Goal: Task Accomplishment & Management: Manage account settings

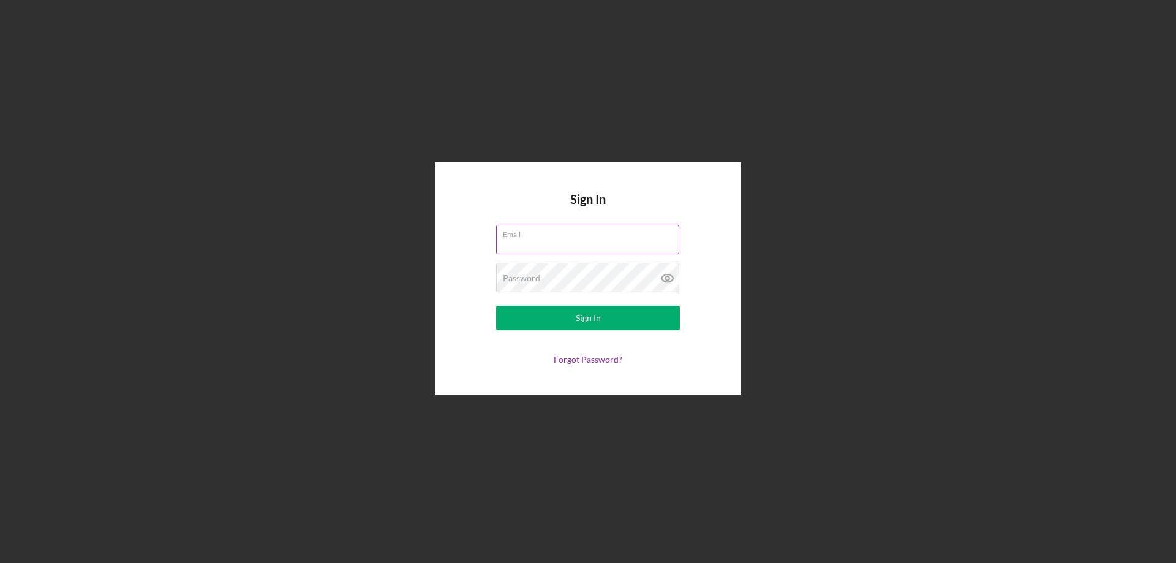
click at [532, 235] on div "Email" at bounding box center [588, 240] width 184 height 31
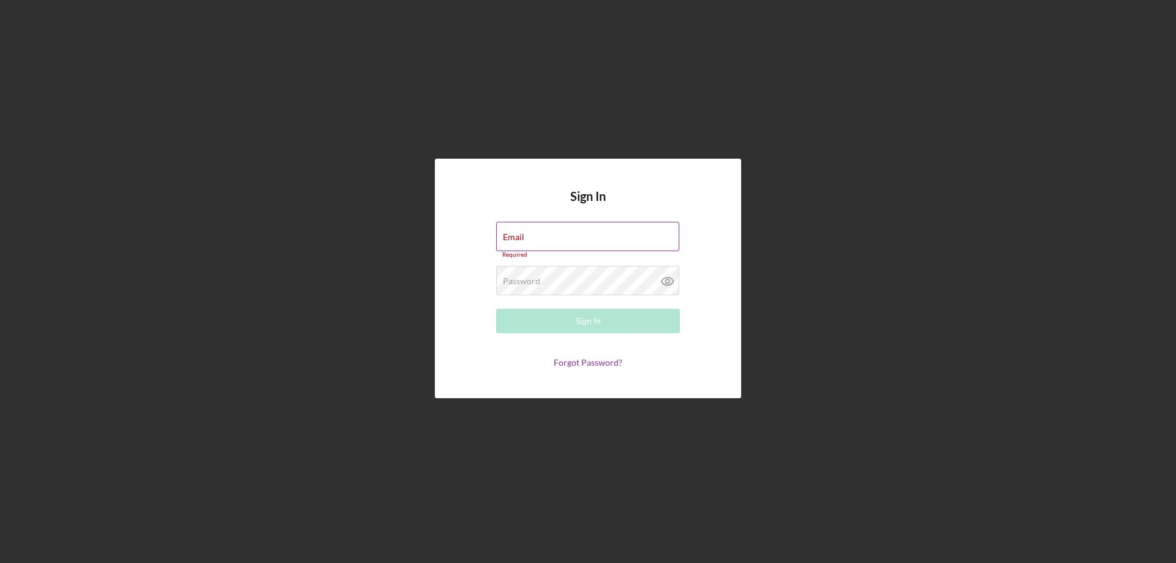
drag, startPoint x: 572, startPoint y: 244, endPoint x: 584, endPoint y: 248, distance: 13.0
click at [572, 244] on input "Email" at bounding box center [587, 236] width 183 height 29
type input "[EMAIL_ADDRESS][DOMAIN_NAME]"
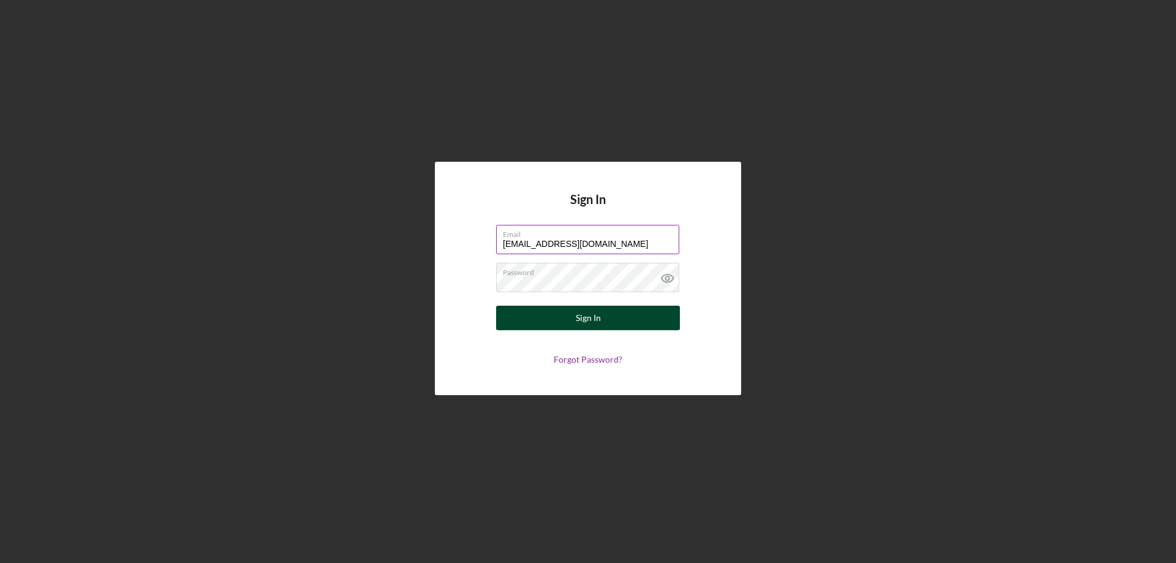
click at [586, 317] on div "Sign In" at bounding box center [588, 318] width 25 height 25
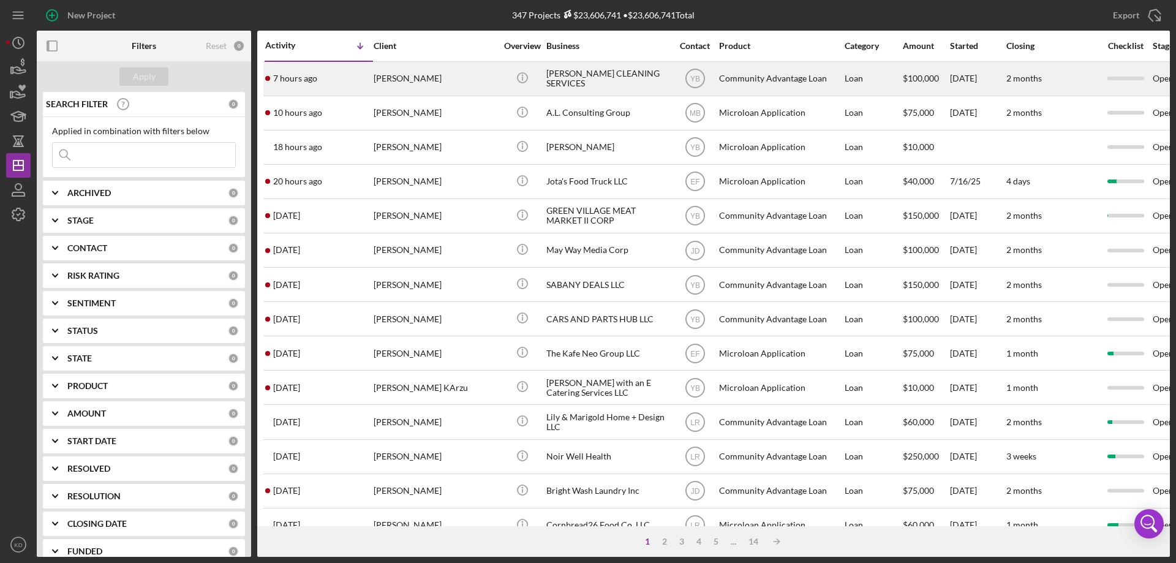
click at [588, 77] on div "[PERSON_NAME] CLEANING SERVICES" at bounding box center [607, 78] width 123 height 32
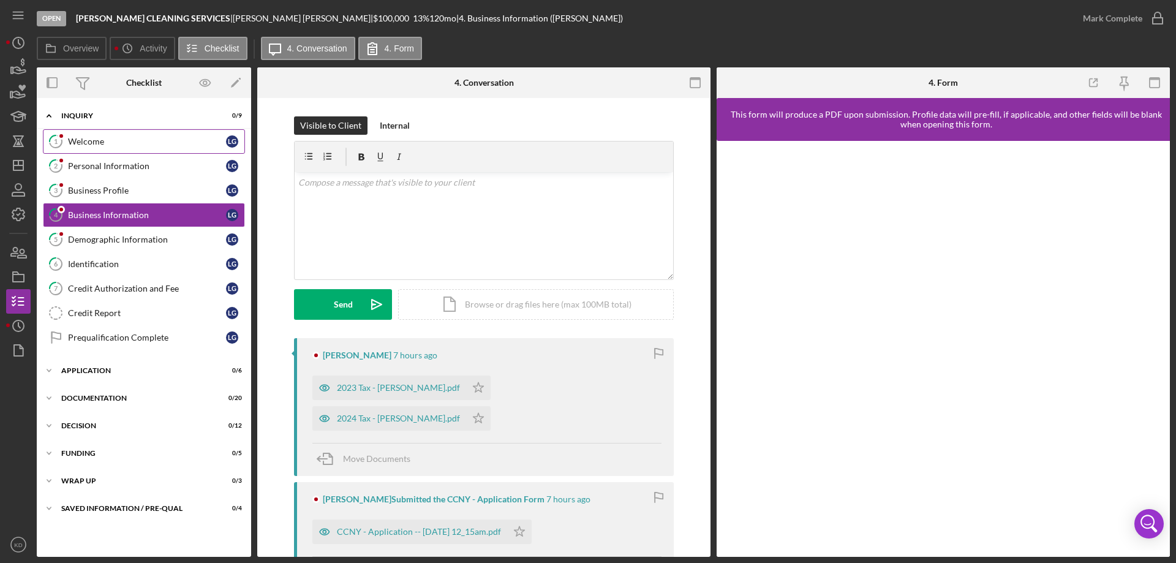
click at [70, 144] on icon "1" at bounding box center [55, 141] width 31 height 31
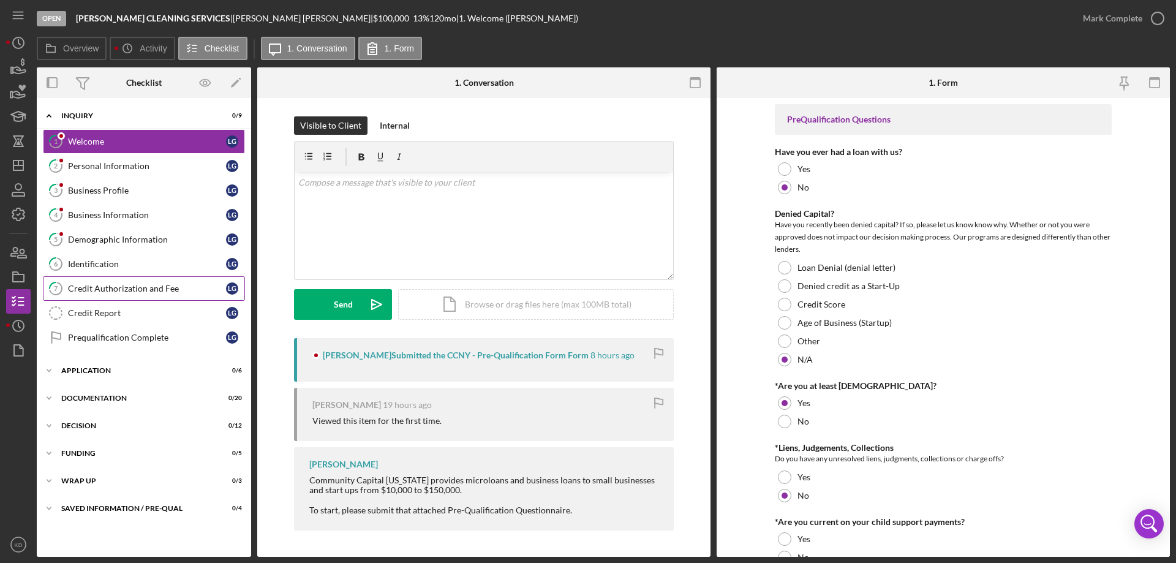
click at [94, 286] on div "Credit Authorization and Fee" at bounding box center [147, 289] width 158 height 10
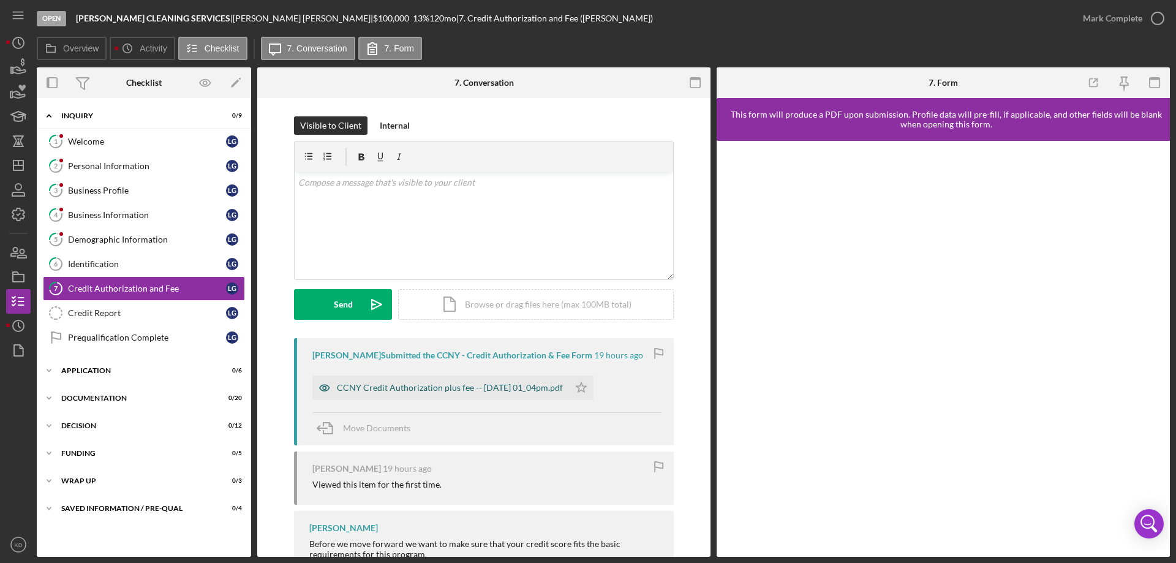
click at [460, 390] on div "CCNY Credit Authorization plus fee -- [DATE] 01_04pm.pdf" at bounding box center [450, 388] width 226 height 10
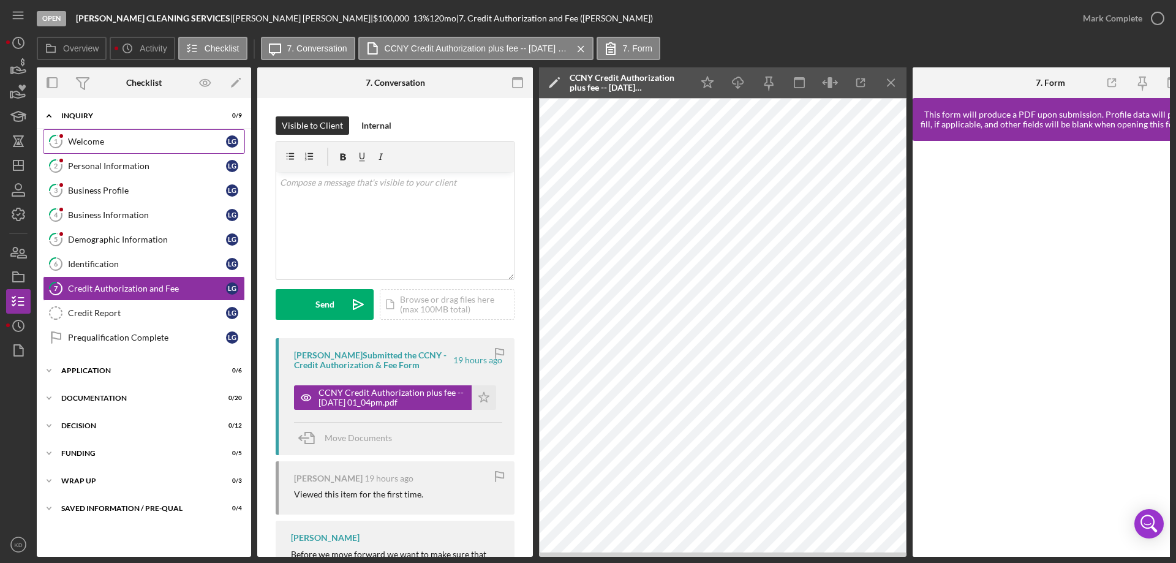
click at [79, 142] on div "Welcome" at bounding box center [147, 142] width 158 height 10
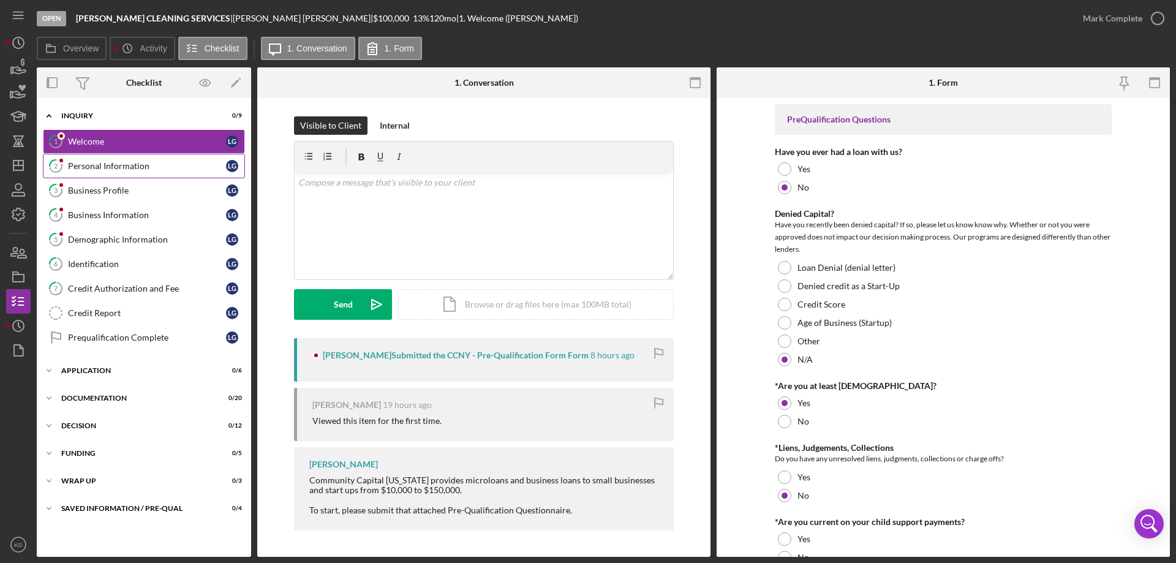
click at [118, 166] on div "Personal Information" at bounding box center [147, 166] width 158 height 10
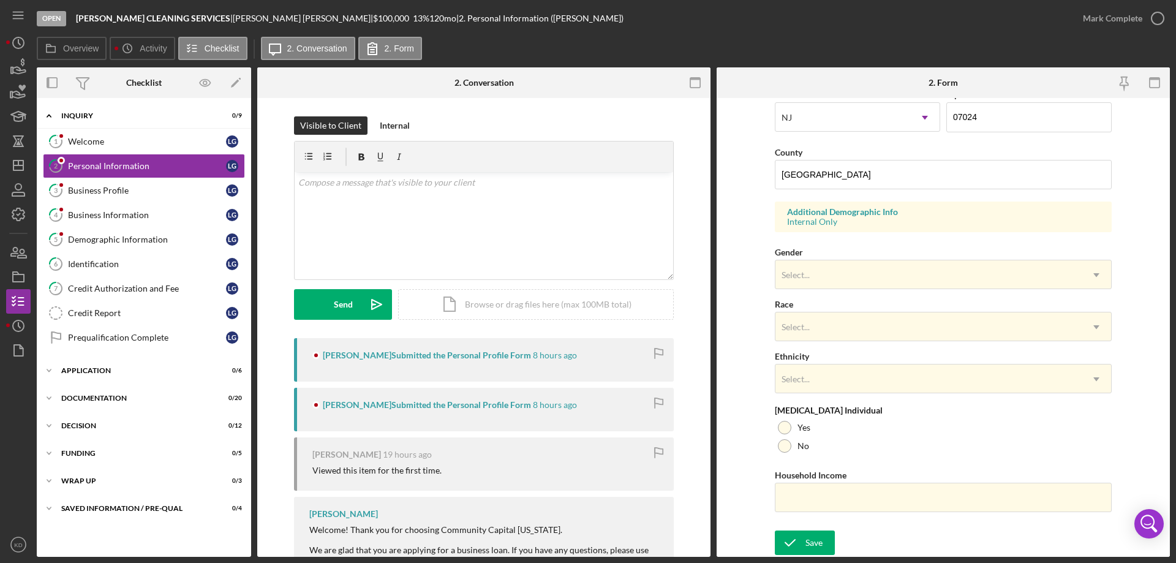
scroll to position [53, 0]
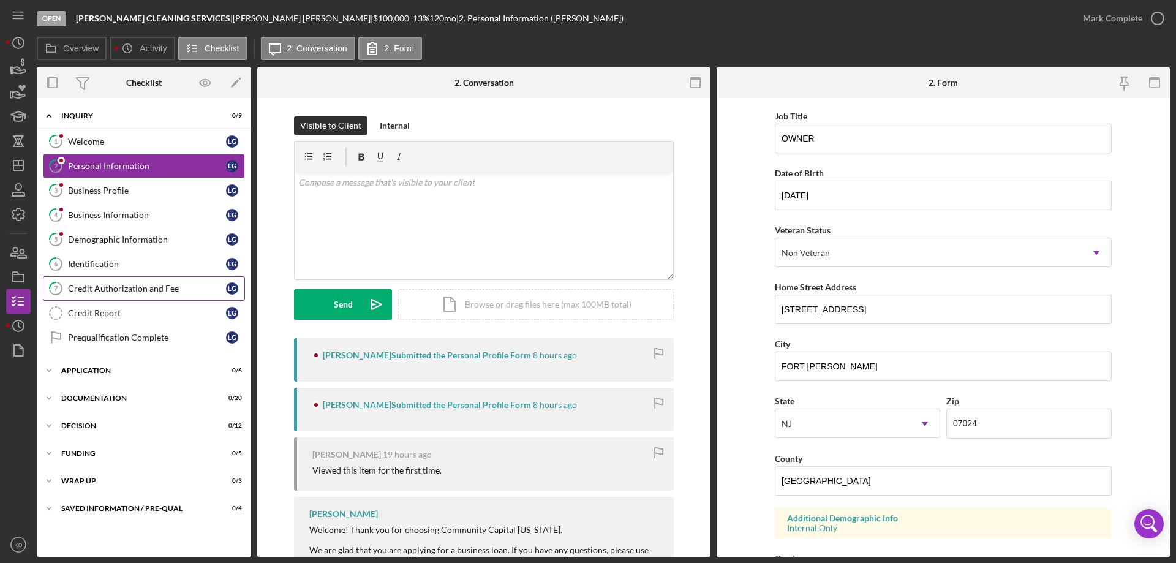
click at [144, 284] on div "Credit Authorization and Fee" at bounding box center [147, 289] width 158 height 10
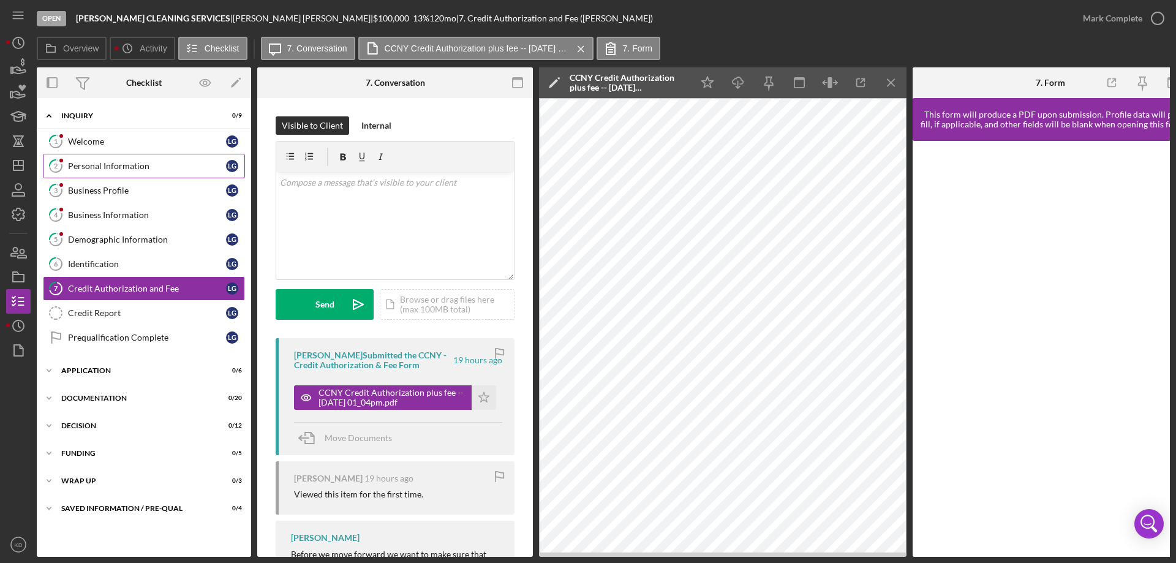
click at [85, 167] on div "Personal Information" at bounding box center [147, 166] width 158 height 10
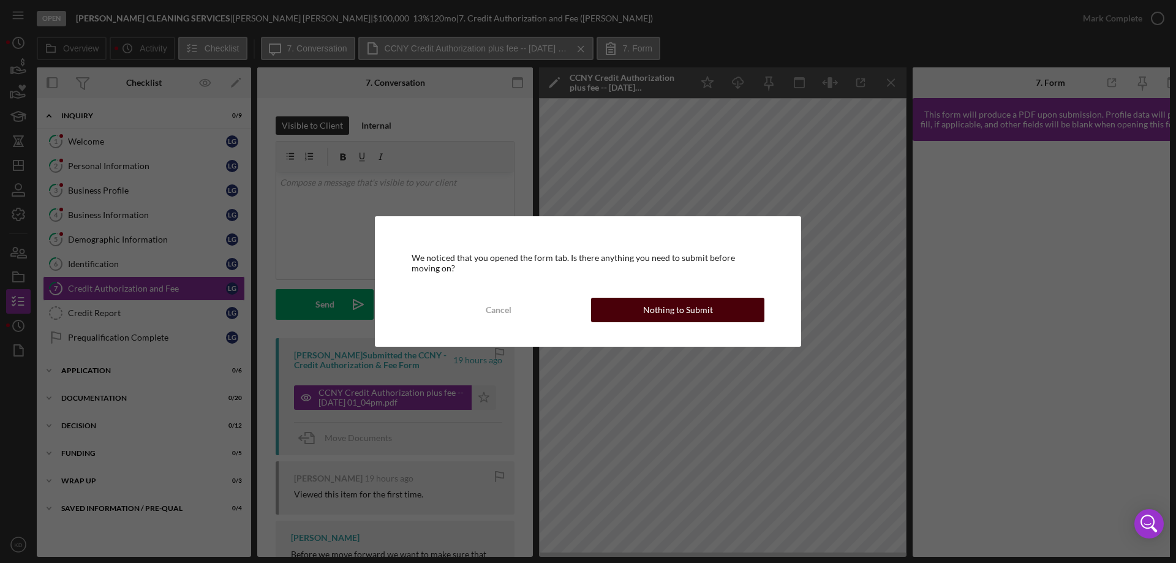
click at [706, 309] on div "Nothing to Submit" at bounding box center [678, 310] width 70 height 25
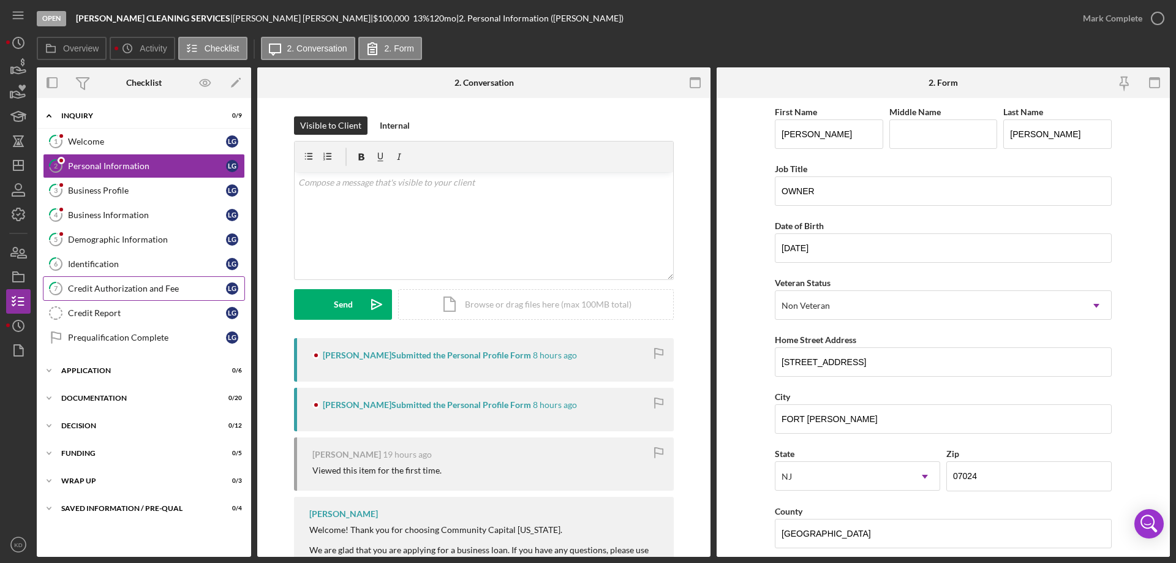
click at [151, 291] on div "Credit Authorization and Fee" at bounding box center [147, 289] width 158 height 10
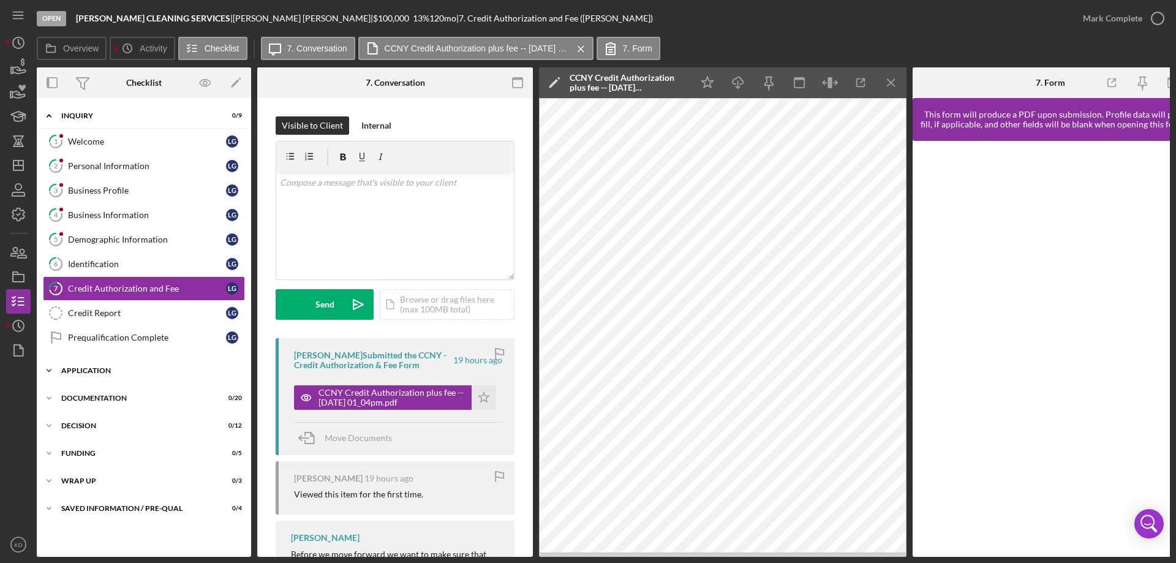
click at [48, 371] on icon "Icon/Expander" at bounding box center [49, 370] width 25 height 25
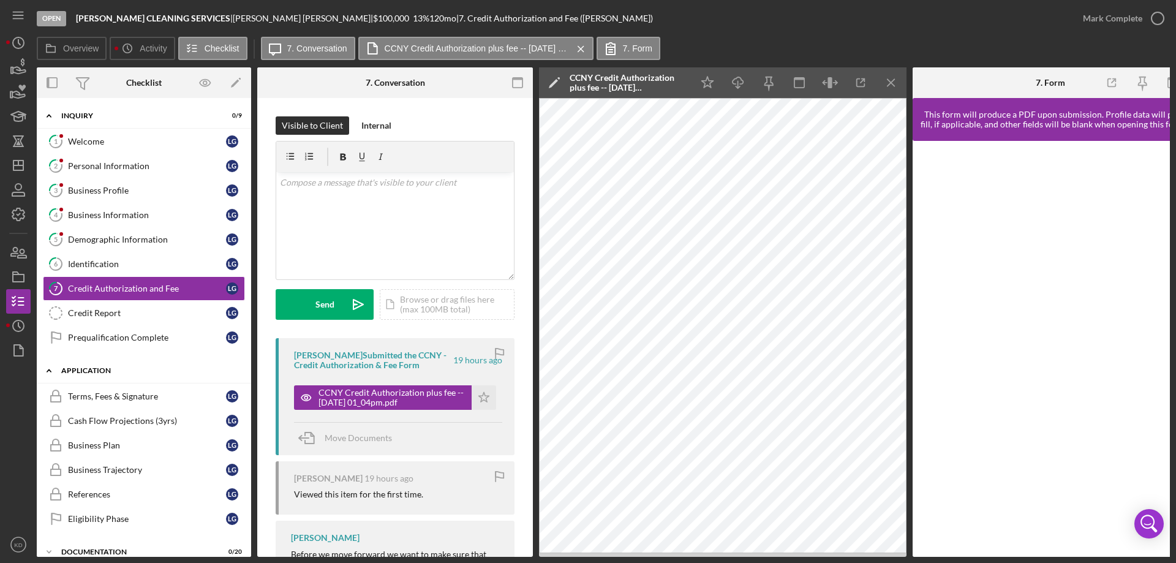
click at [50, 370] on polyline at bounding box center [49, 370] width 4 height 2
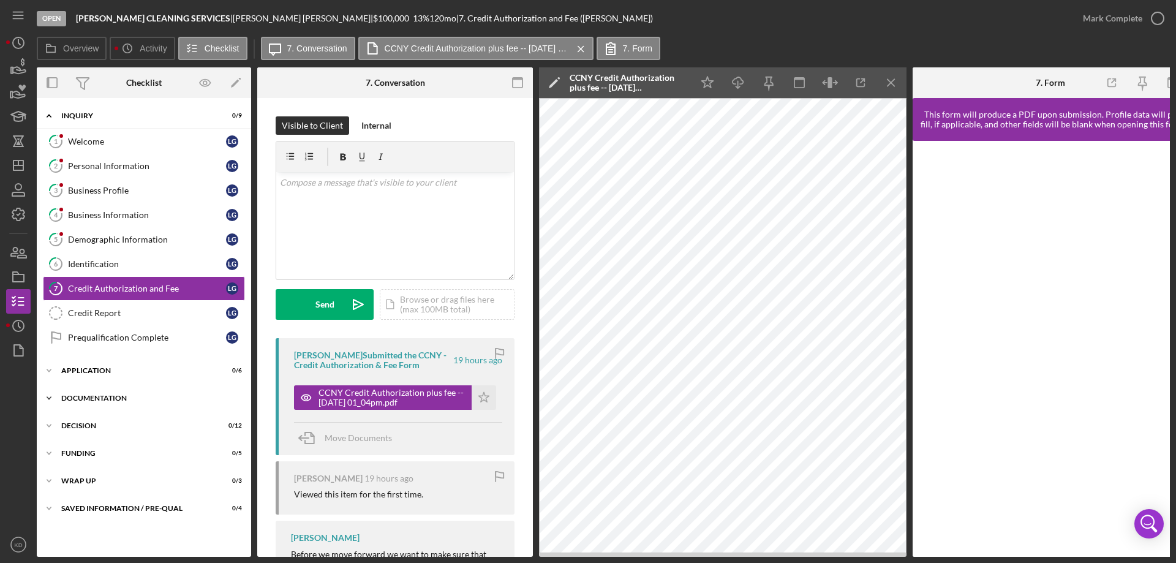
click at [51, 398] on icon "Icon/Expander" at bounding box center [49, 398] width 25 height 25
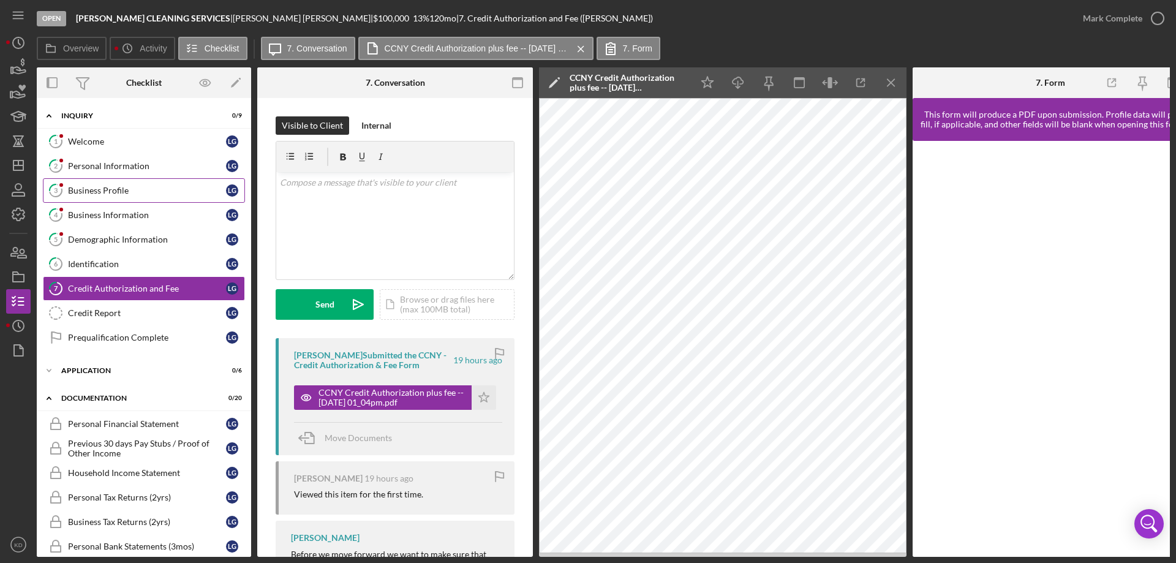
click at [107, 190] on div "Business Profile" at bounding box center [147, 191] width 158 height 10
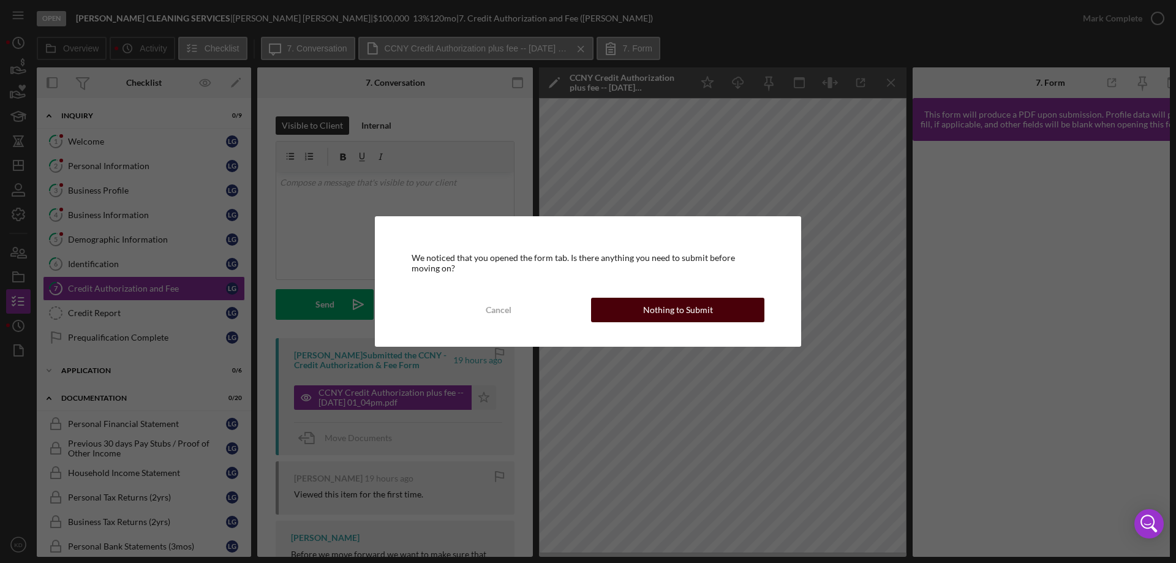
click at [721, 309] on button "Nothing to Submit" at bounding box center [677, 310] width 173 height 25
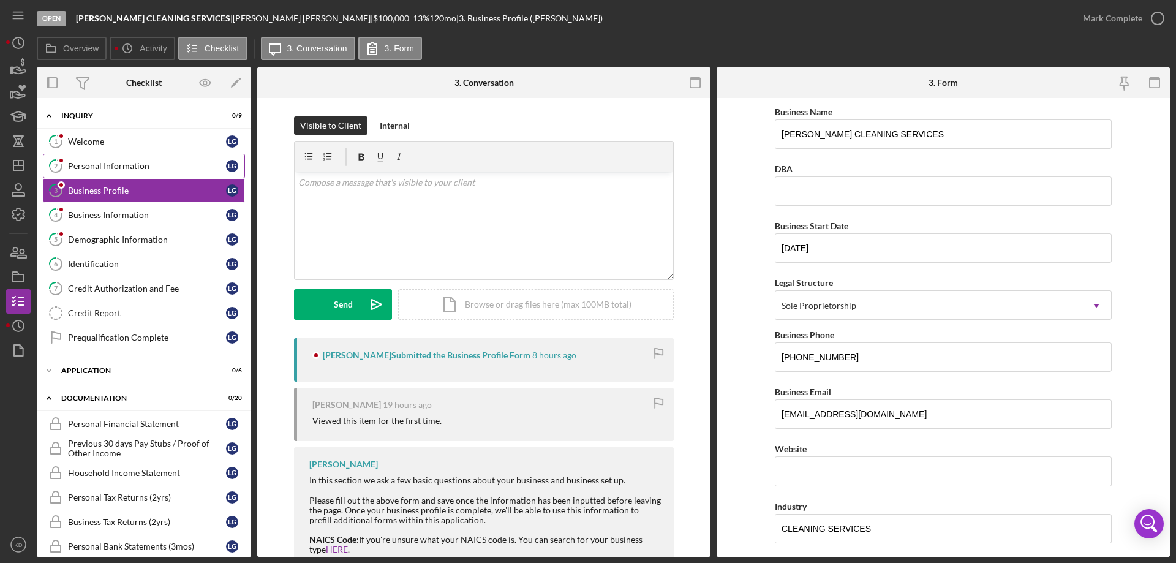
click at [71, 168] on div "Personal Information" at bounding box center [147, 166] width 158 height 10
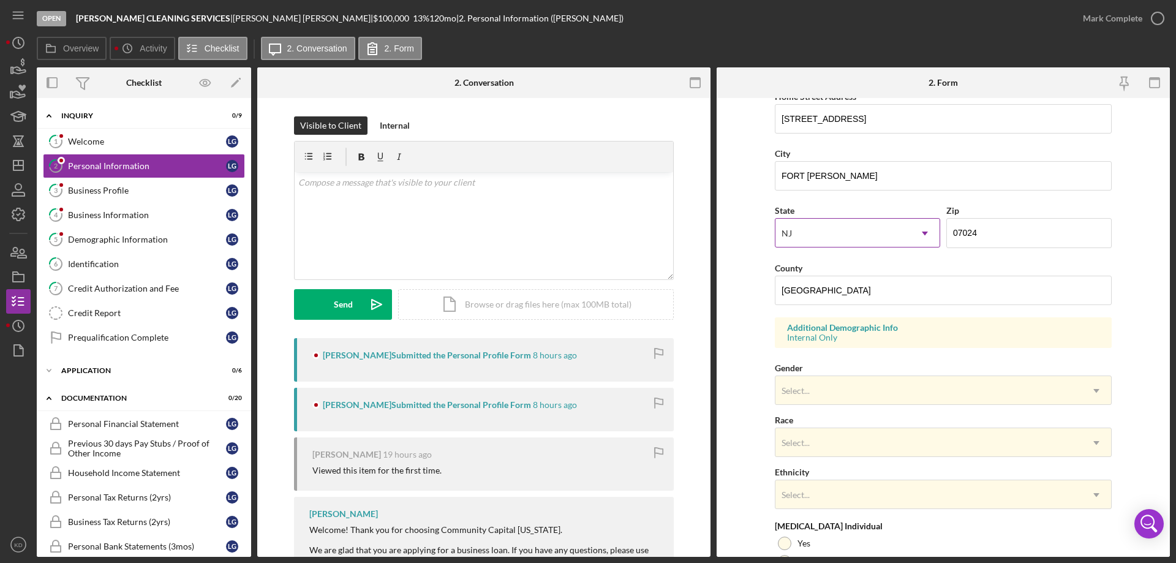
scroll to position [244, 0]
click at [113, 237] on div "Demographic Information" at bounding box center [147, 240] width 158 height 10
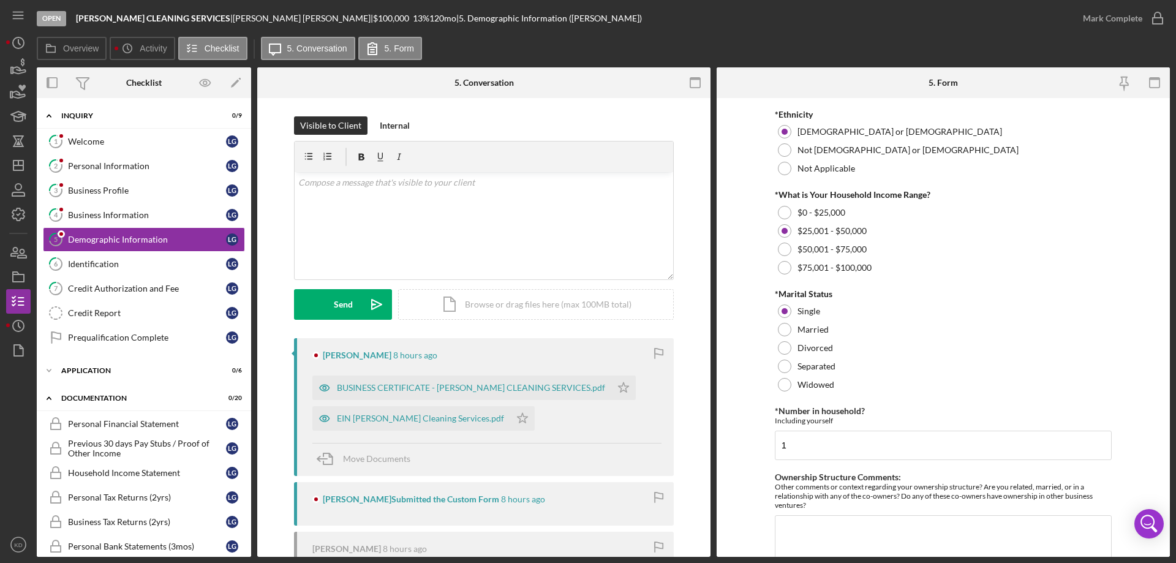
scroll to position [490, 0]
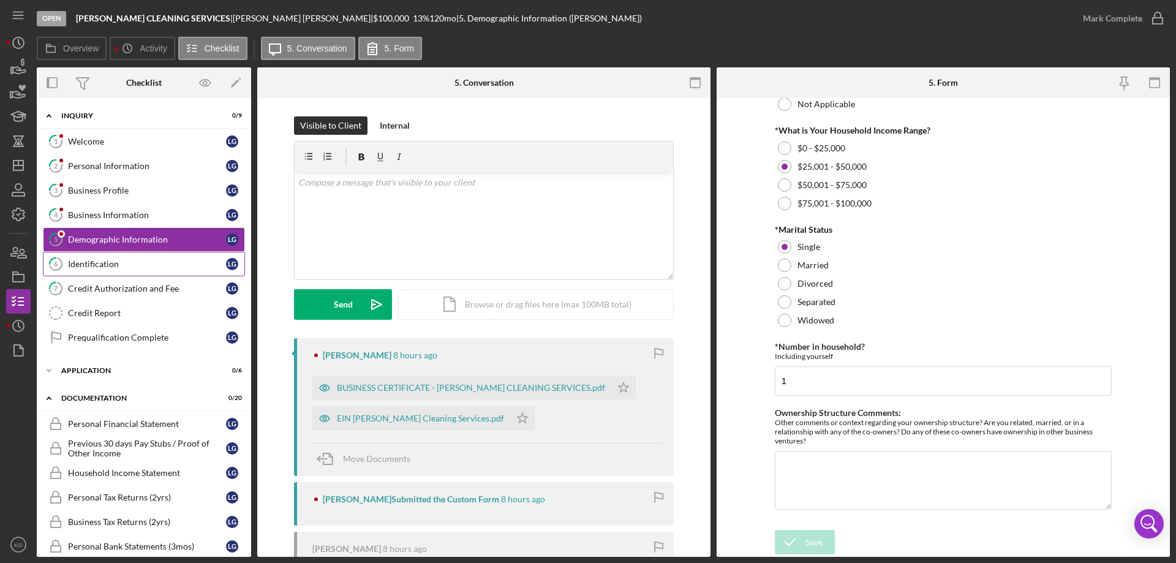
click at [108, 268] on div "Identification" at bounding box center [147, 264] width 158 height 10
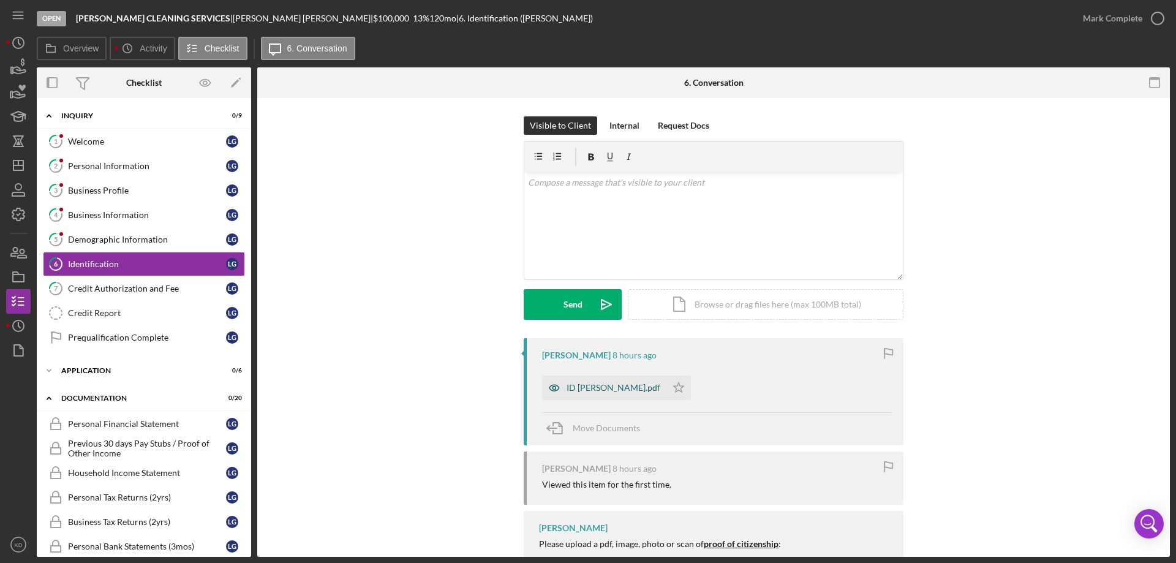
click at [601, 390] on div "ID [PERSON_NAME].pdf" at bounding box center [614, 388] width 94 height 10
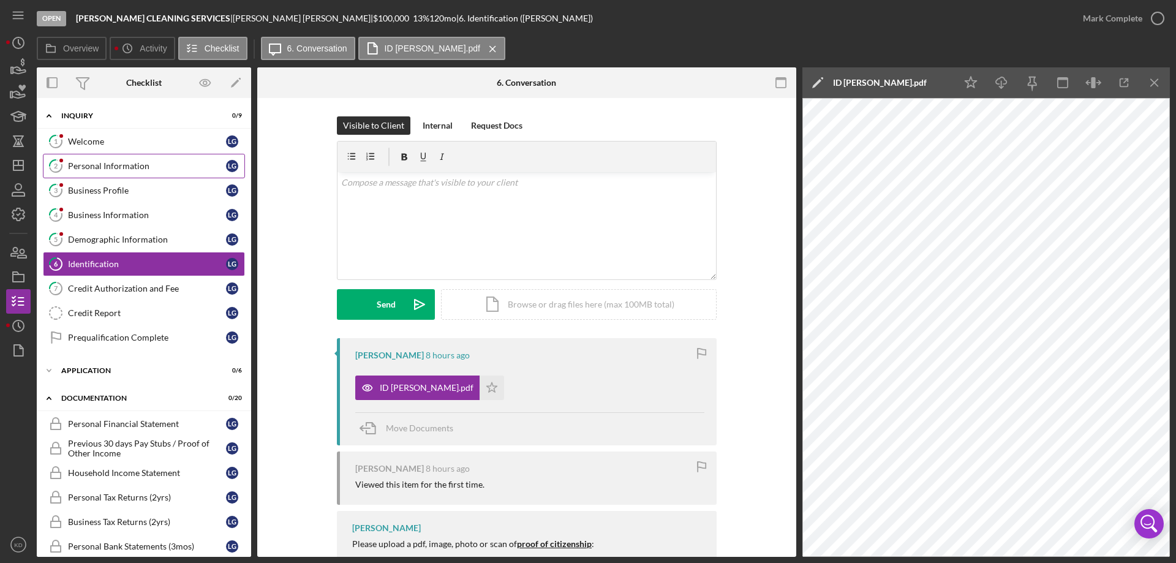
click at [135, 168] on div "Personal Information" at bounding box center [147, 166] width 158 height 10
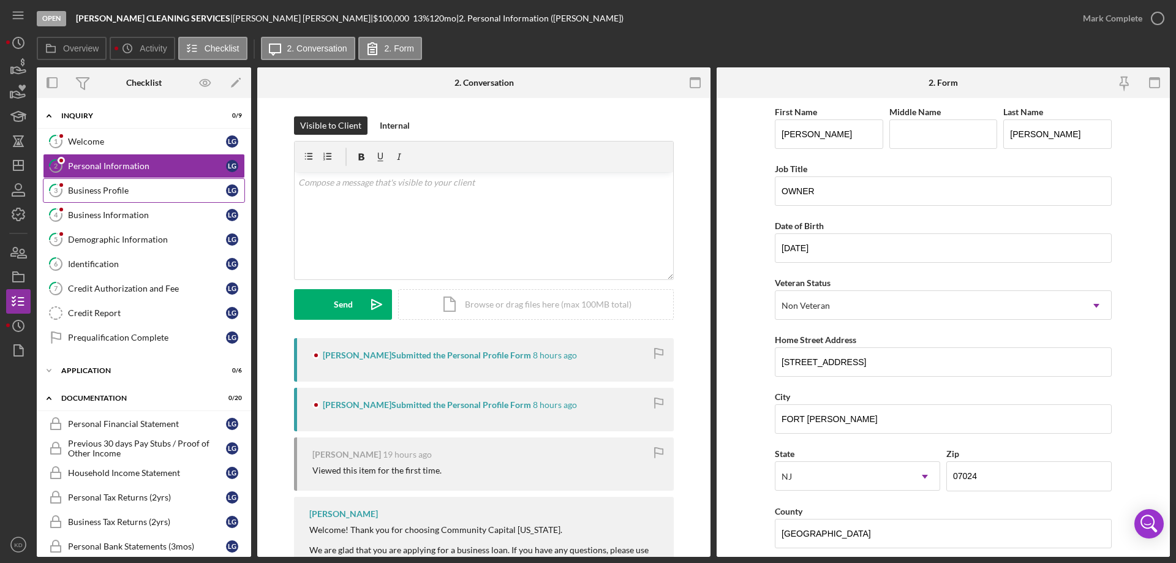
click at [127, 187] on div "Business Profile" at bounding box center [147, 191] width 158 height 10
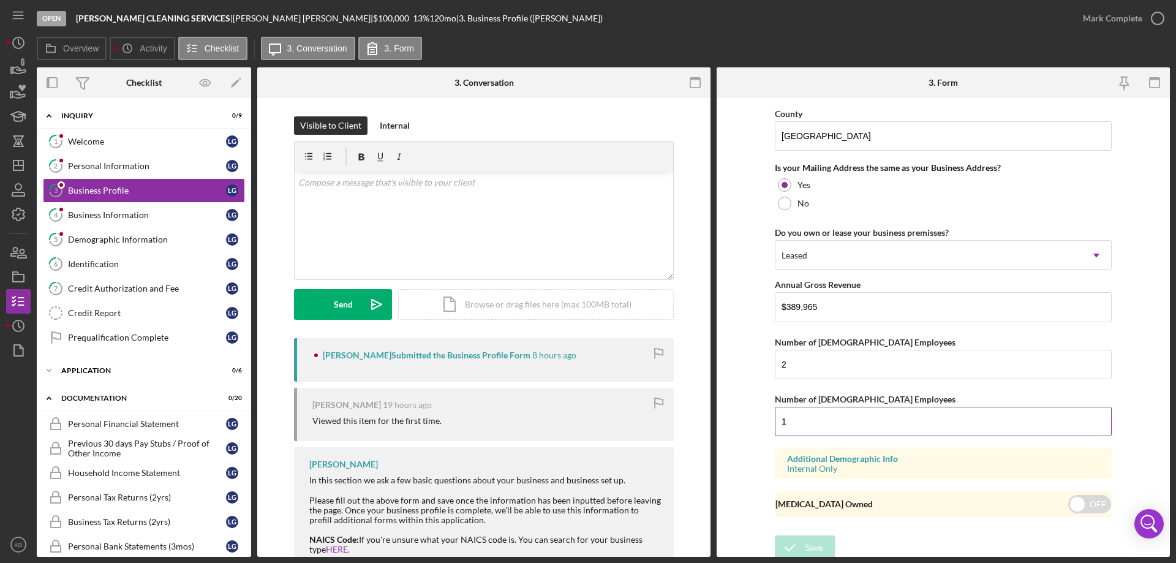
scroll to position [901, 0]
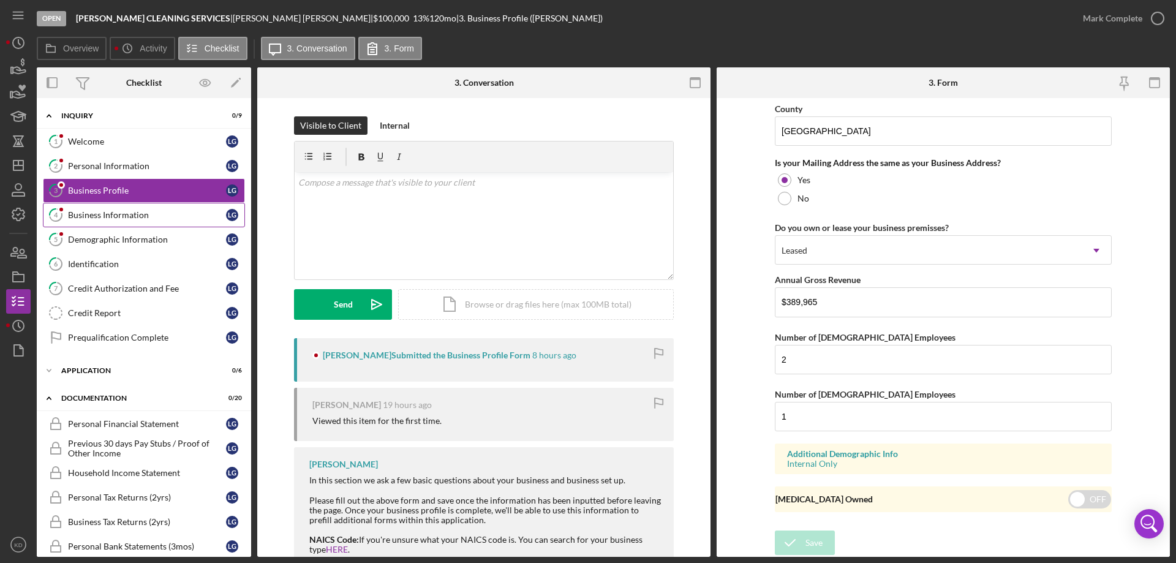
click at [86, 214] on div "Business Information" at bounding box center [147, 215] width 158 height 10
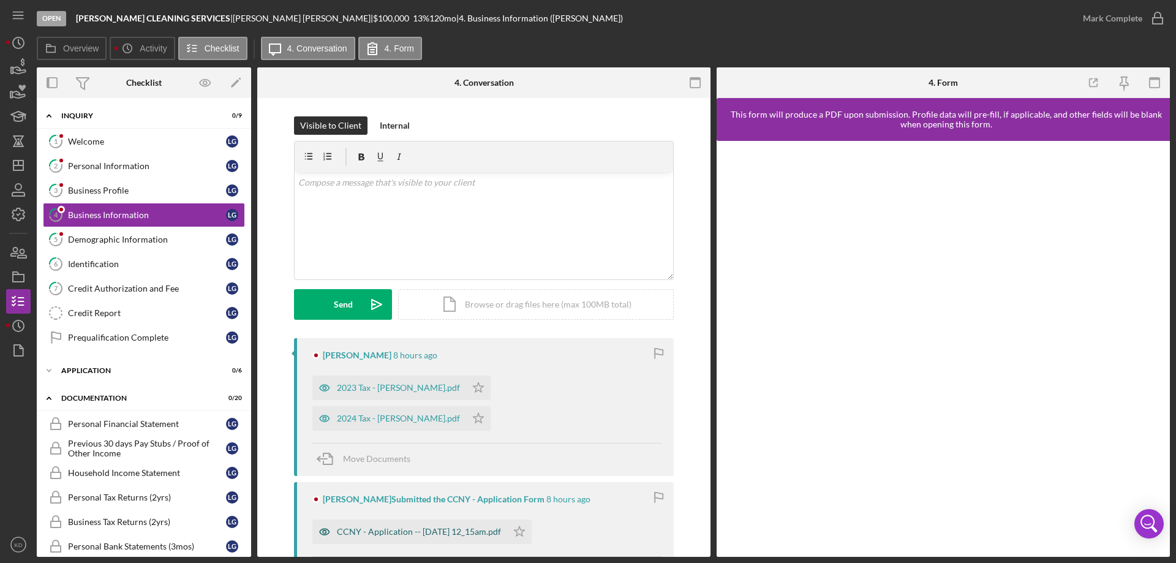
click at [439, 519] on div "CCNY - Application -- [DATE] 12_15am.pdf" at bounding box center [409, 531] width 195 height 25
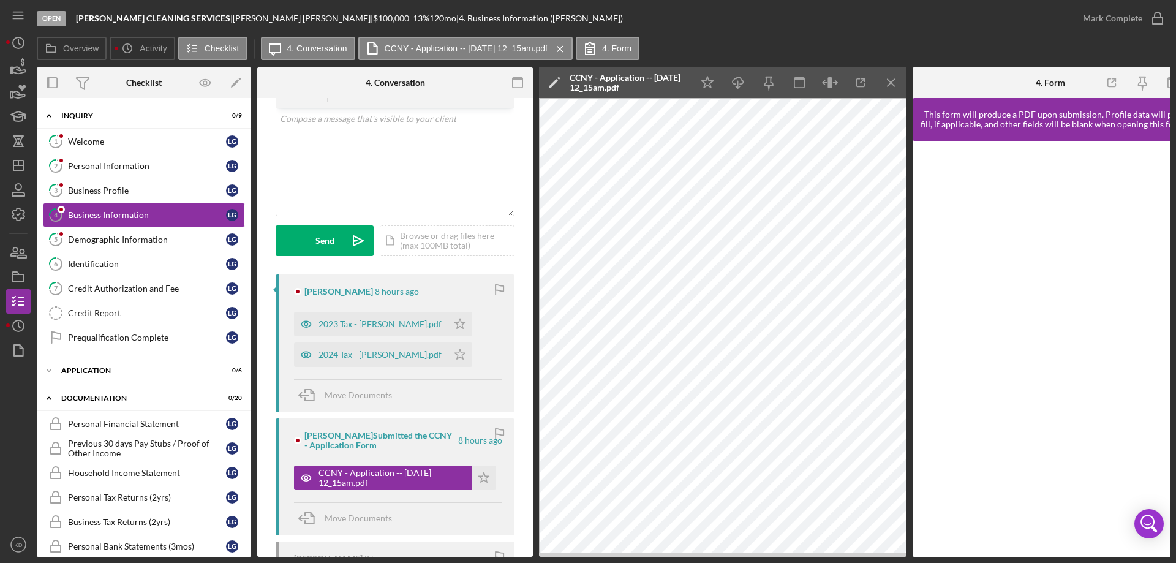
scroll to position [63, 0]
click at [390, 347] on div "2024 Tax - [PERSON_NAME].pdf" at bounding box center [371, 355] width 154 height 25
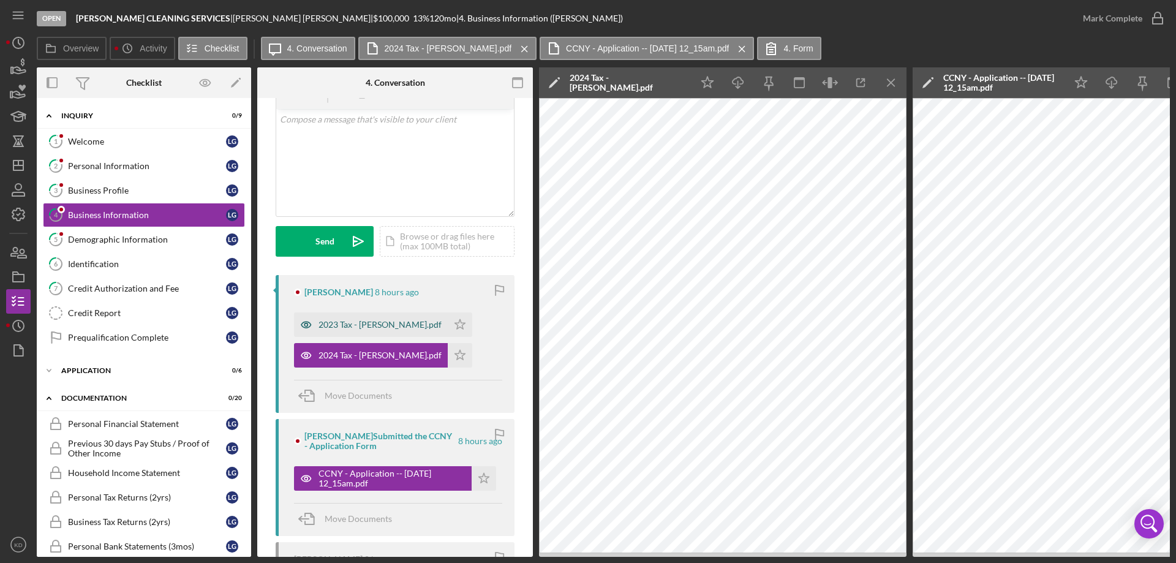
click at [369, 325] on div "2023 Tax - [PERSON_NAME].pdf" at bounding box center [380, 325] width 123 height 10
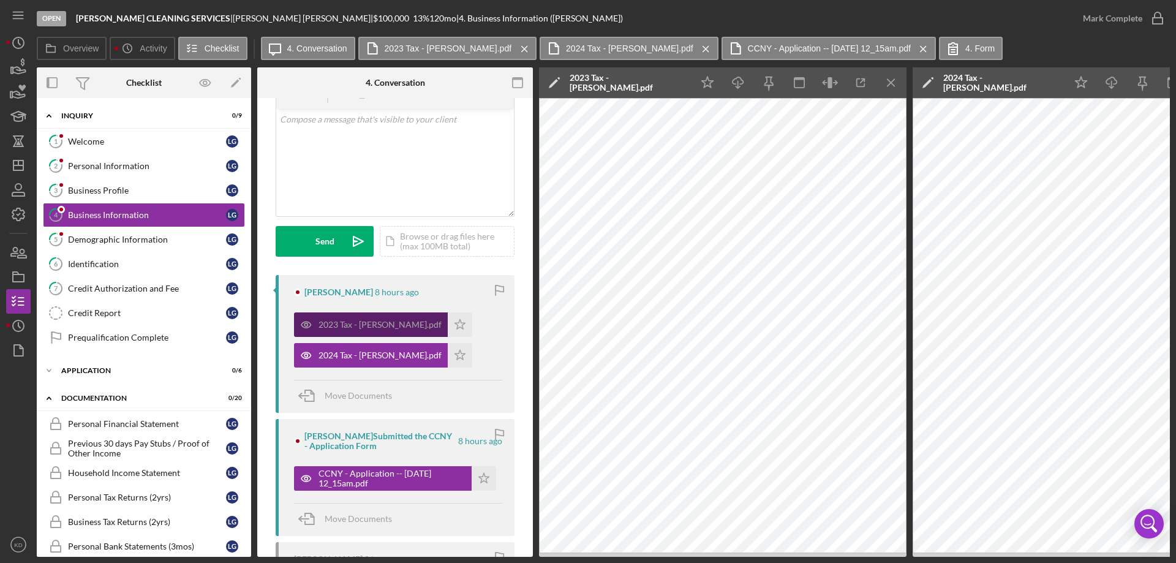
click at [361, 327] on div "2023 Tax - [PERSON_NAME].pdf" at bounding box center [380, 325] width 123 height 10
click at [893, 88] on icon "Icon/Menu Close" at bounding box center [892, 83] width 28 height 28
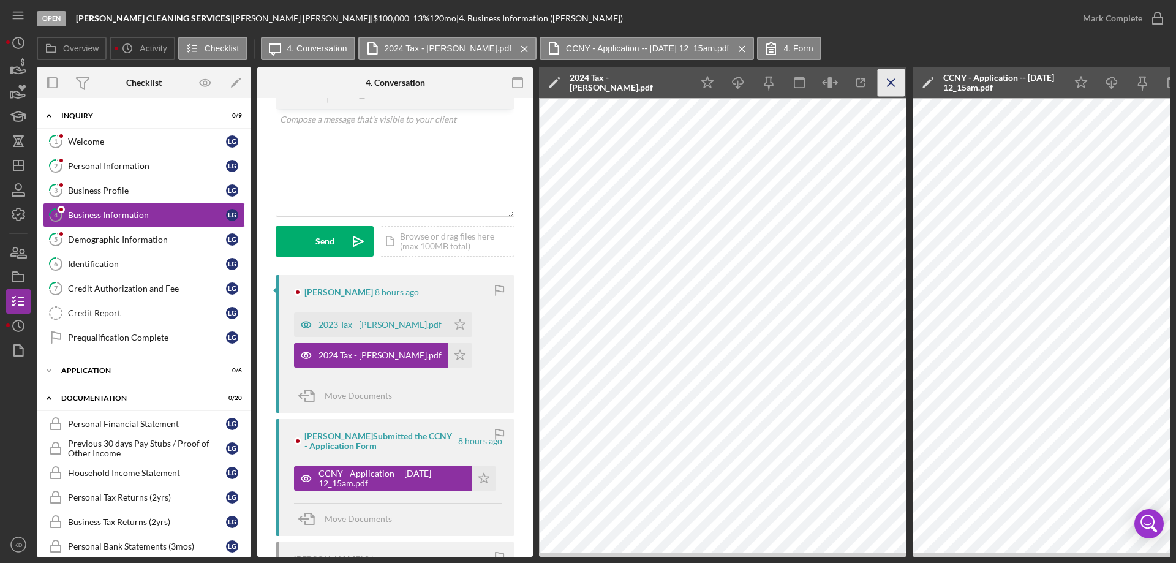
click at [893, 87] on icon "Icon/Menu Close" at bounding box center [892, 83] width 28 height 28
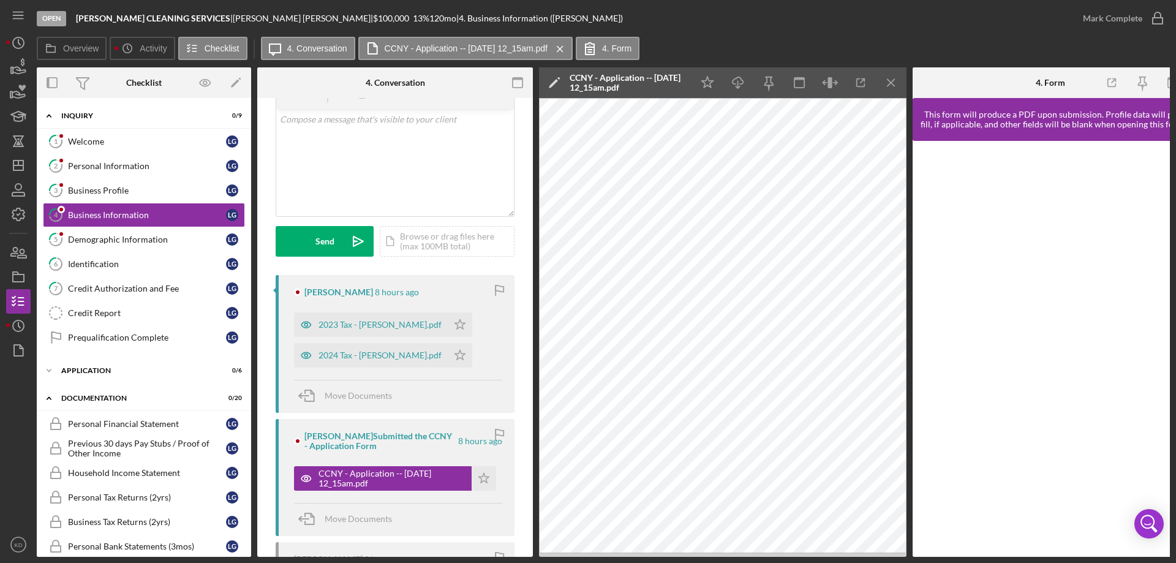
click at [893, 87] on icon "Icon/Menu Close" at bounding box center [892, 83] width 28 height 28
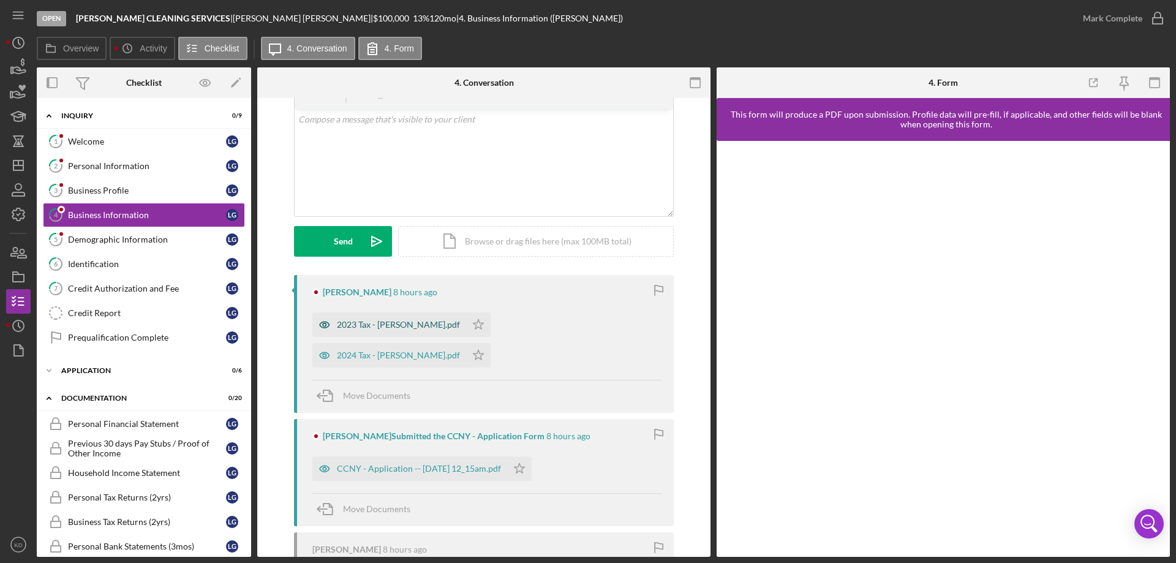
click at [383, 322] on div "2023 Tax - [PERSON_NAME].pdf" at bounding box center [398, 325] width 123 height 10
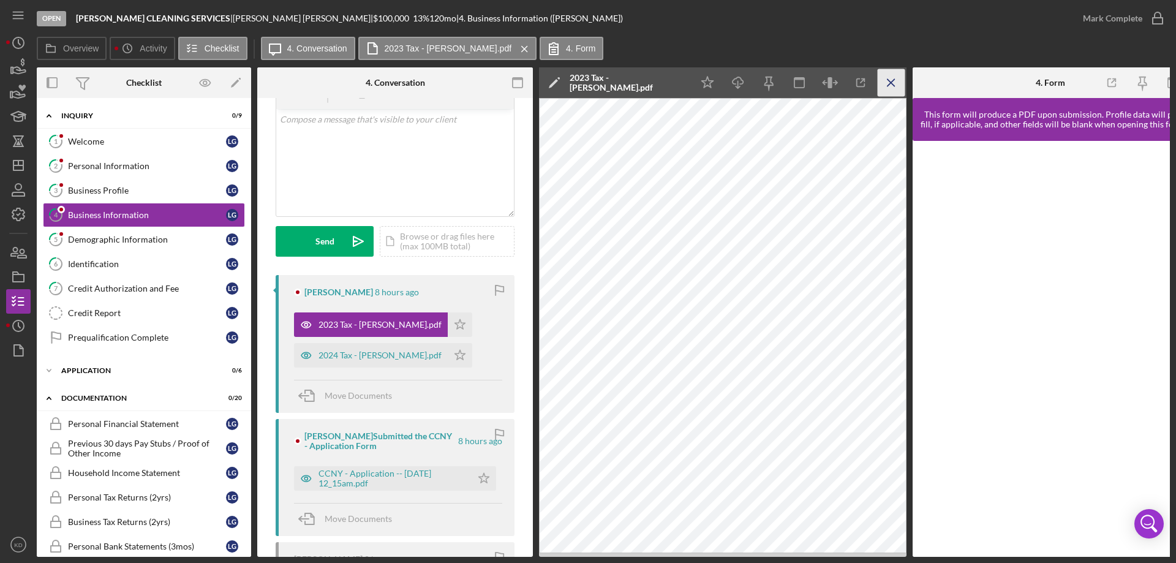
click at [888, 85] on icon "Icon/Menu Close" at bounding box center [892, 83] width 28 height 28
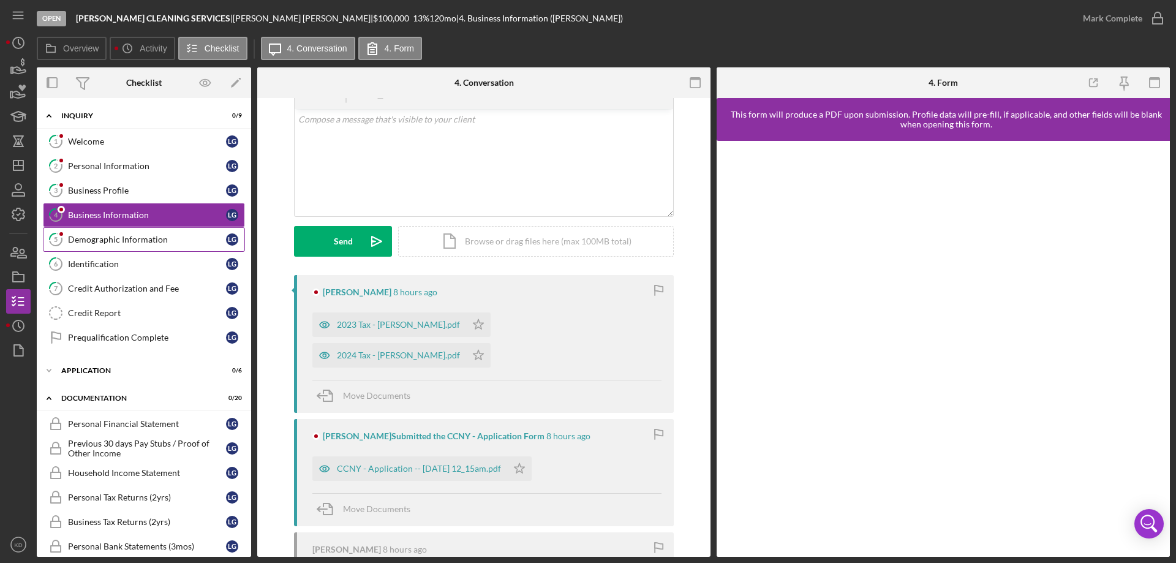
click at [108, 236] on div "Demographic Information" at bounding box center [147, 240] width 158 height 10
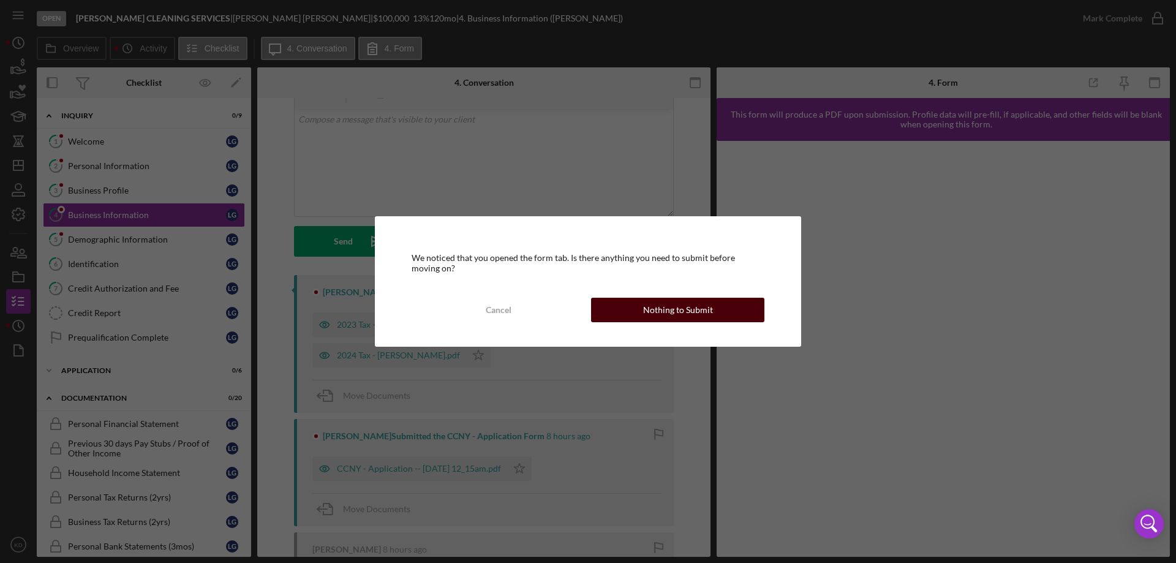
click at [706, 319] on div "Nothing to Submit" at bounding box center [678, 310] width 70 height 25
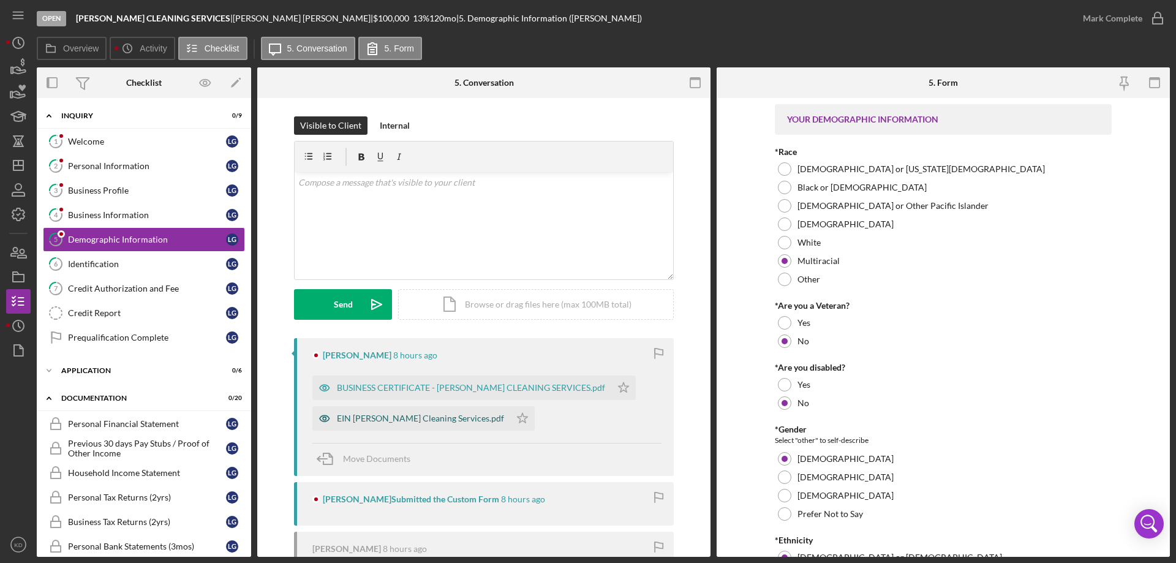
click at [412, 423] on div "EIN [PERSON_NAME] Cleaning Services.pdf" at bounding box center [420, 419] width 167 height 10
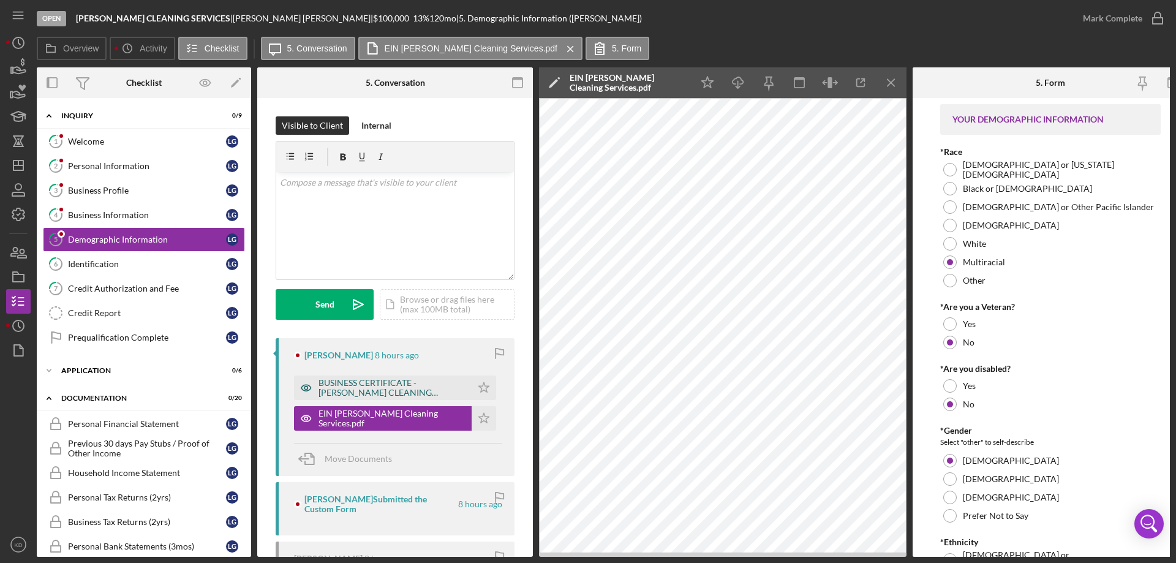
click at [416, 387] on div "BUSINESS CERTIFICATE - [PERSON_NAME] CLEANING SERVICES.pdf" at bounding box center [392, 388] width 147 height 20
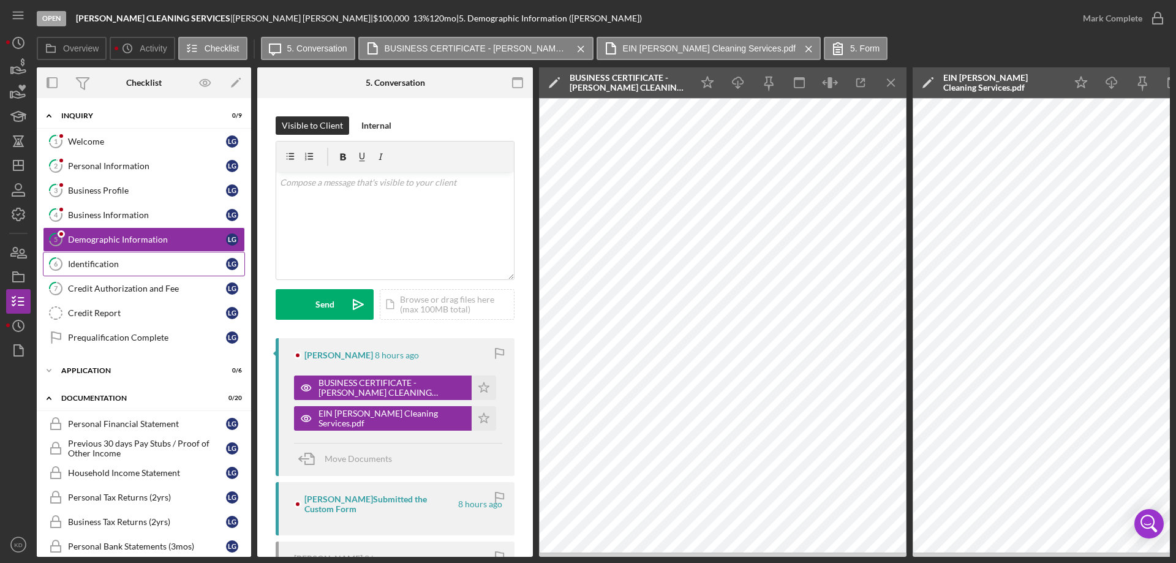
click at [117, 263] on div "Identification" at bounding box center [147, 264] width 158 height 10
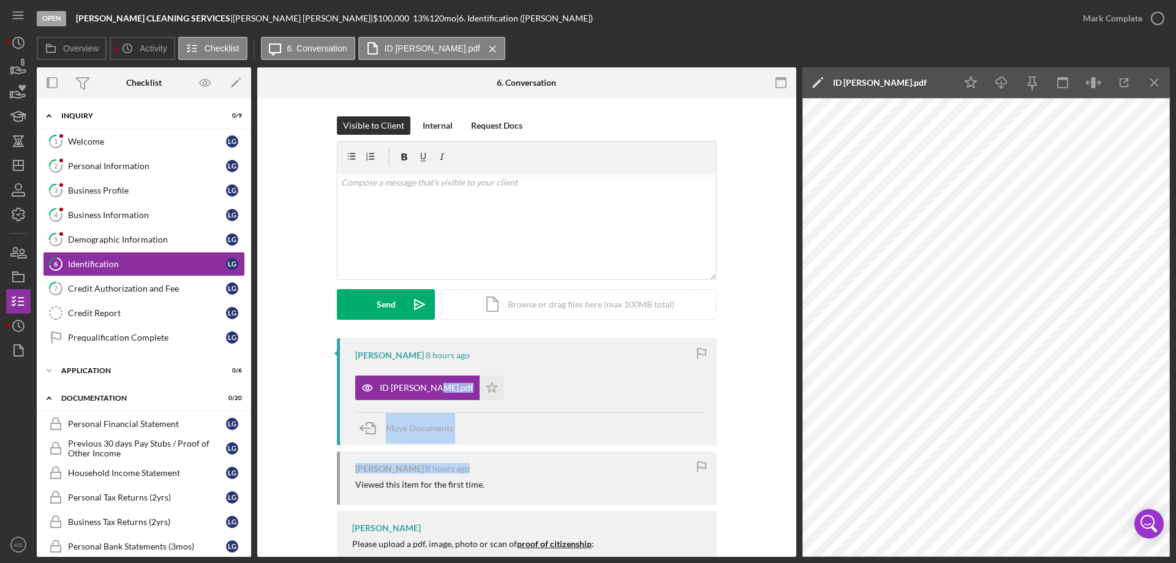
drag, startPoint x: 791, startPoint y: 390, endPoint x: 796, endPoint y: 451, distance: 62.1
click at [796, 451] on div "Overview Internal Workflow Stage Open Icon/Dropdown Arrow Archive (can unarchiv…" at bounding box center [603, 311] width 1133 height 489
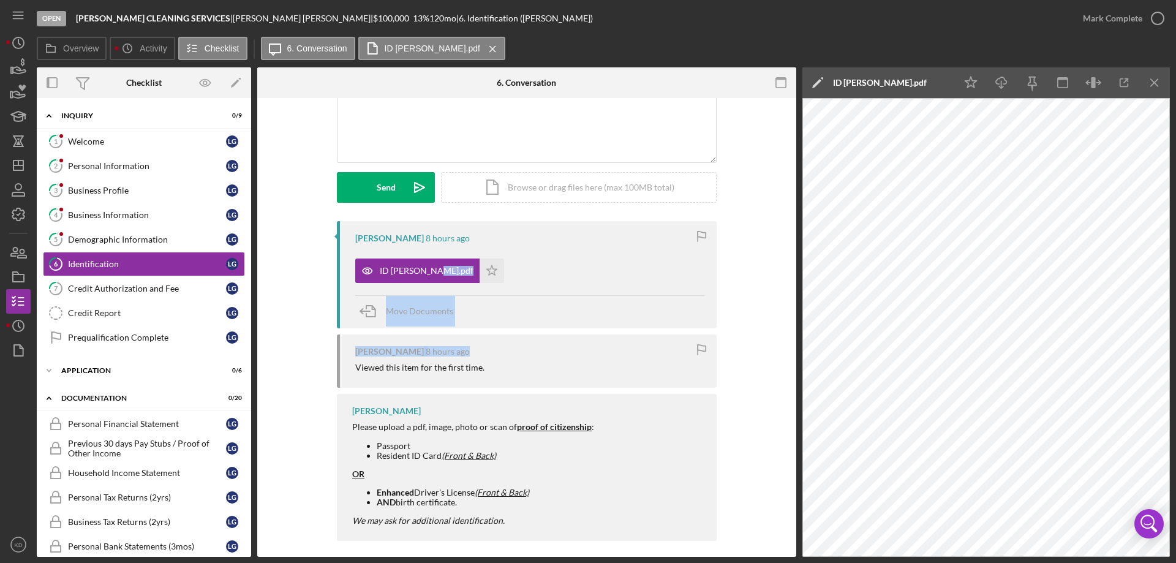
scroll to position [119, 0]
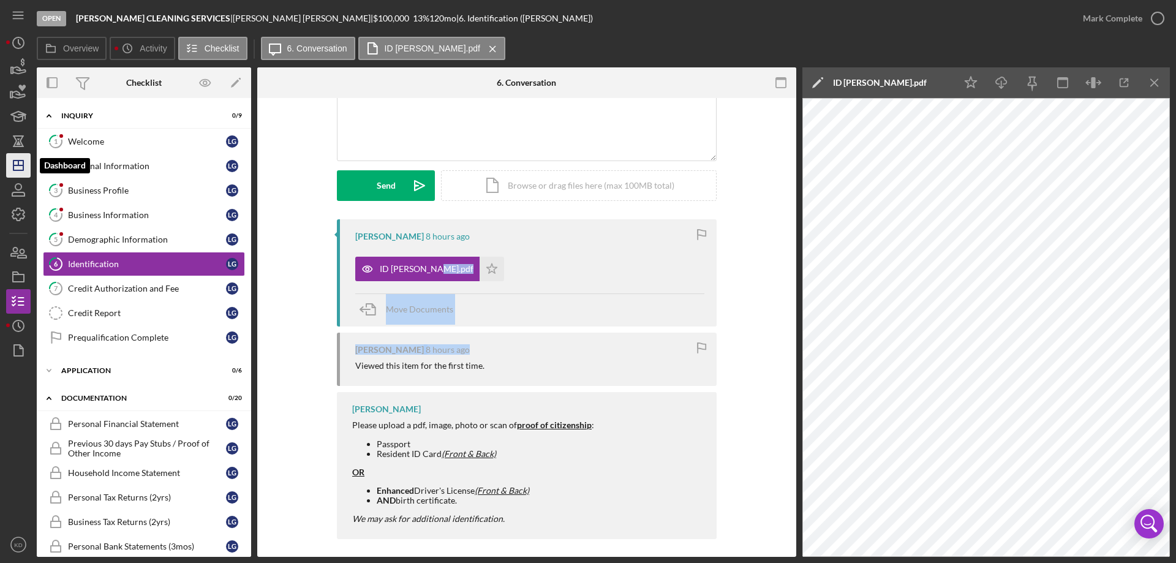
click at [17, 162] on icon "Icon/Dashboard" at bounding box center [18, 165] width 31 height 31
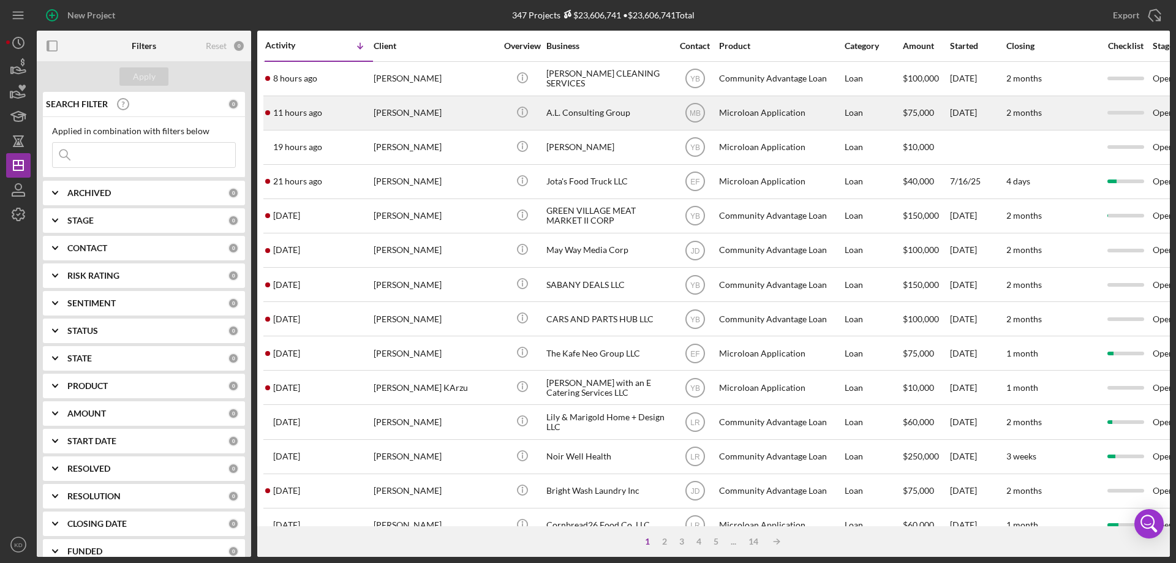
click at [555, 114] on div "A.L. Consulting Group" at bounding box center [607, 113] width 123 height 32
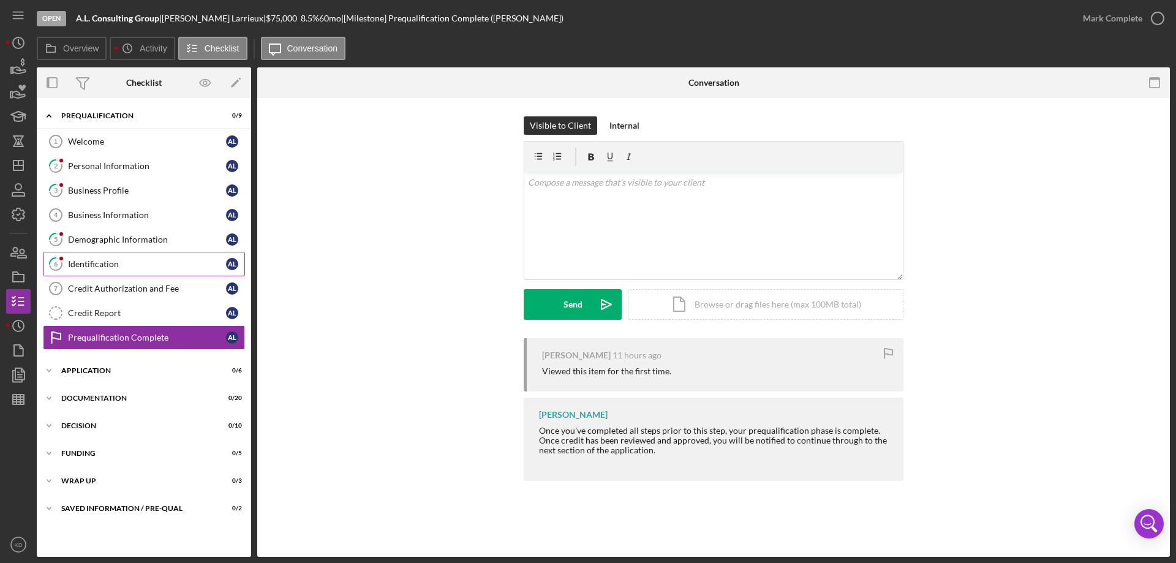
click at [69, 257] on icon "6" at bounding box center [55, 264] width 31 height 31
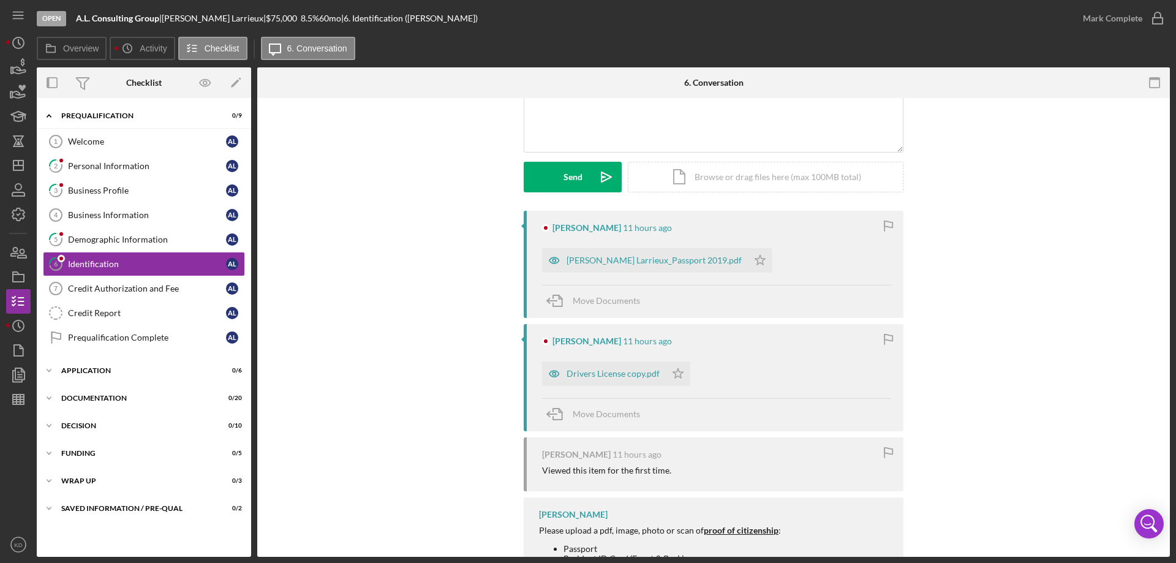
scroll to position [127, 0]
click at [611, 375] on div "Drivers License copy.pdf" at bounding box center [613, 374] width 93 height 10
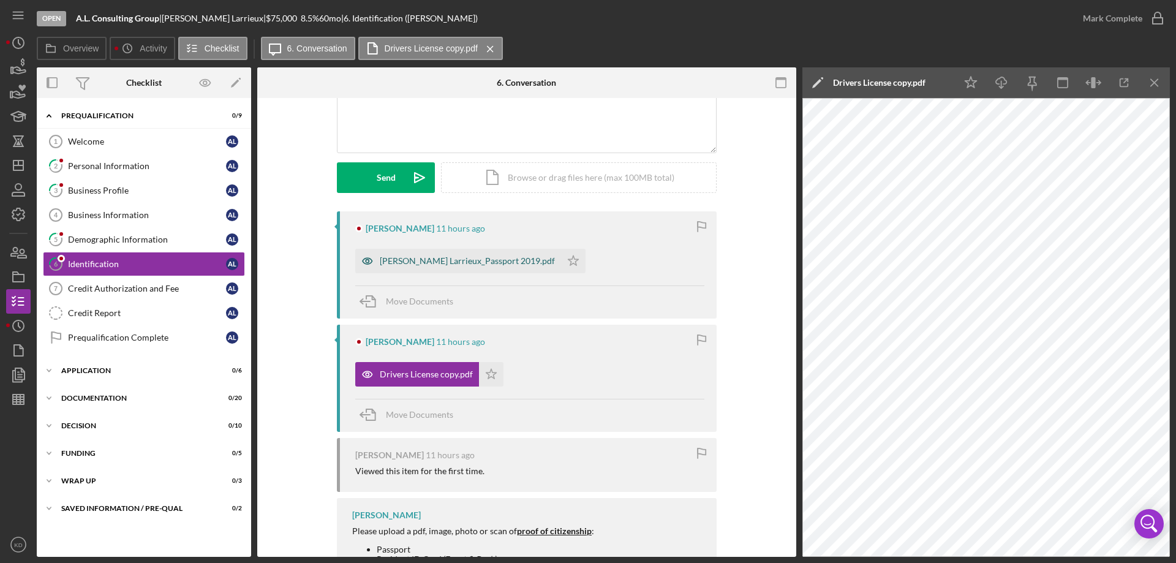
click at [423, 259] on div "[PERSON_NAME] Larrieux_Passport 2019.pdf" at bounding box center [467, 261] width 175 height 10
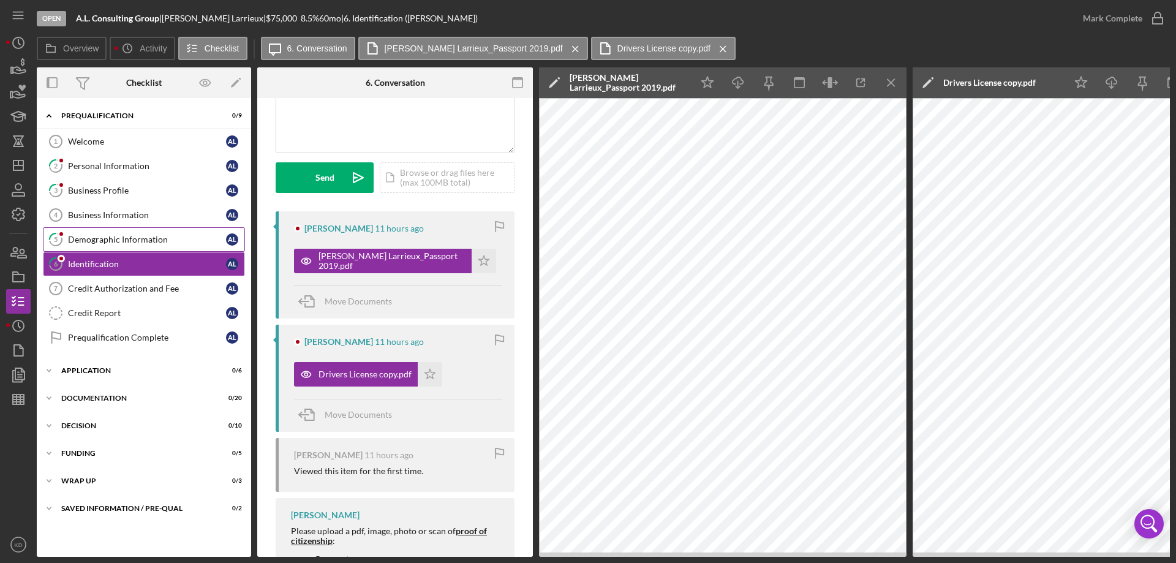
click at [162, 240] on div "Demographic Information" at bounding box center [147, 240] width 158 height 10
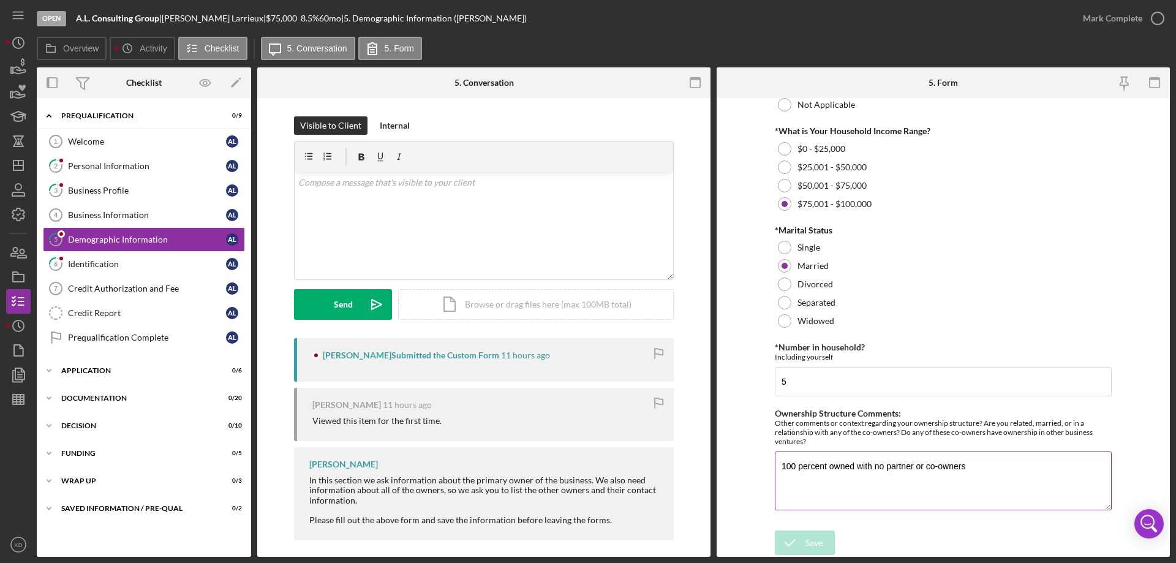
scroll to position [490, 0]
click at [113, 209] on link "Business Information 4 Business Information A L" at bounding box center [144, 215] width 202 height 25
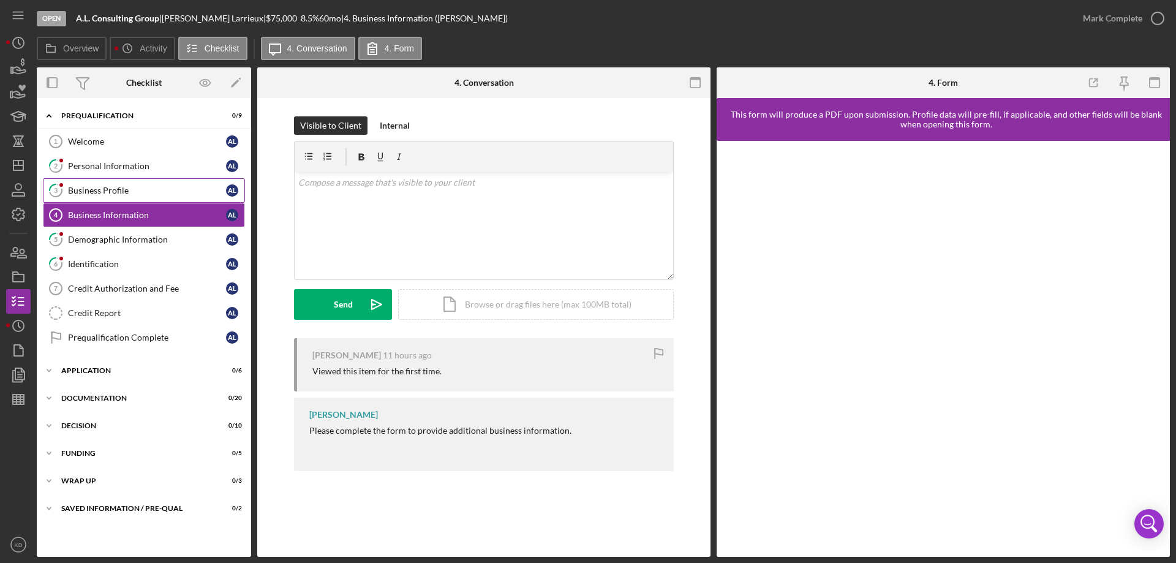
click at [90, 192] on div "Business Profile" at bounding box center [147, 191] width 158 height 10
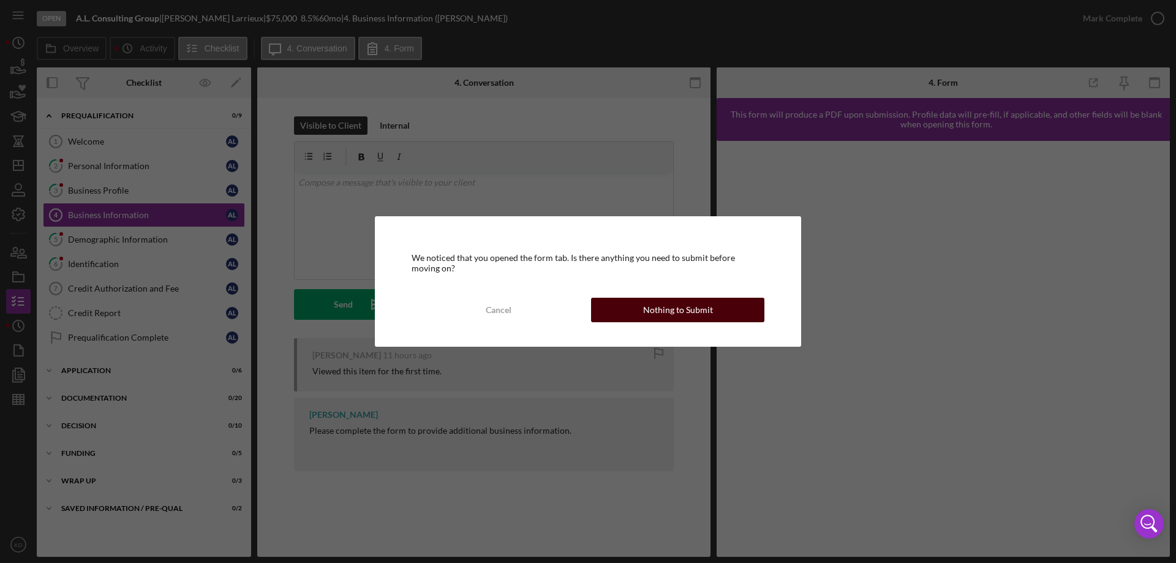
click at [686, 313] on div "Nothing to Submit" at bounding box center [678, 310] width 70 height 25
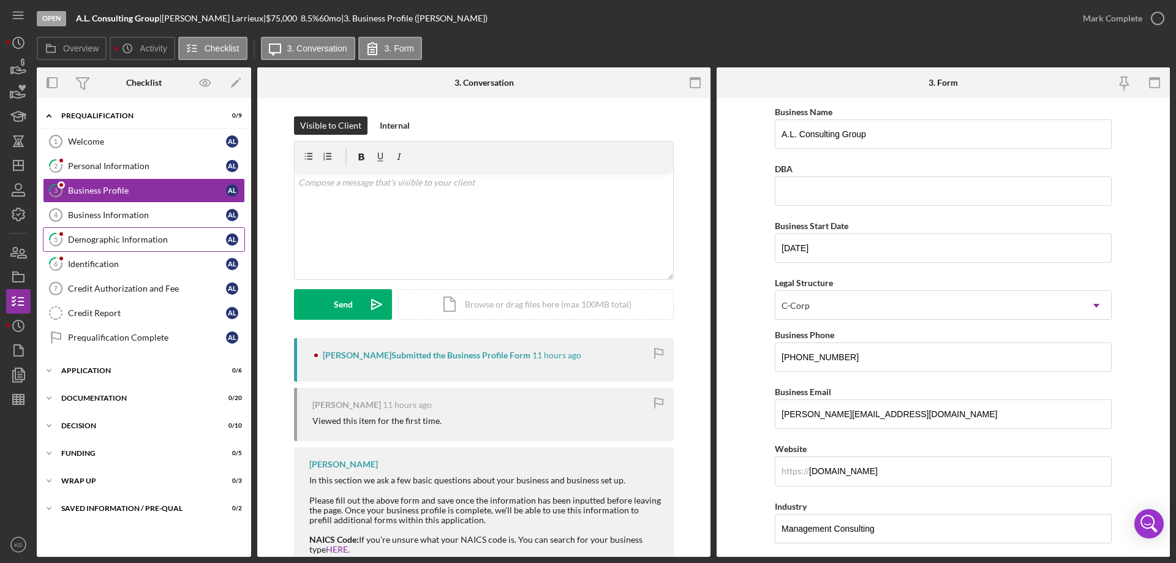
click at [118, 243] on div "Demographic Information" at bounding box center [147, 240] width 158 height 10
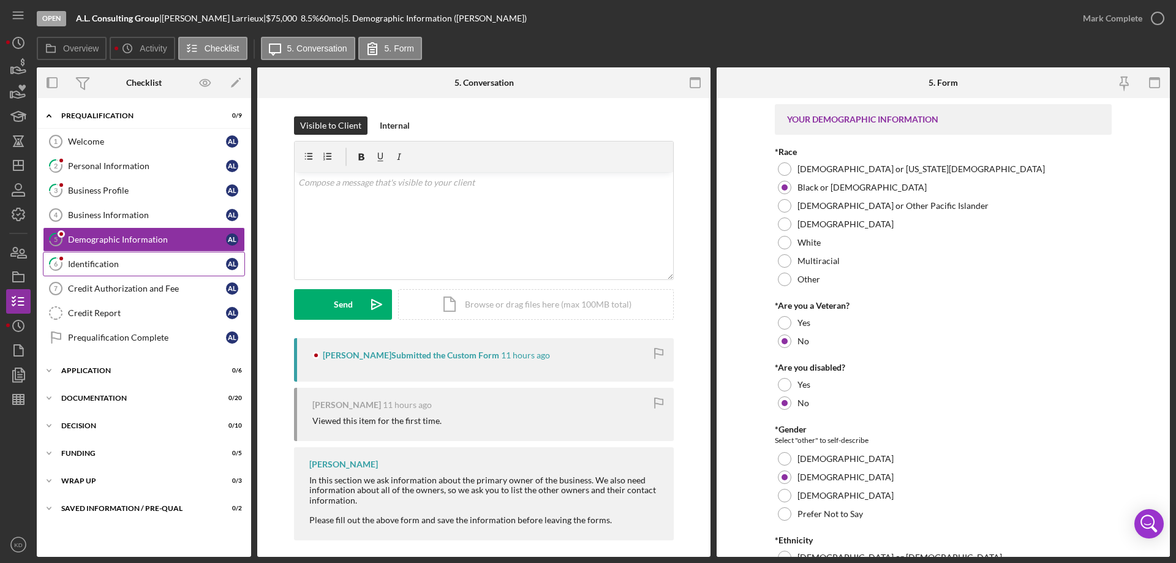
click at [94, 265] on div "Identification" at bounding box center [147, 264] width 158 height 10
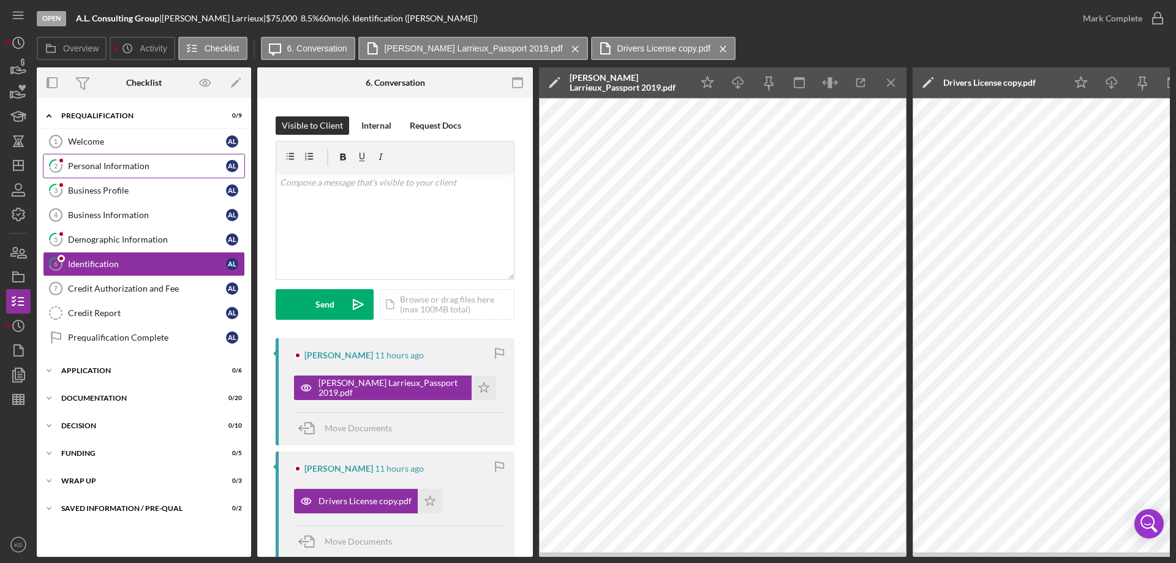
click at [81, 164] on div "Personal Information" at bounding box center [147, 166] width 158 height 10
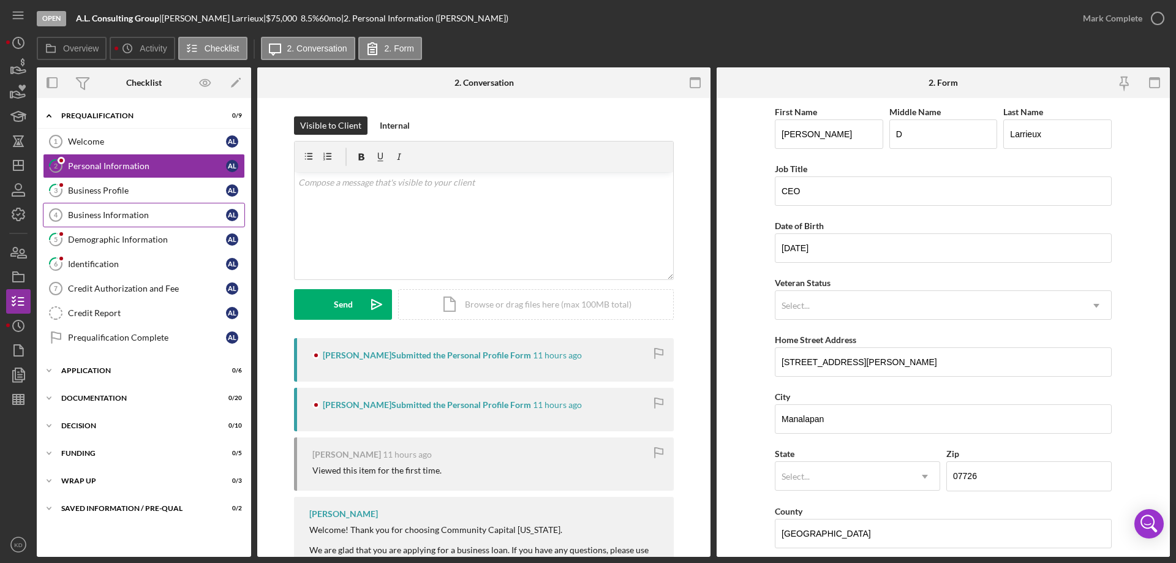
click at [121, 219] on div "Business Information" at bounding box center [147, 215] width 158 height 10
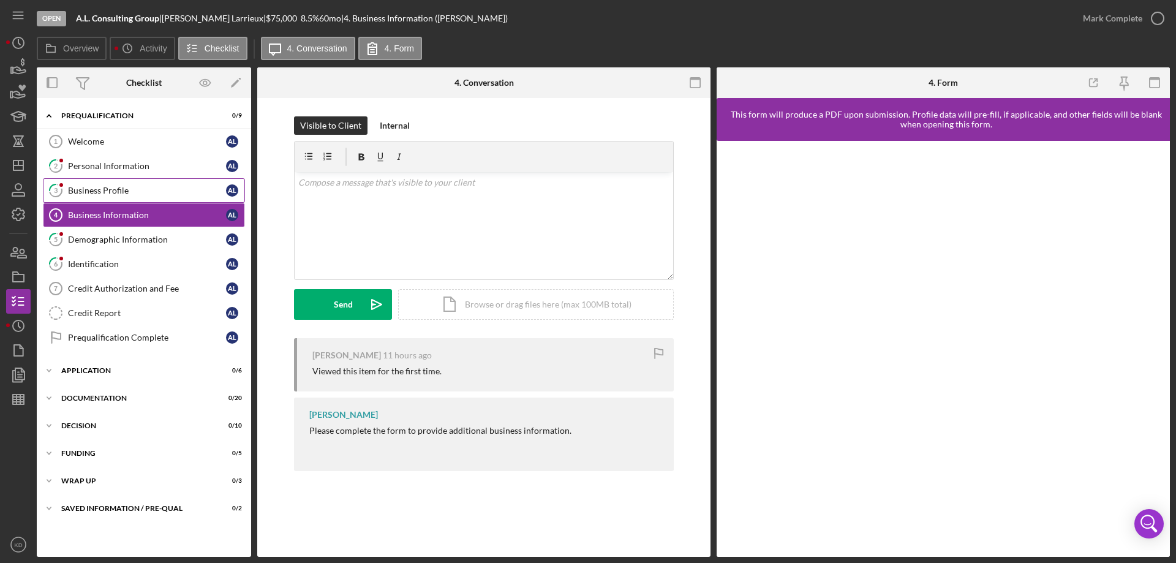
click at [95, 192] on div "Business Profile" at bounding box center [147, 191] width 158 height 10
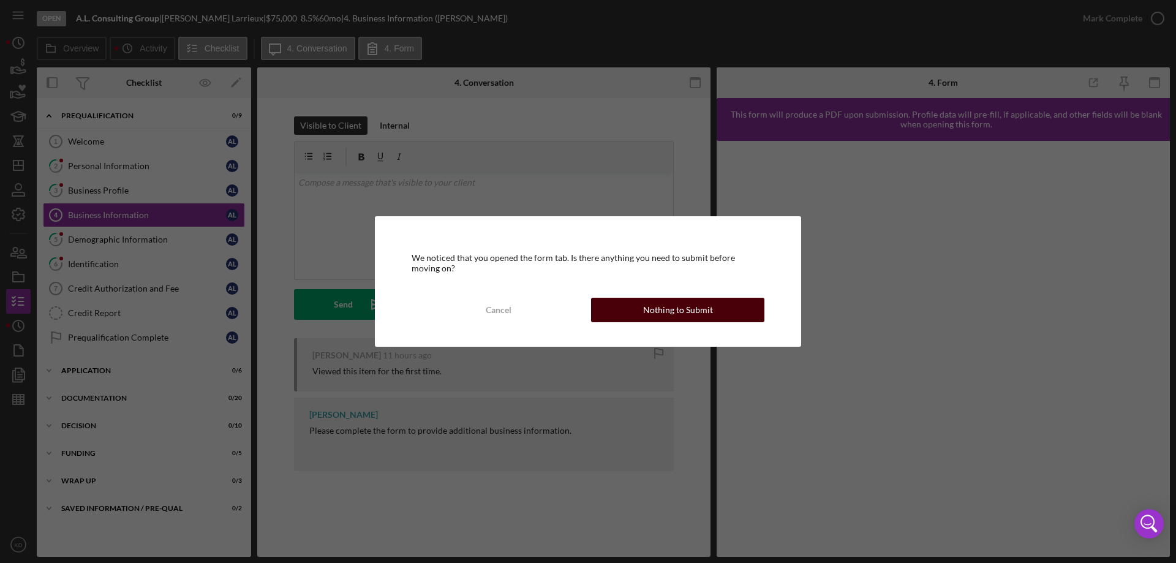
click at [632, 312] on button "Nothing to Submit" at bounding box center [677, 310] width 173 height 25
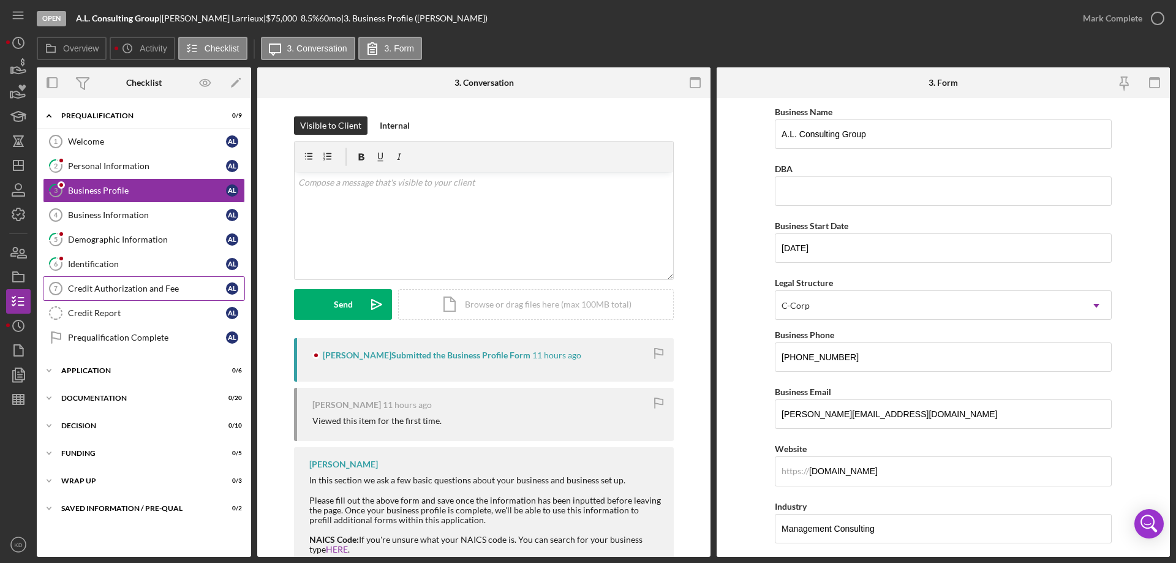
click at [95, 289] on div "Credit Authorization and Fee" at bounding box center [147, 289] width 158 height 10
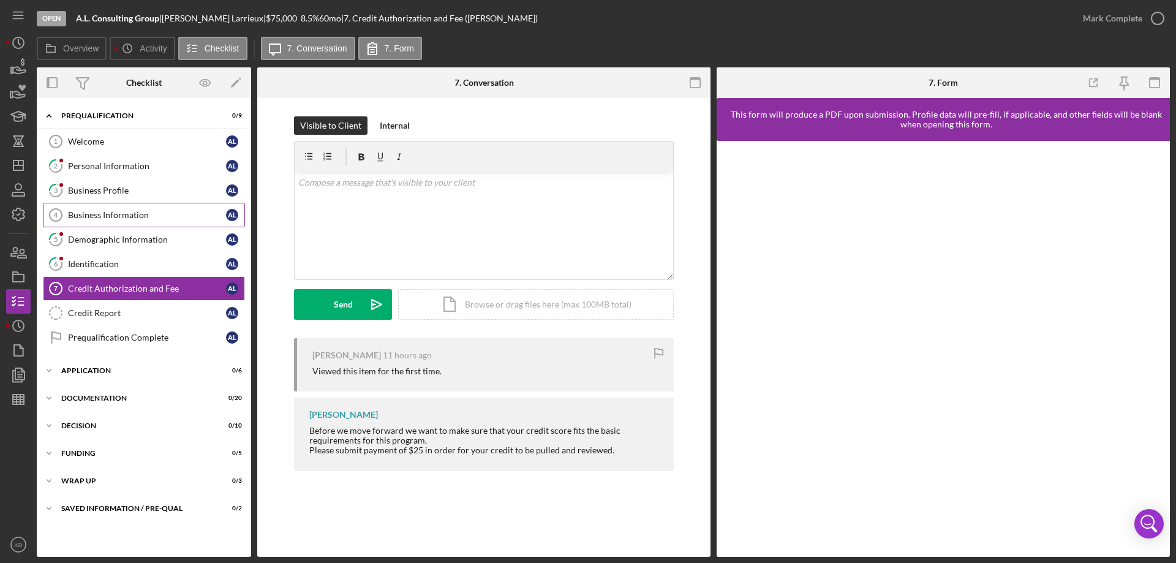
click at [109, 216] on div "Business Information" at bounding box center [147, 215] width 158 height 10
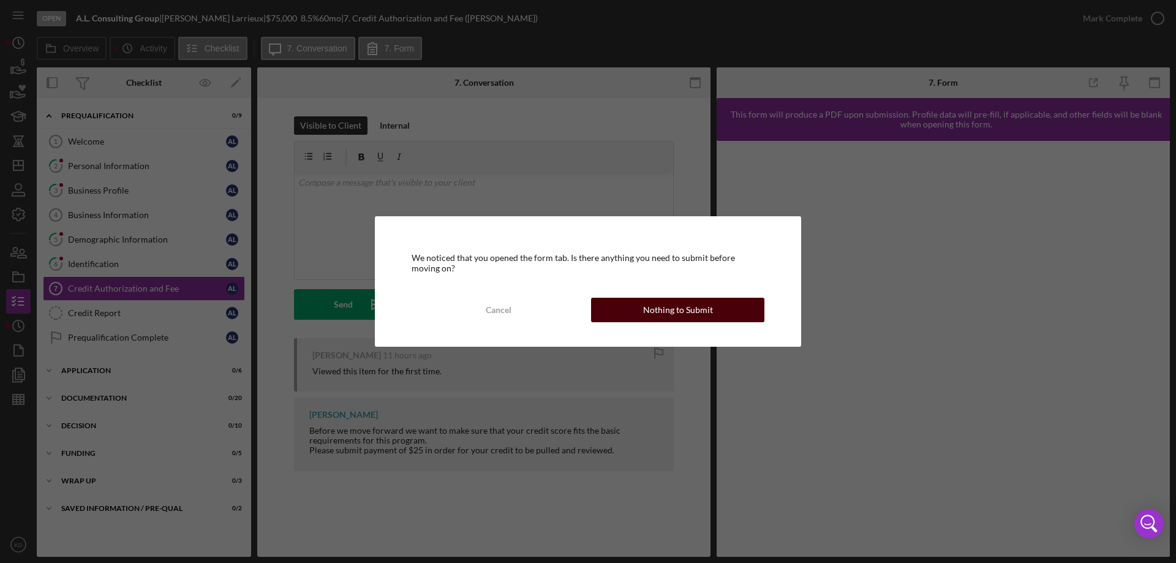
click at [635, 309] on button "Nothing to Submit" at bounding box center [677, 310] width 173 height 25
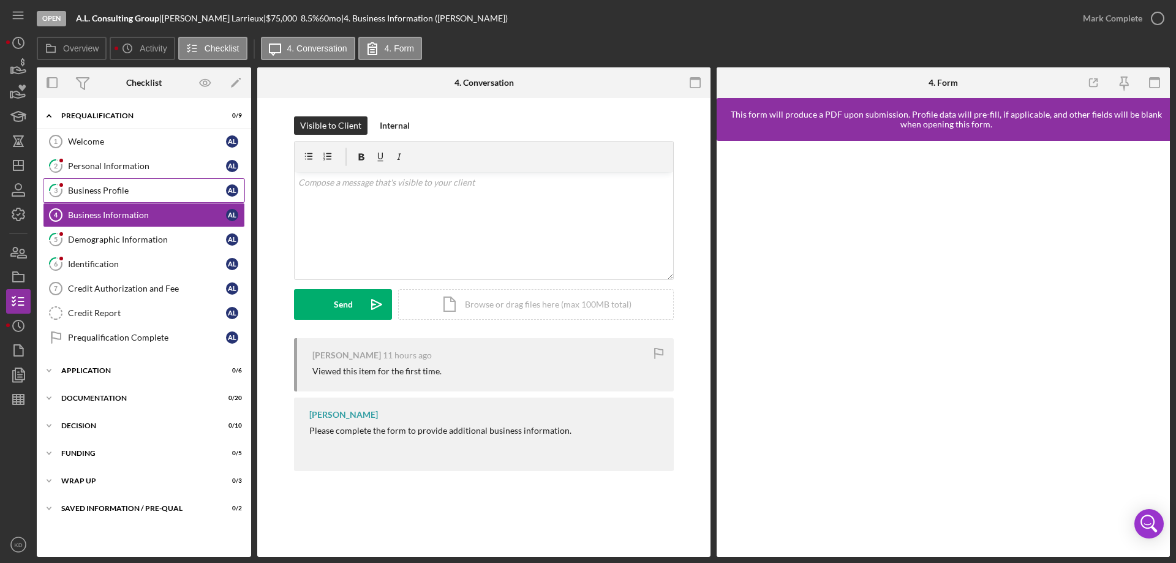
click at [105, 193] on div "Business Profile" at bounding box center [147, 191] width 158 height 10
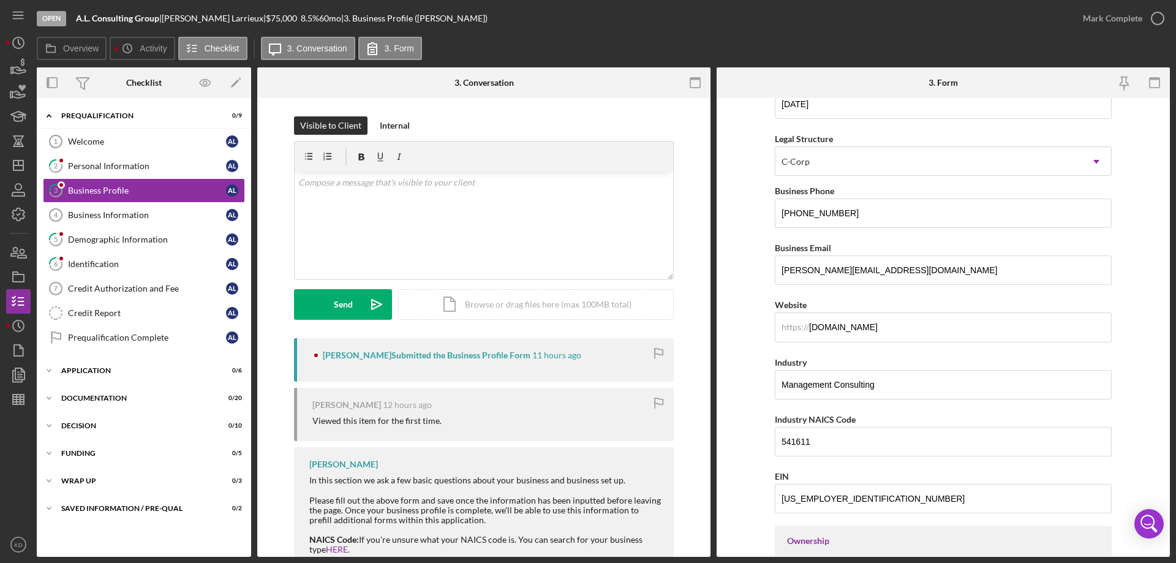
scroll to position [123, 0]
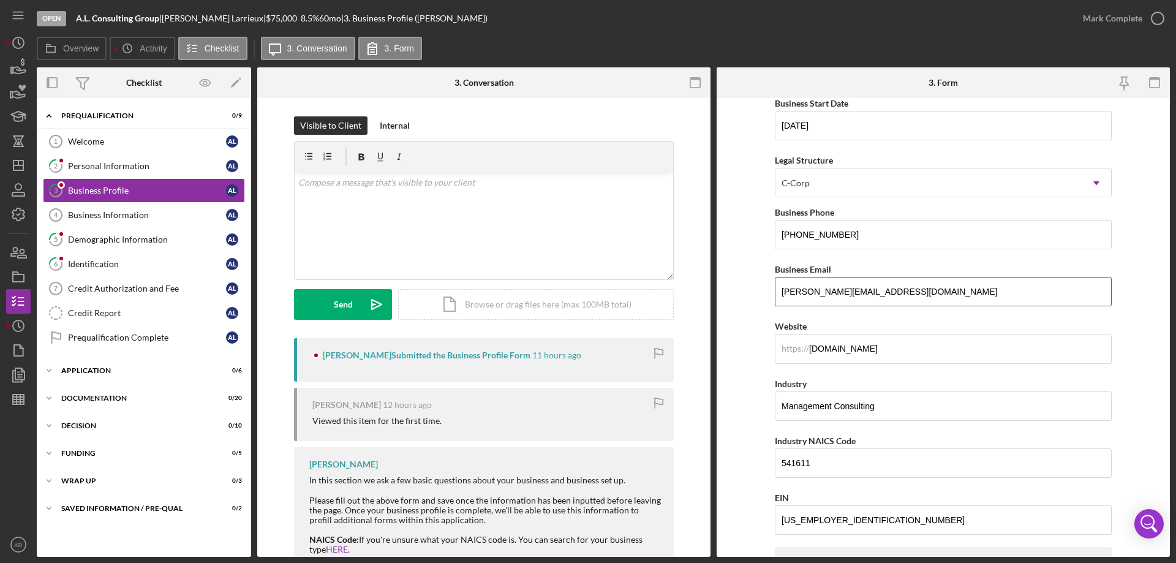
drag, startPoint x: 877, startPoint y: 295, endPoint x: 779, endPoint y: 297, distance: 98.0
click at [779, 297] on input "[PERSON_NAME][EMAIL_ADDRESS][DOMAIN_NAME]" at bounding box center [943, 291] width 337 height 29
click at [15, 165] on line "button" at bounding box center [18, 165] width 10 height 0
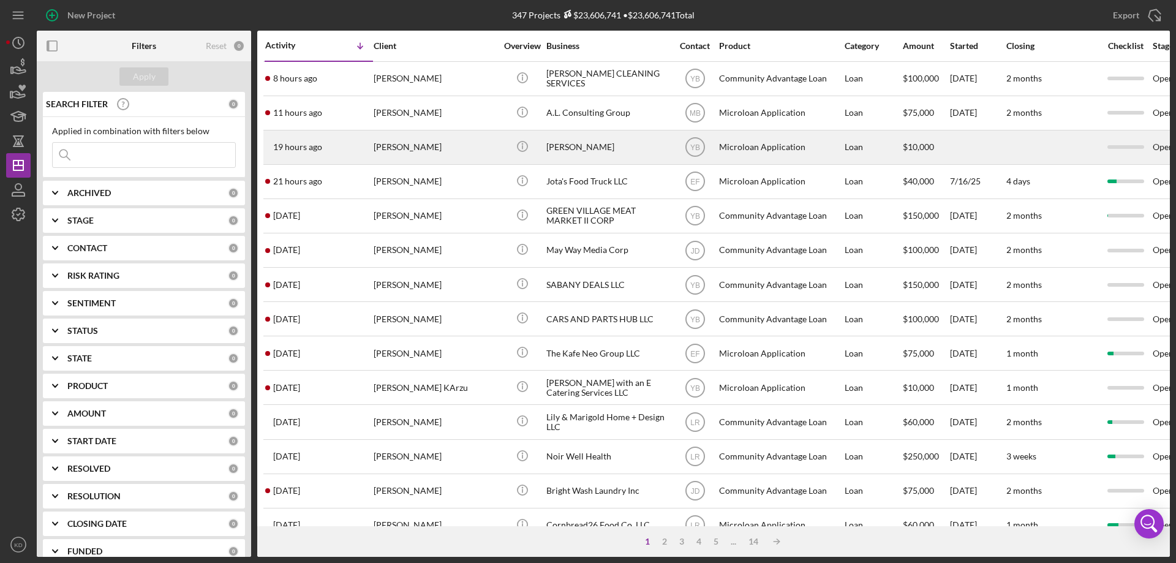
click at [594, 148] on div "[PERSON_NAME]" at bounding box center [607, 147] width 123 height 32
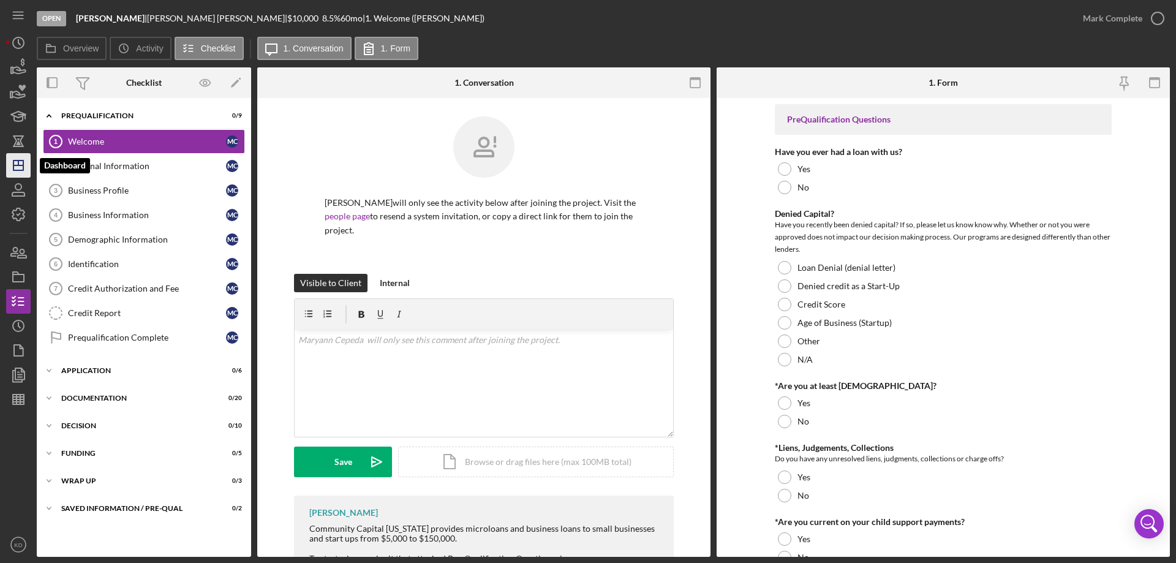
click at [27, 163] on icon "Icon/Dashboard" at bounding box center [18, 165] width 31 height 31
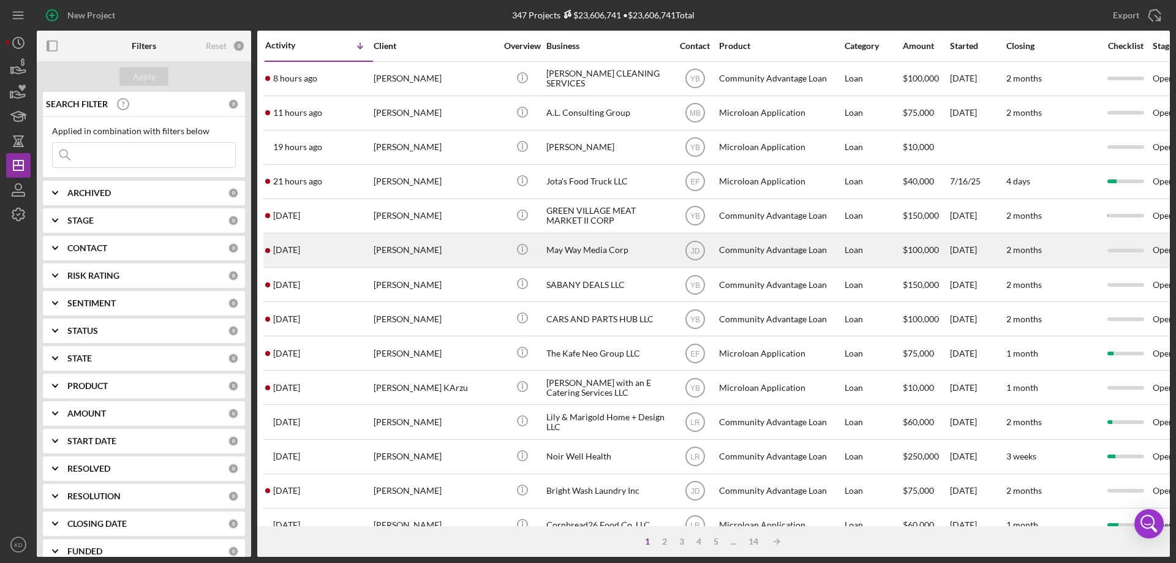
click at [618, 252] on div "May Way Media Corp" at bounding box center [607, 250] width 123 height 32
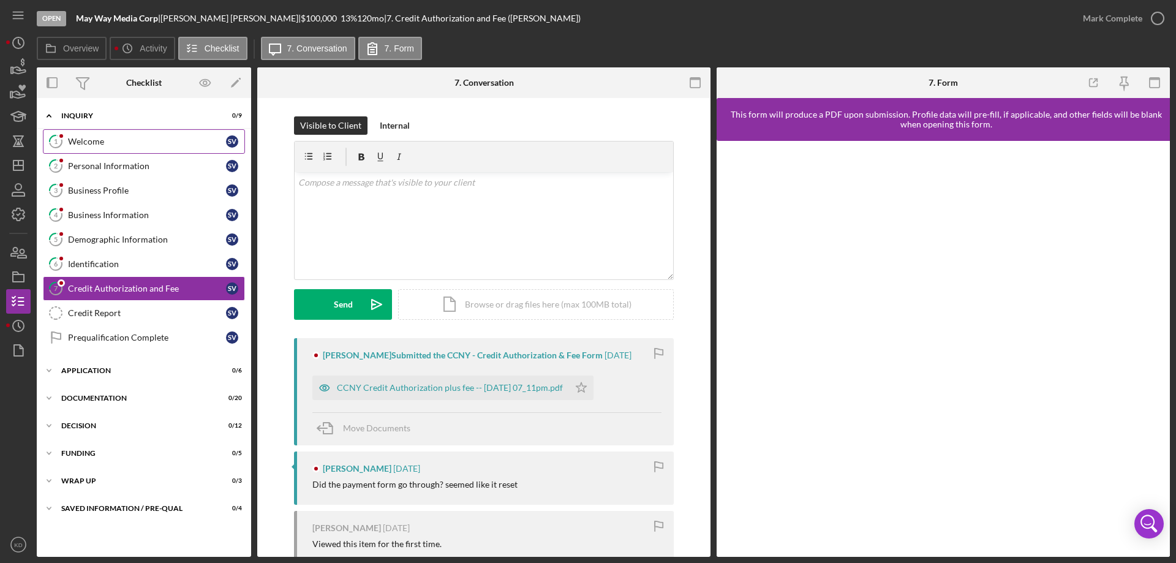
click at [98, 144] on div "Welcome" at bounding box center [147, 142] width 158 height 10
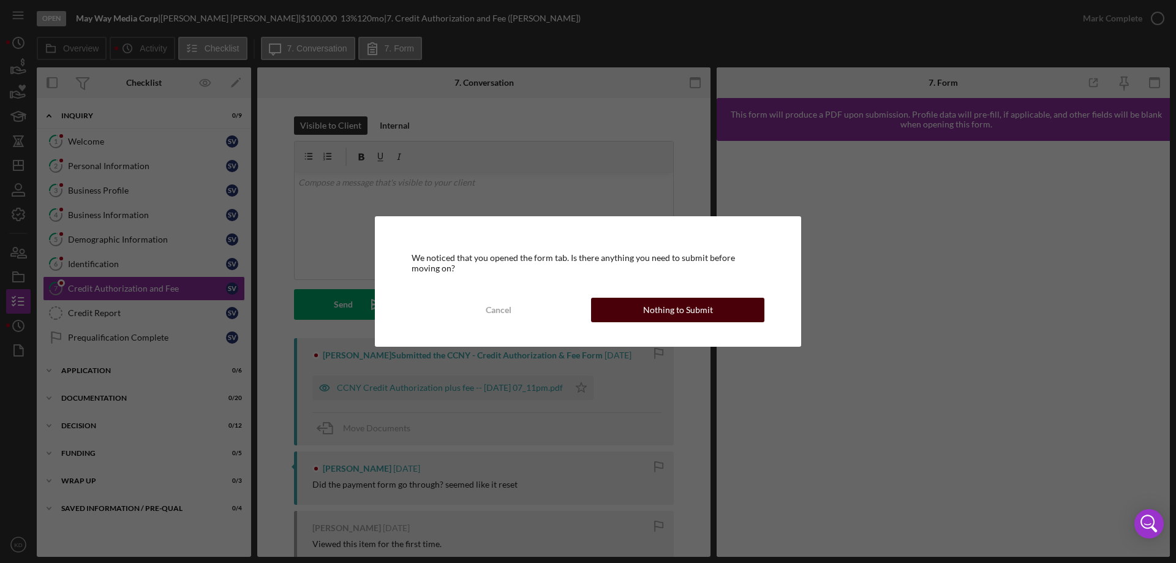
click at [707, 306] on div "Nothing to Submit" at bounding box center [678, 310] width 70 height 25
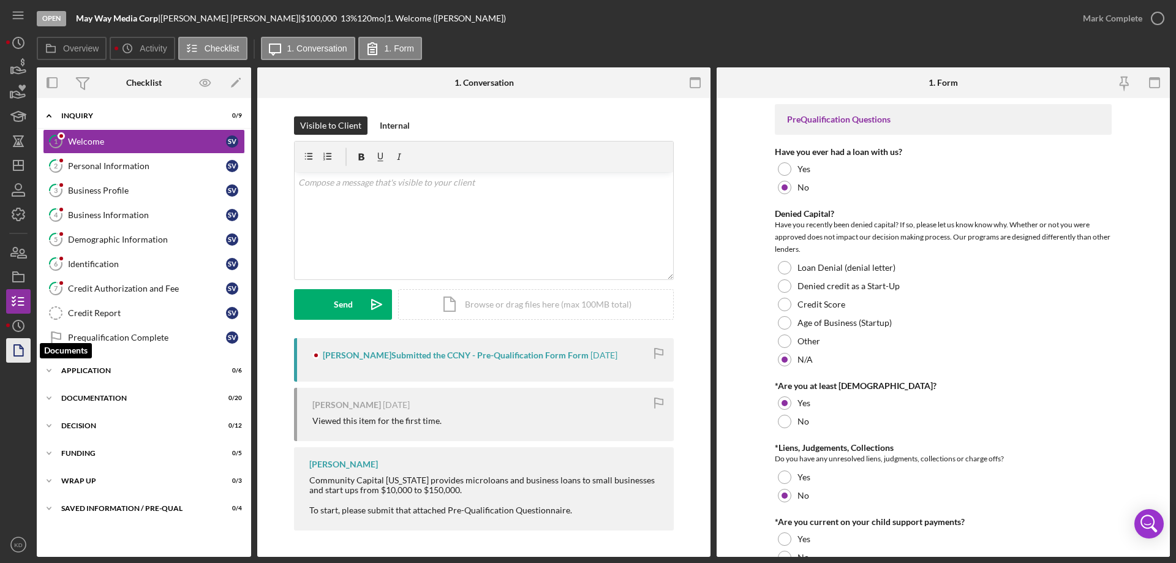
click at [30, 353] on icon "button" at bounding box center [18, 350] width 31 height 31
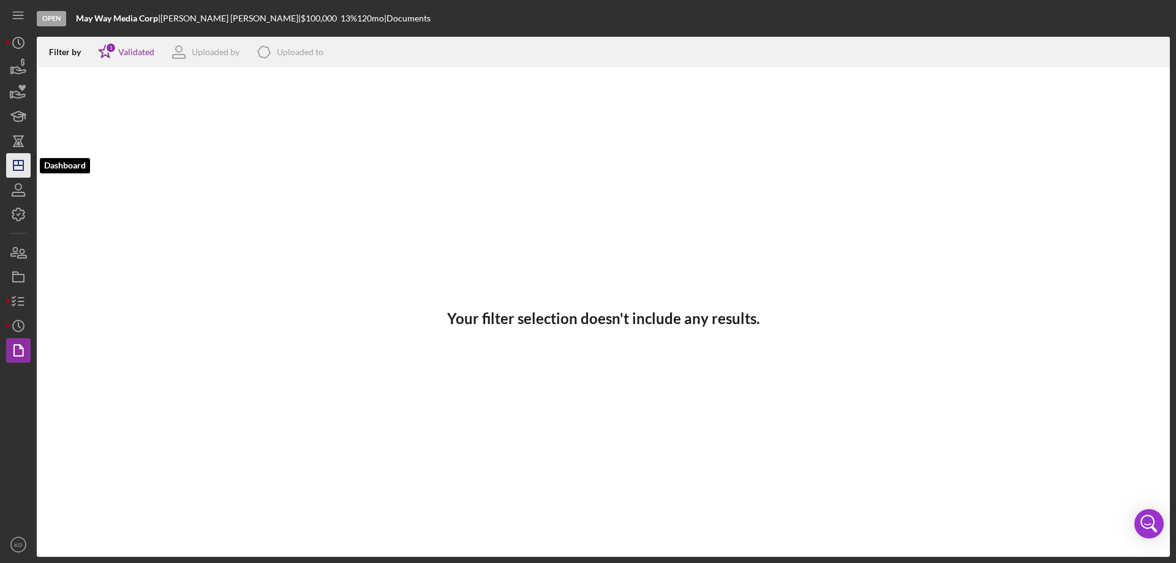
click at [20, 164] on icon "Icon/Dashboard" at bounding box center [18, 165] width 31 height 31
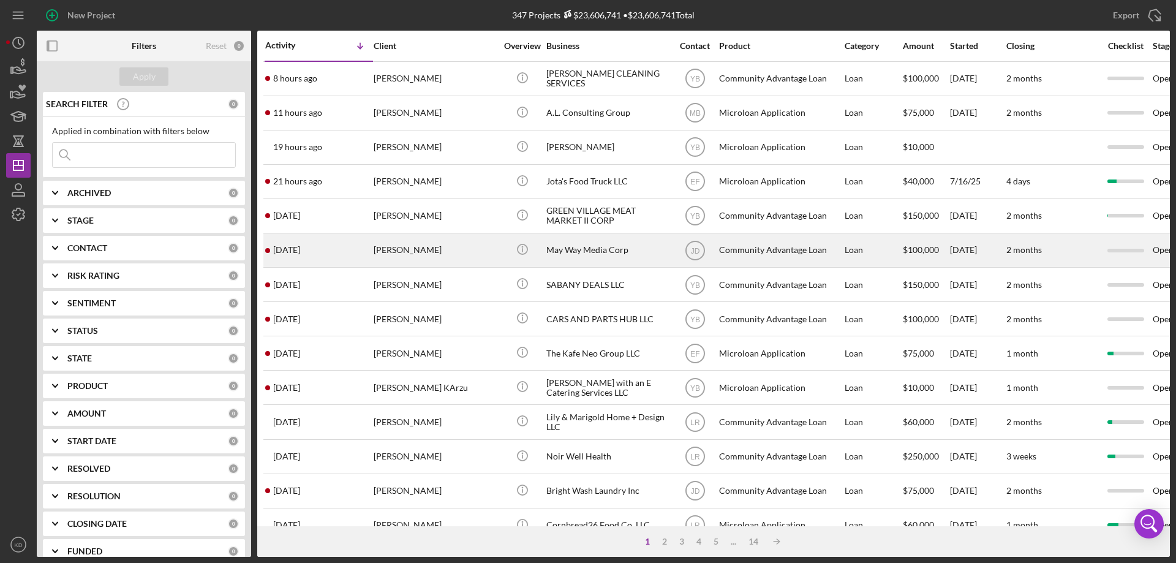
click at [589, 247] on div "May Way Media Corp" at bounding box center [607, 250] width 123 height 32
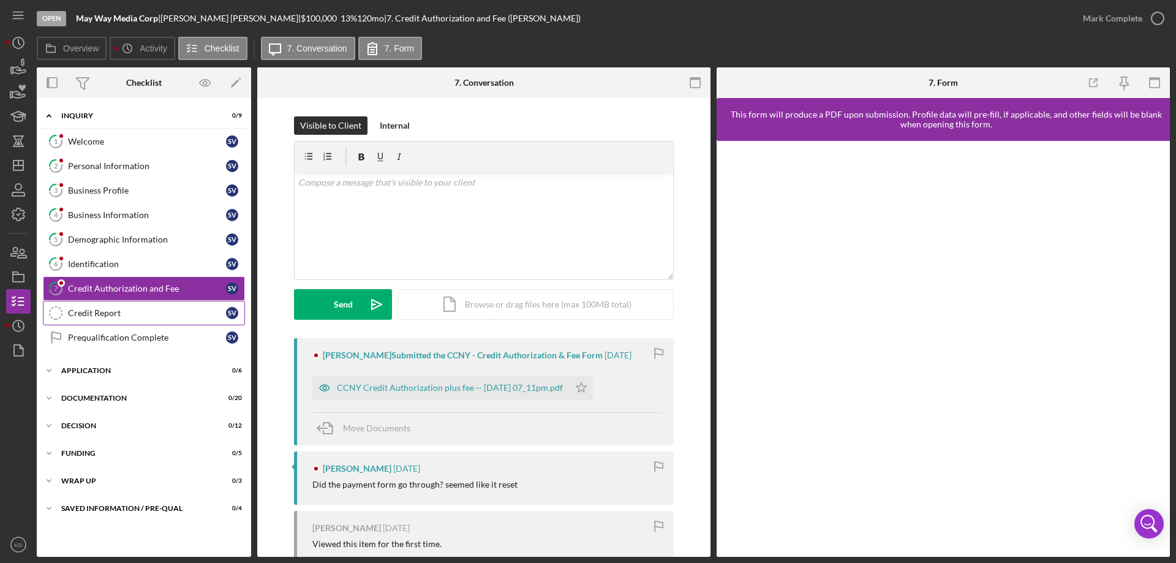
click at [130, 312] on div "Credit Report" at bounding box center [147, 313] width 158 height 10
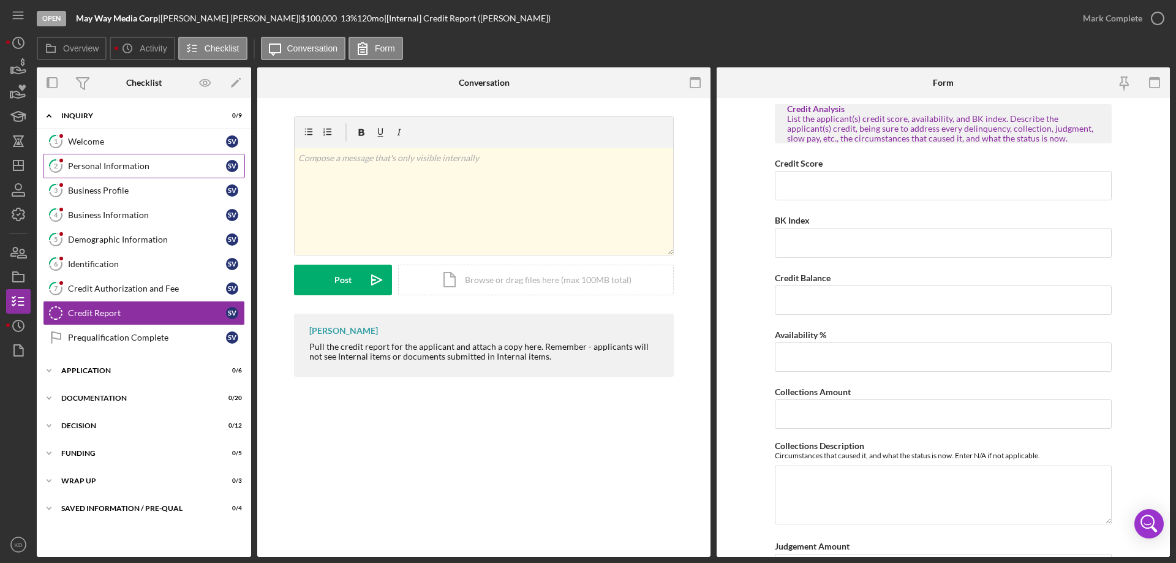
click at [143, 162] on div "Personal Information" at bounding box center [147, 166] width 158 height 10
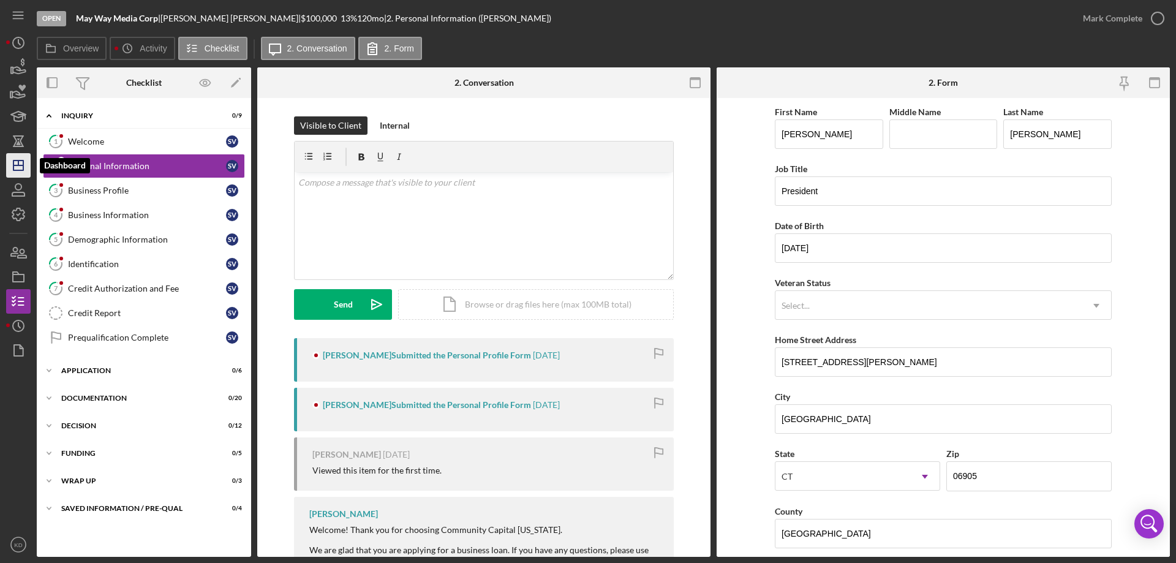
click at [17, 173] on icon "Icon/Dashboard" at bounding box center [18, 165] width 31 height 31
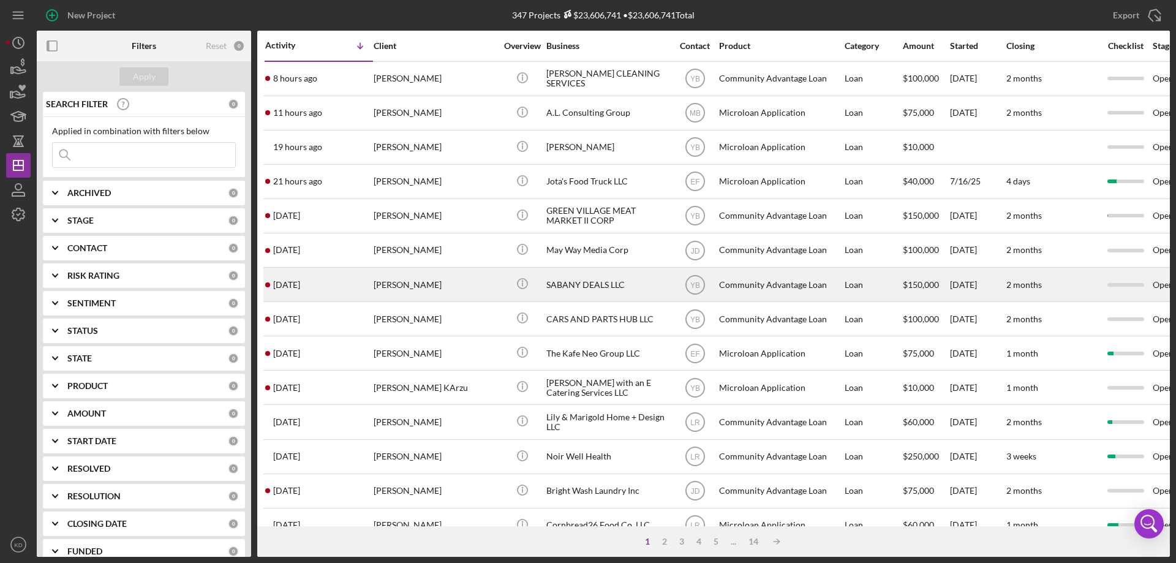
click at [588, 287] on div "SABANY DEALS LLC" at bounding box center [607, 284] width 123 height 32
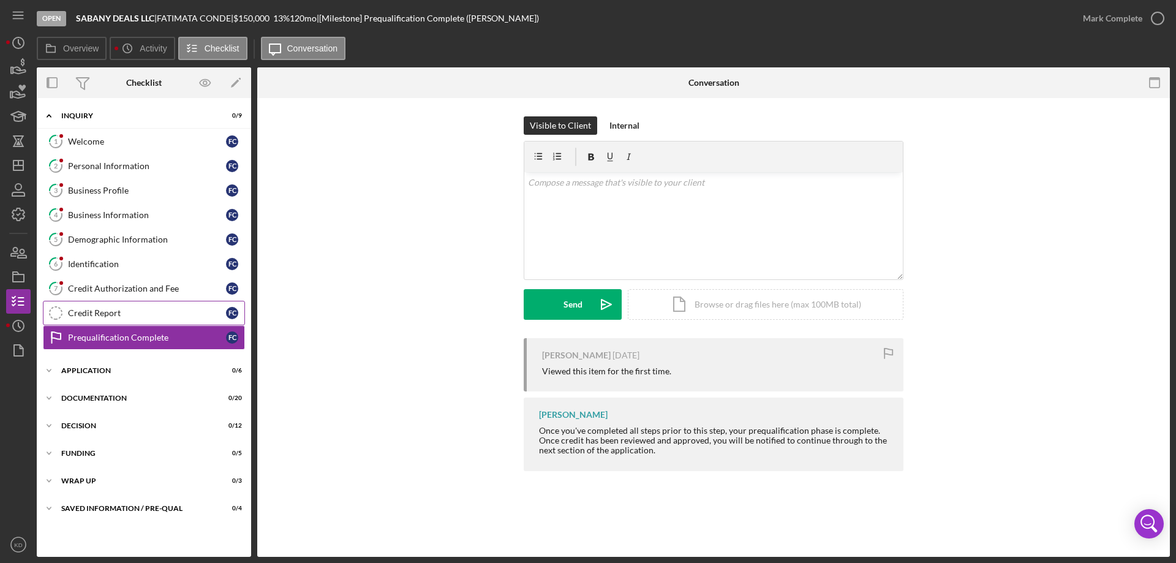
click at [85, 317] on div "Credit Report" at bounding box center [147, 313] width 158 height 10
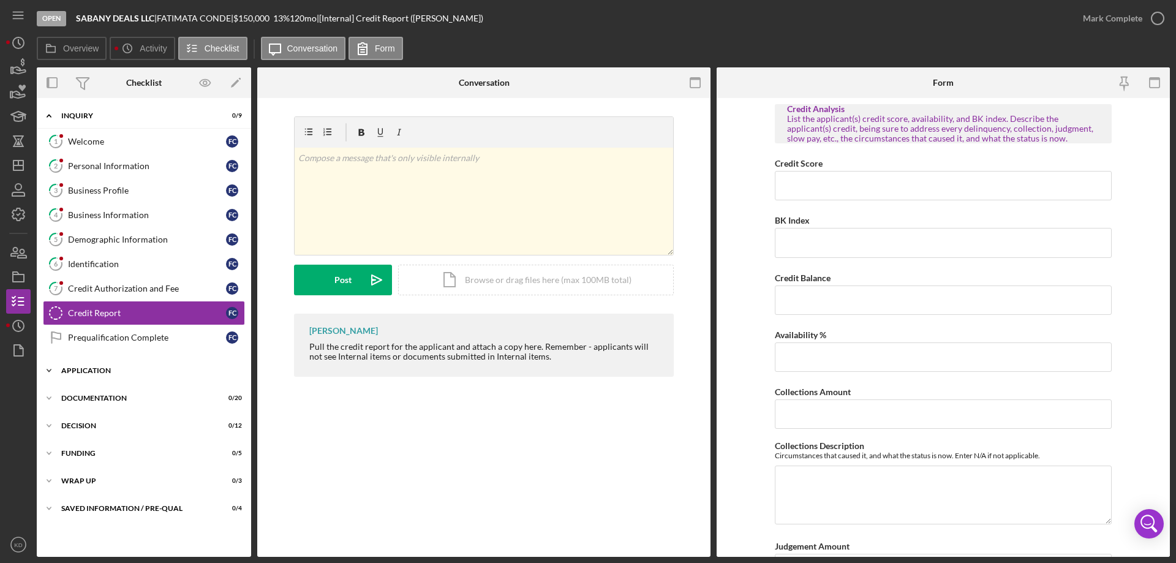
click at [48, 370] on polyline at bounding box center [49, 370] width 4 height 2
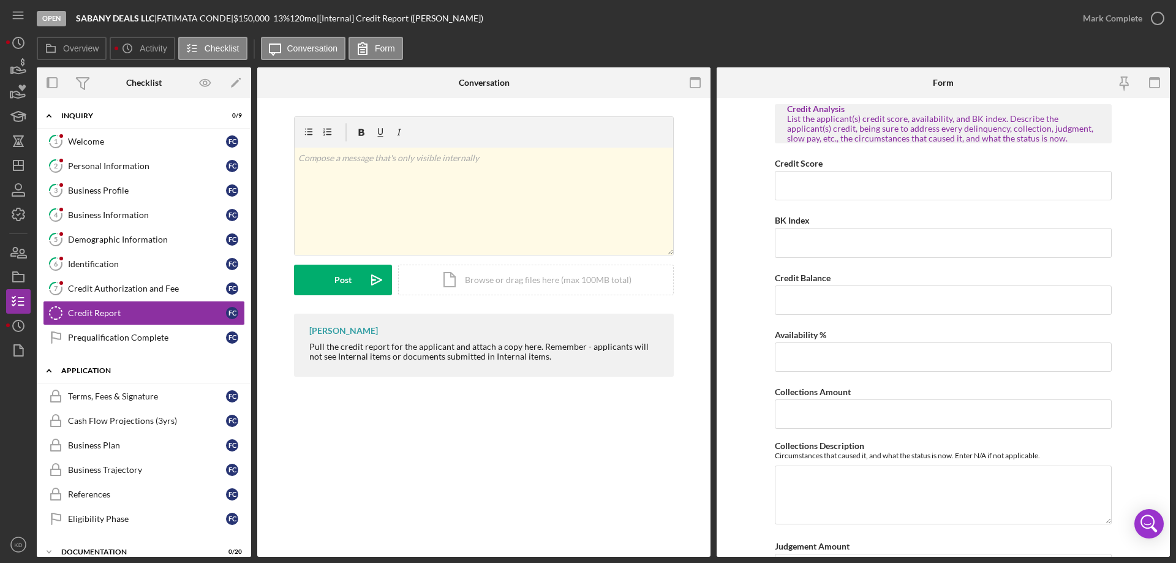
click at [48, 370] on icon "Icon/Expander" at bounding box center [49, 370] width 25 height 25
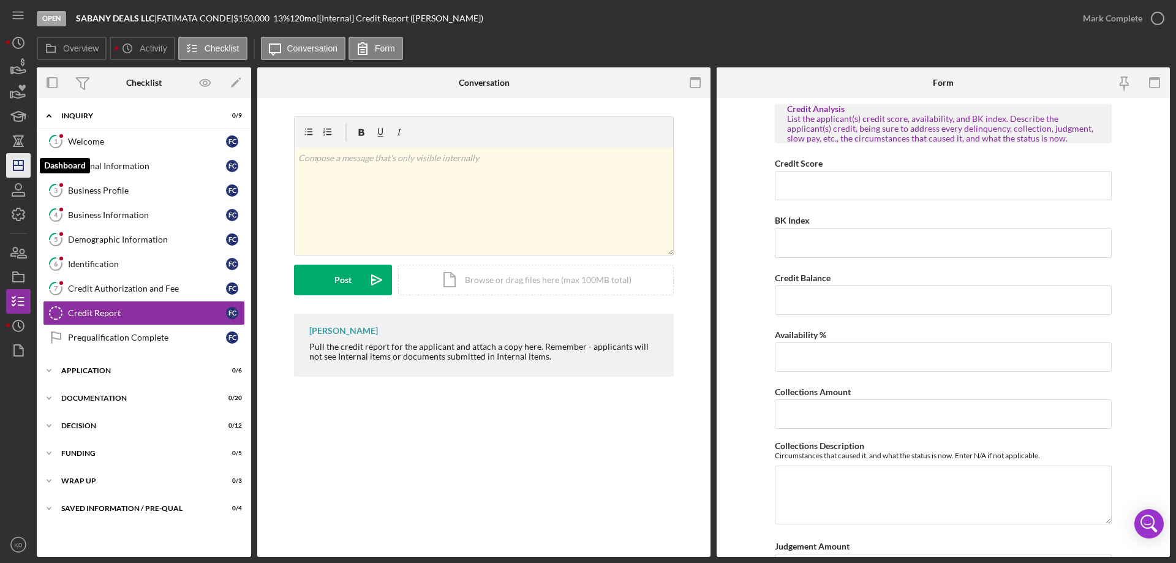
click at [27, 167] on icon "Icon/Dashboard" at bounding box center [18, 165] width 31 height 31
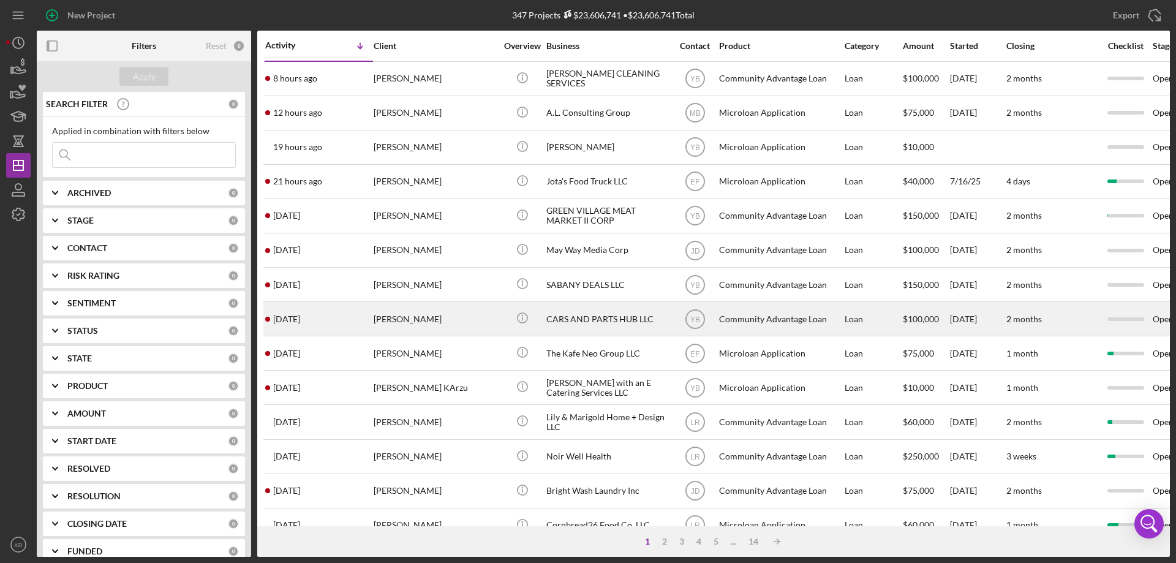
click at [570, 320] on div "CARS AND PARTS HUB LLC" at bounding box center [607, 319] width 123 height 32
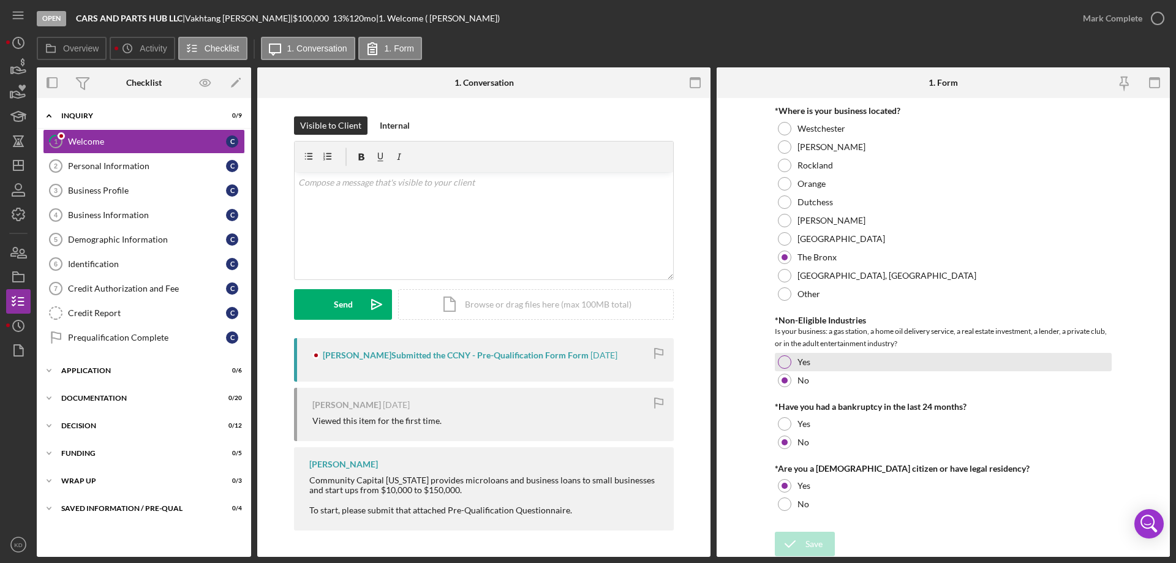
scroll to position [493, 0]
click at [20, 165] on line "button" at bounding box center [18, 165] width 10 height 0
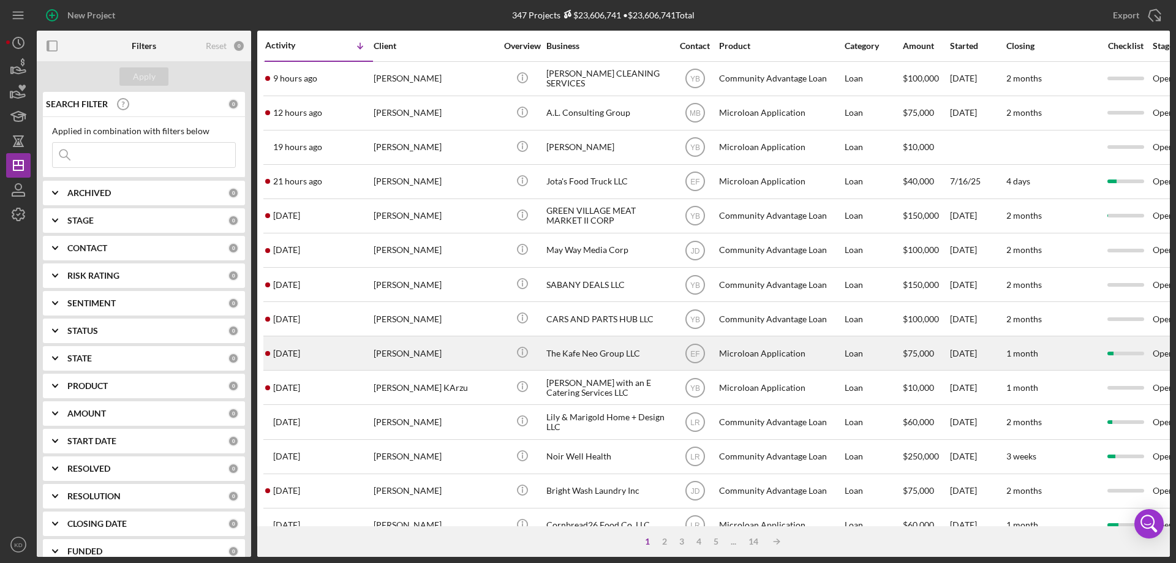
click at [599, 349] on div "The Kafe Neo Group LLC" at bounding box center [607, 353] width 123 height 32
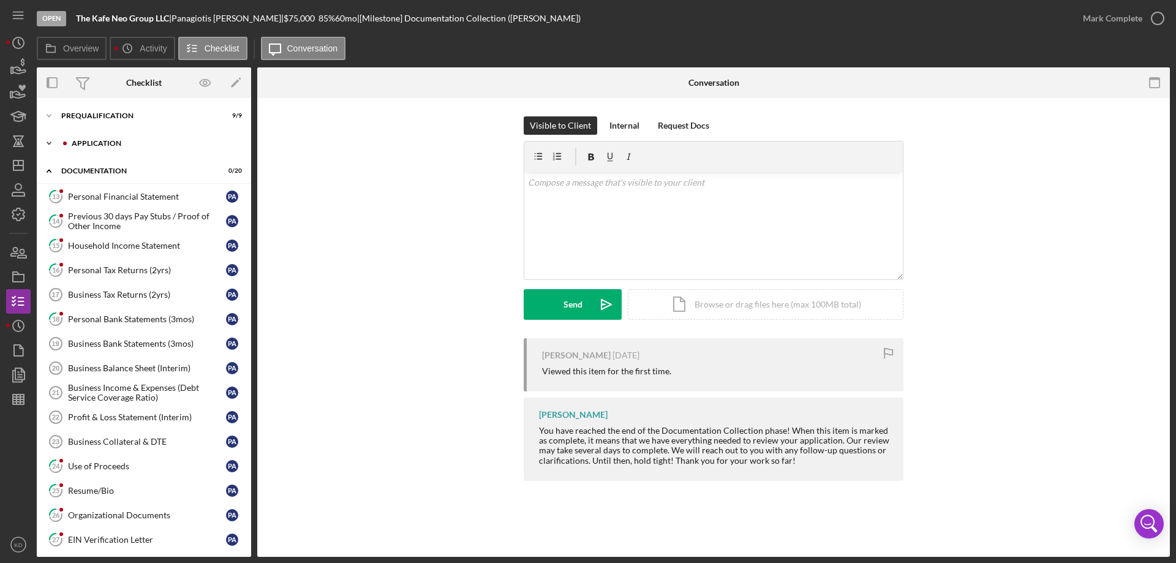
click at [48, 142] on icon "Icon/Expander" at bounding box center [49, 143] width 25 height 25
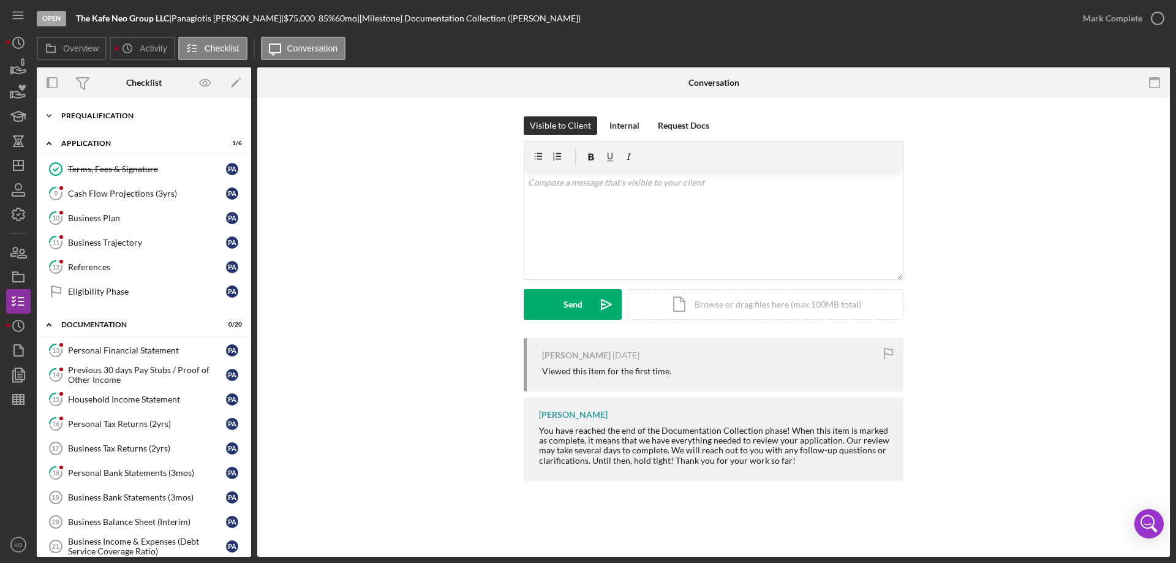
click at [50, 115] on icon "Icon/Expander" at bounding box center [49, 116] width 25 height 25
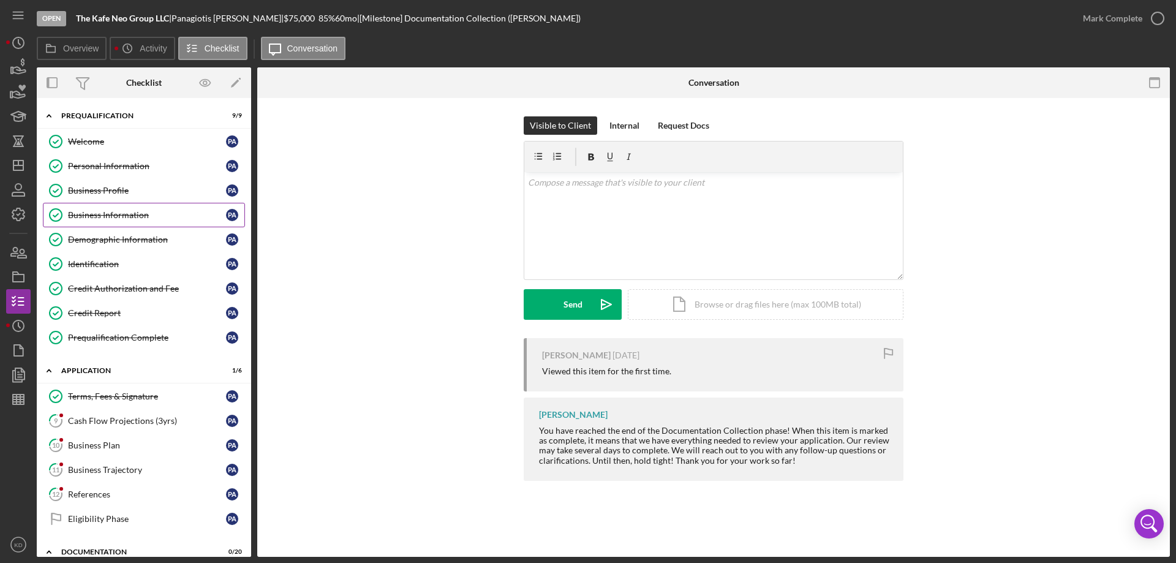
click at [79, 218] on div "Business Information" at bounding box center [147, 215] width 158 height 10
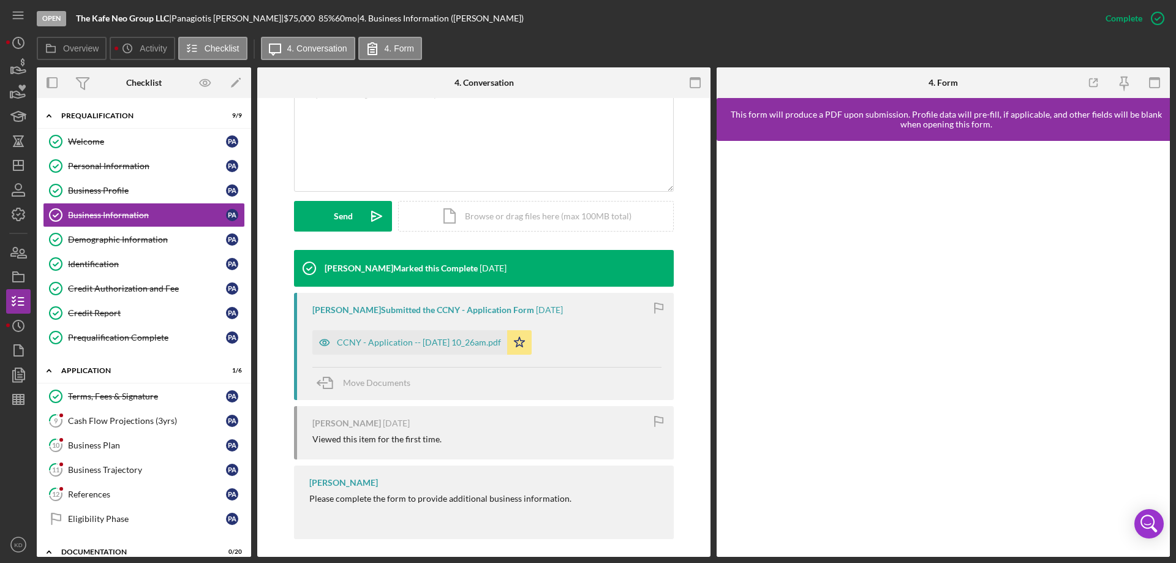
scroll to position [263, 0]
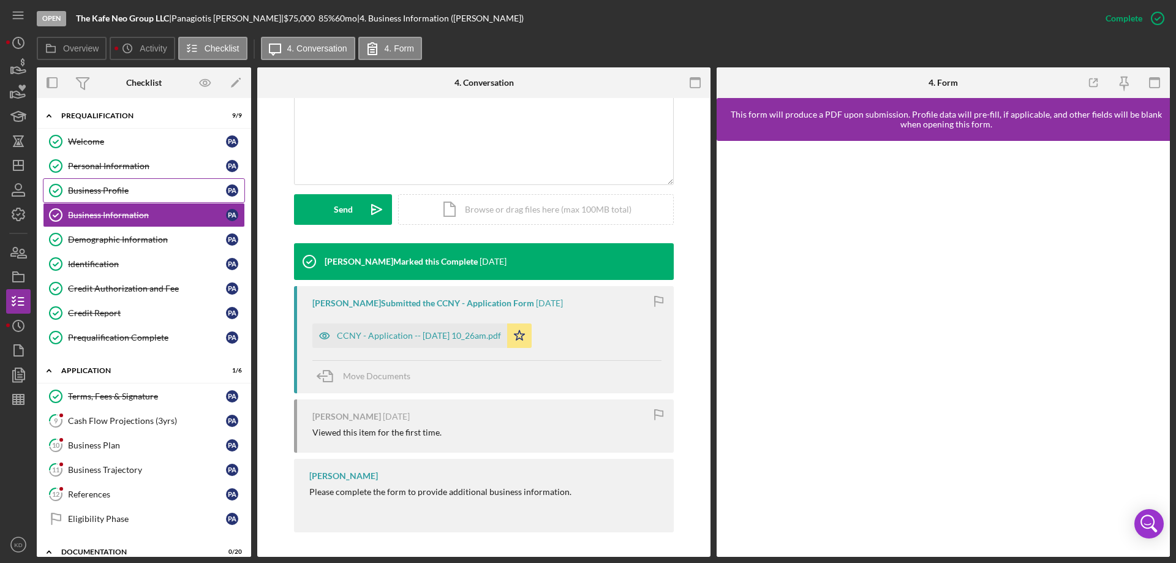
click at [100, 191] on div "Business Profile" at bounding box center [147, 191] width 158 height 10
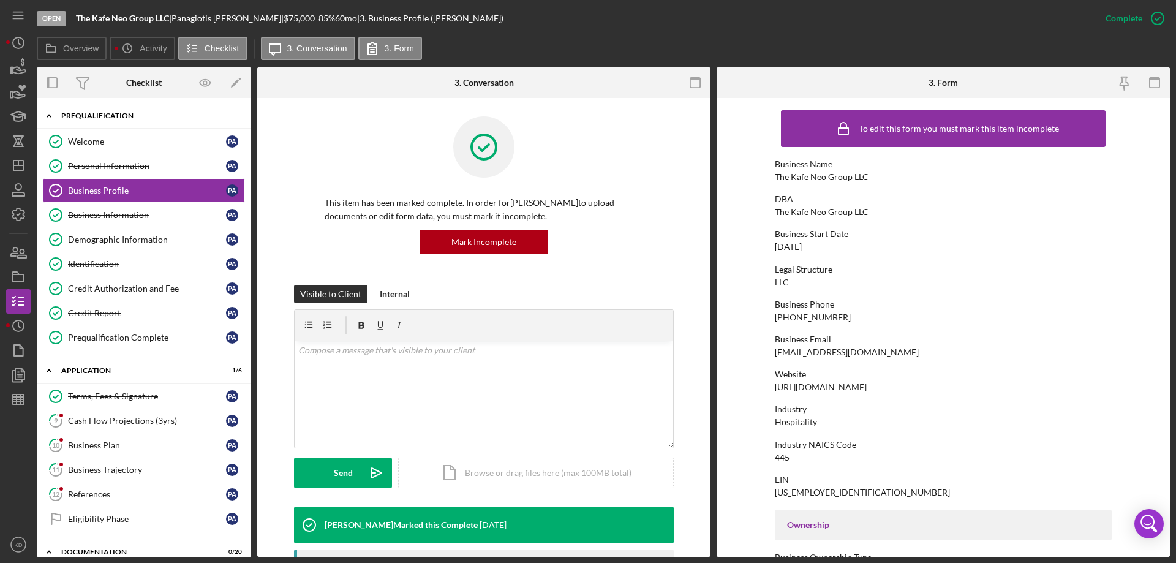
click at [47, 116] on polyline at bounding box center [49, 116] width 4 height 2
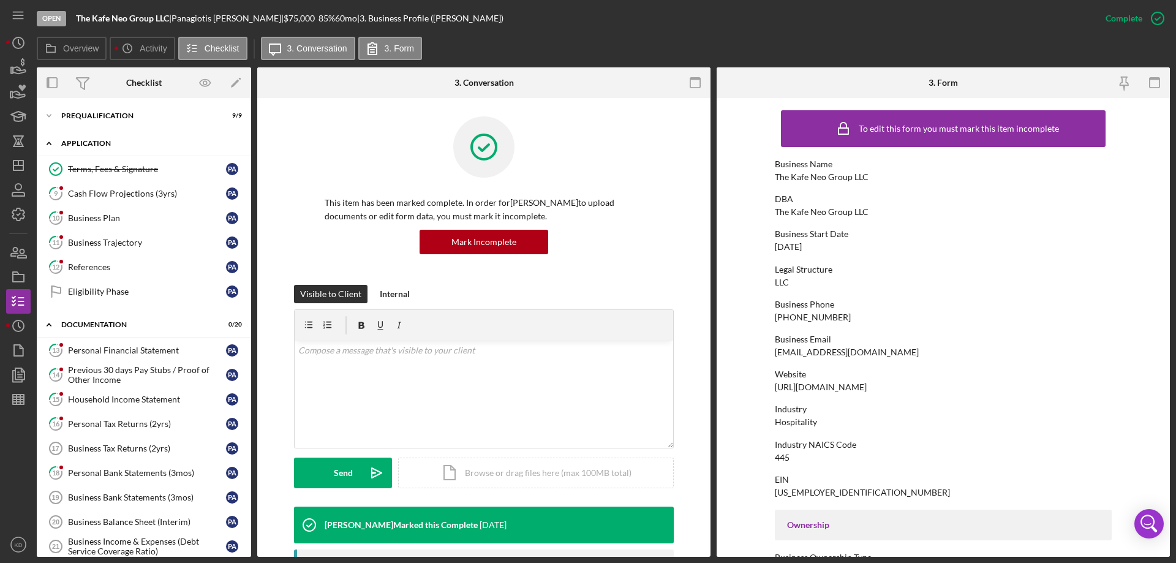
click at [49, 140] on icon "Icon/Expander" at bounding box center [49, 143] width 25 height 25
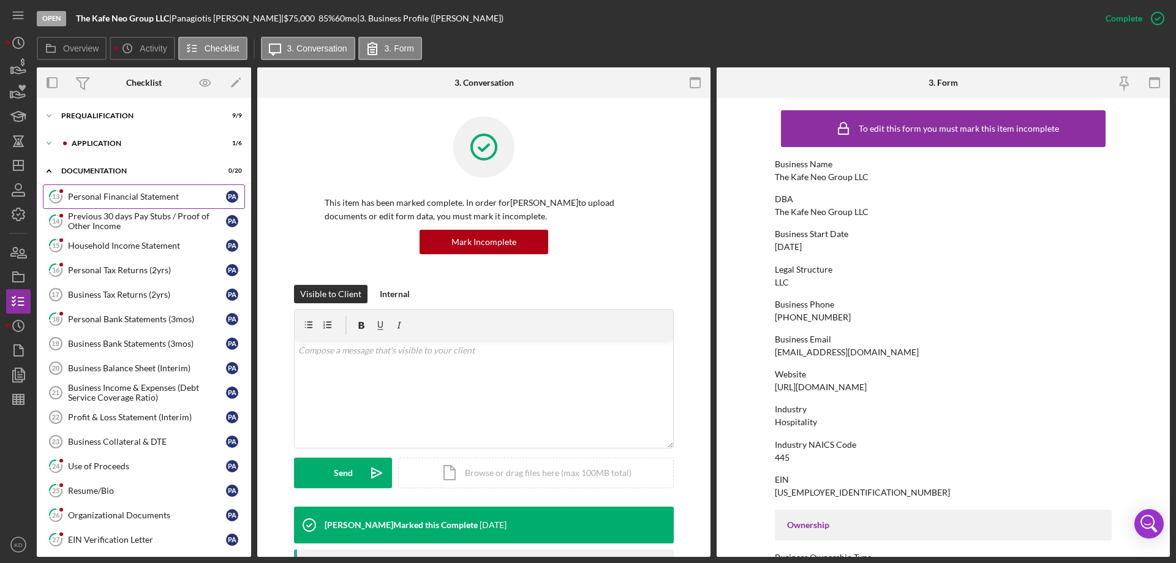
click at [142, 196] on div "Personal Financial Statement" at bounding box center [147, 197] width 158 height 10
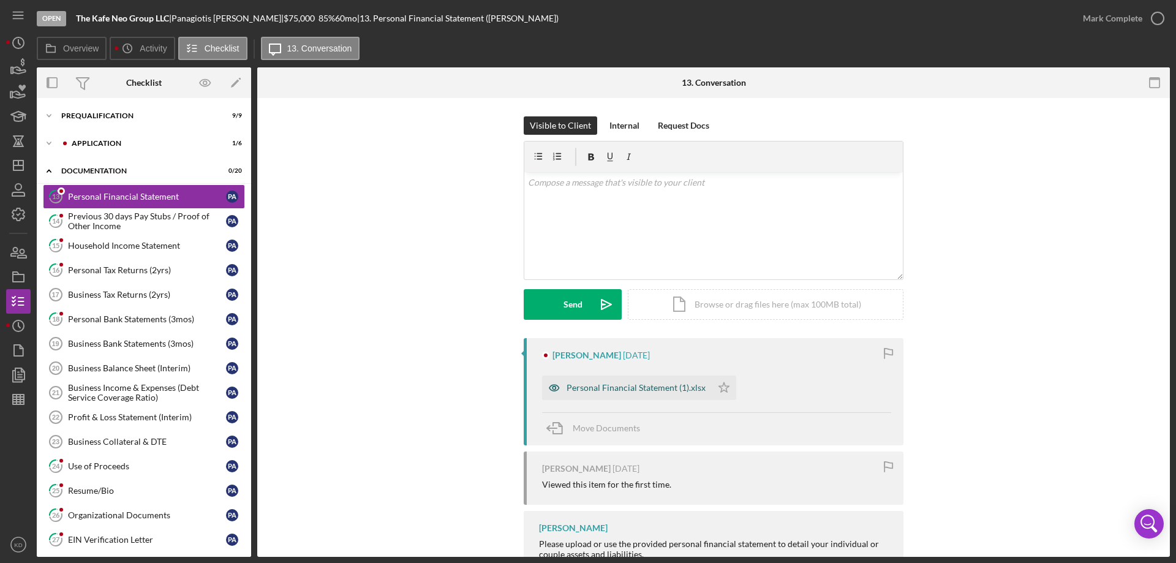
click at [601, 387] on div "Personal Financial Statement (1).xlsx" at bounding box center [636, 388] width 139 height 10
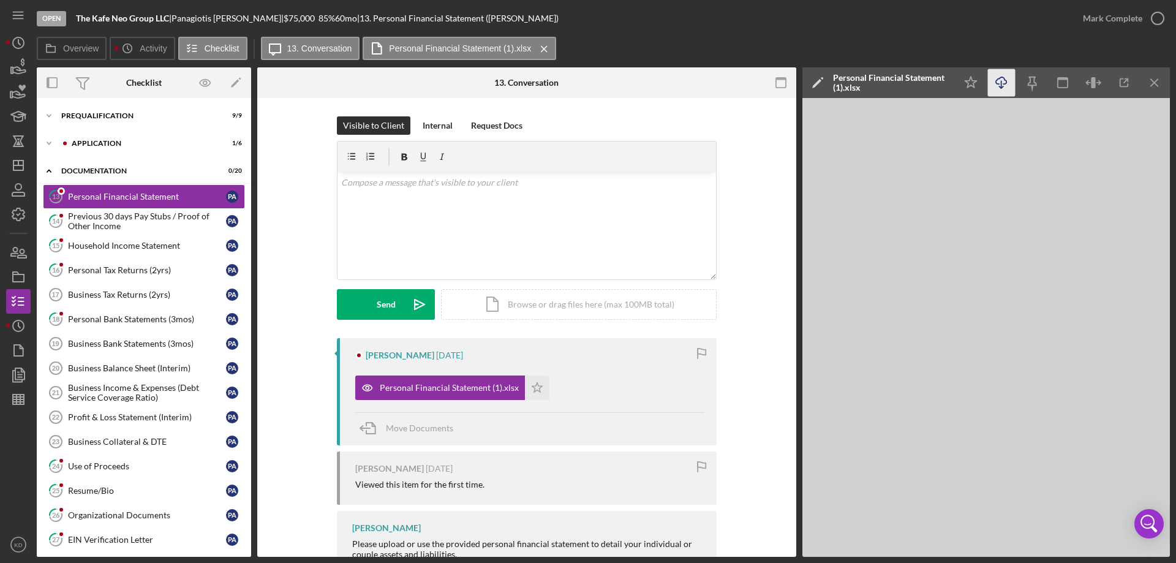
click at [1002, 83] on line "button" at bounding box center [1002, 84] width 0 height 7
click at [83, 215] on div "Previous 30 days Pay Stubs / Proof of Other Income" at bounding box center [147, 221] width 158 height 20
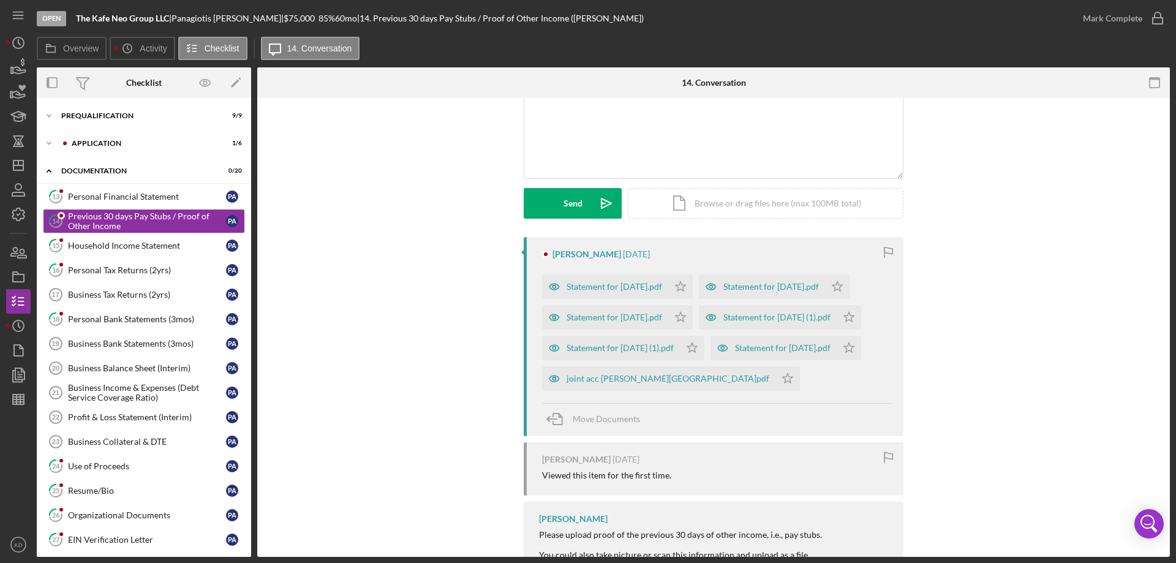
scroll to position [102, 0]
click at [769, 382] on div "joint acc [PERSON_NAME][GEOGRAPHIC_DATA]pdf" at bounding box center [668, 377] width 203 height 10
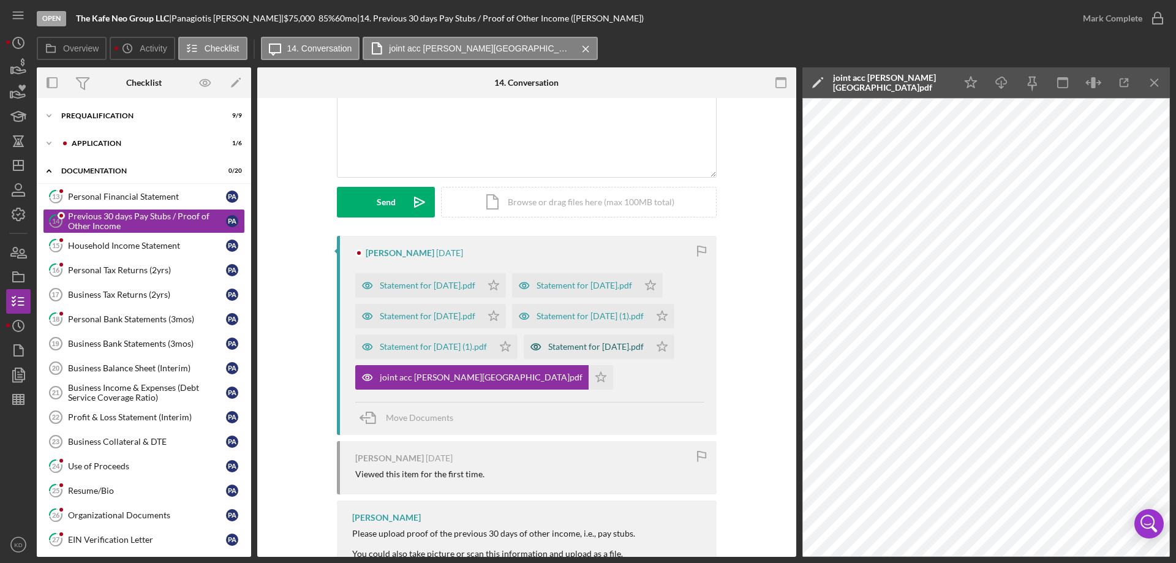
click at [548, 352] on div "Statement for [DATE].pdf" at bounding box center [596, 347] width 96 height 10
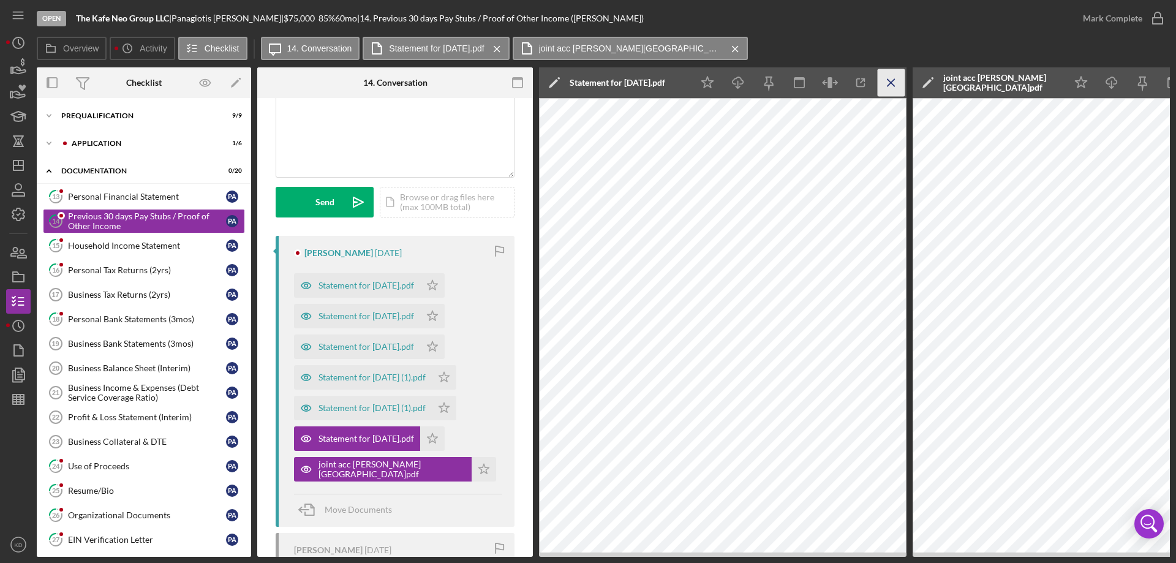
click at [888, 84] on icon "Icon/Menu Close" at bounding box center [892, 83] width 28 height 28
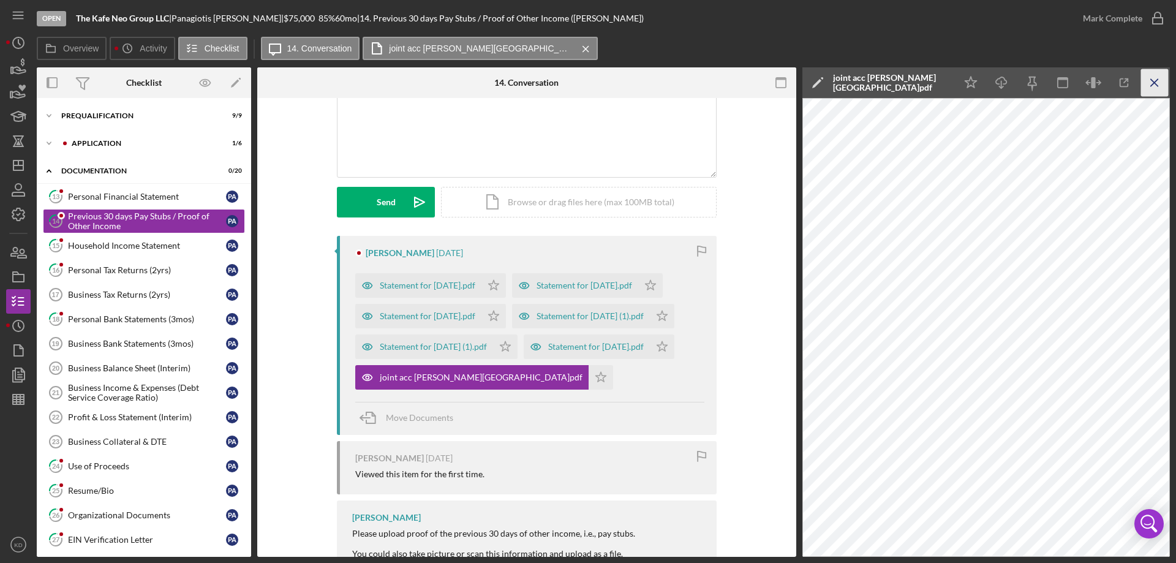
click at [1150, 85] on icon "Icon/Menu Close" at bounding box center [1155, 83] width 28 height 28
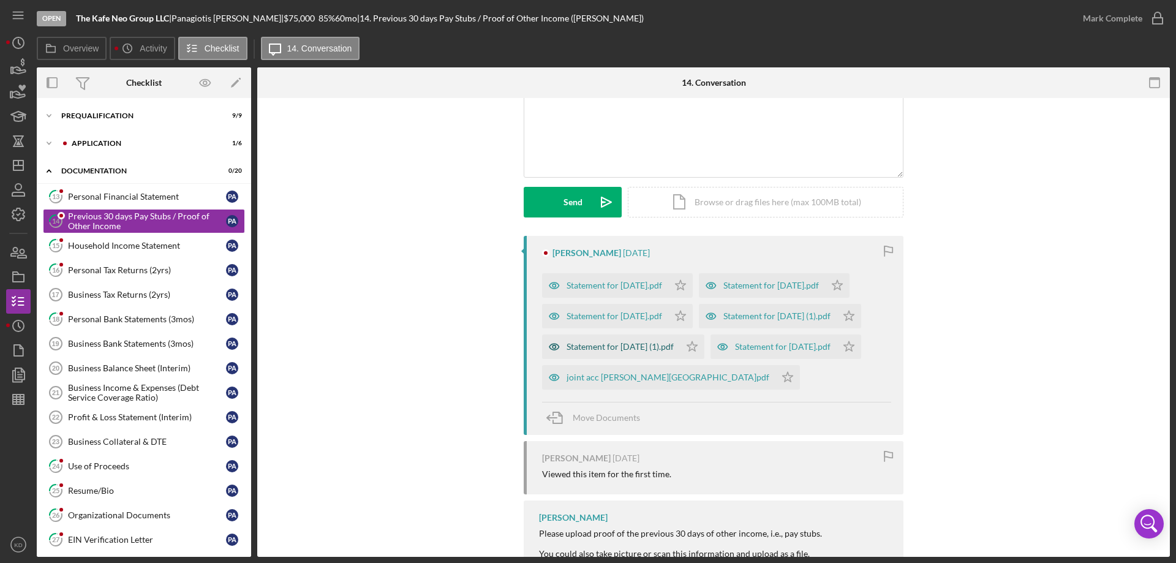
click at [613, 352] on div "Statement for [DATE] (1).pdf" at bounding box center [620, 347] width 107 height 10
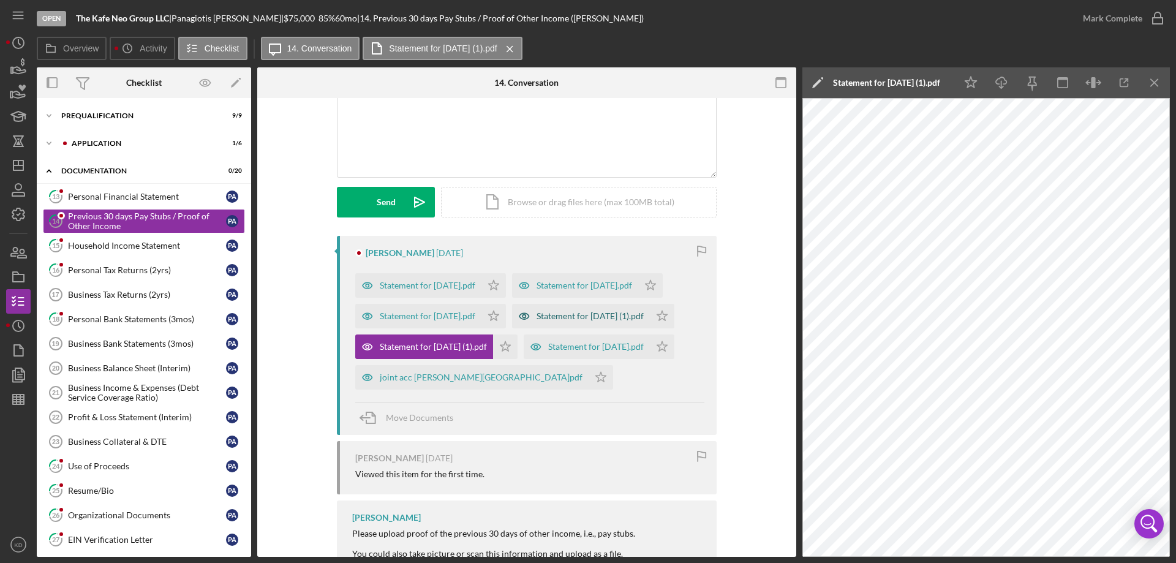
click at [537, 321] on div "Statement for [DATE] (1).pdf" at bounding box center [590, 316] width 107 height 10
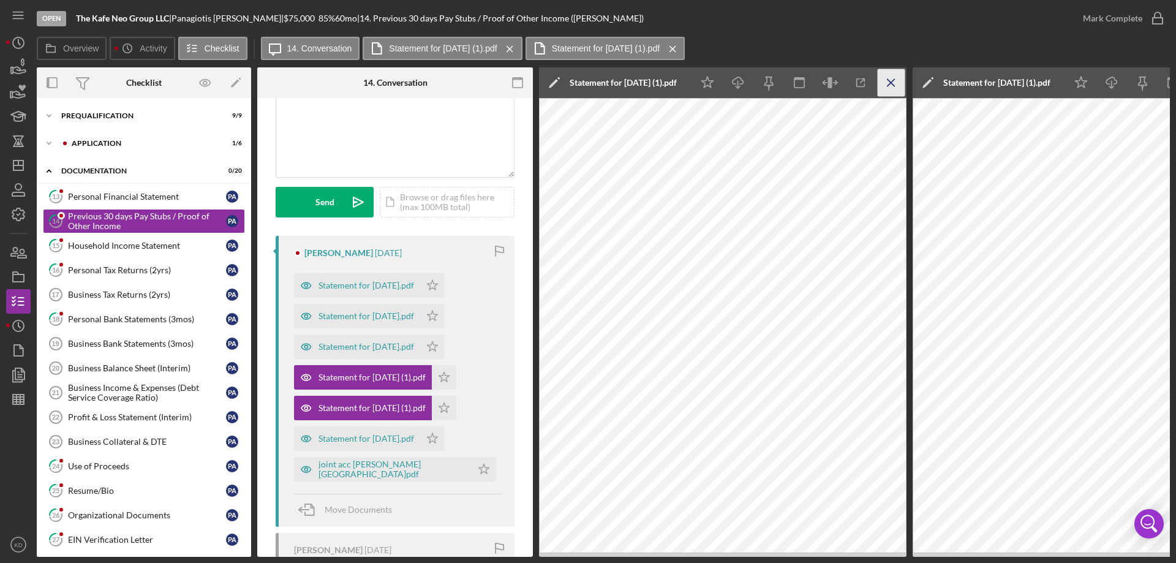
click at [890, 81] on line "button" at bounding box center [891, 82] width 7 height 7
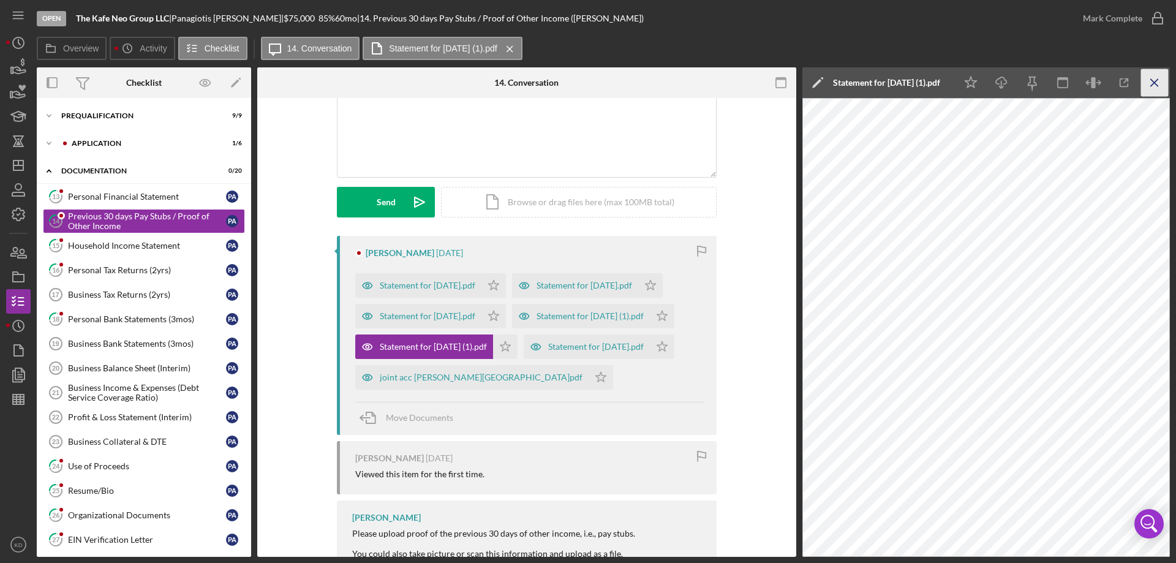
click at [1151, 84] on icon "Icon/Menu Close" at bounding box center [1155, 83] width 28 height 28
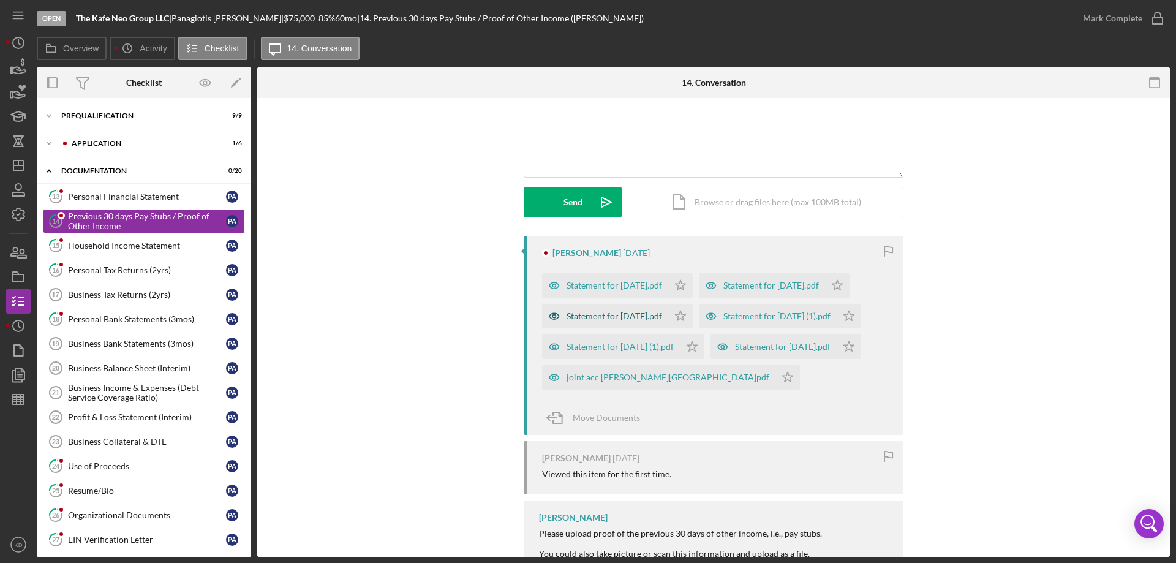
click at [595, 321] on div "Statement for [DATE].pdf" at bounding box center [615, 316] width 96 height 10
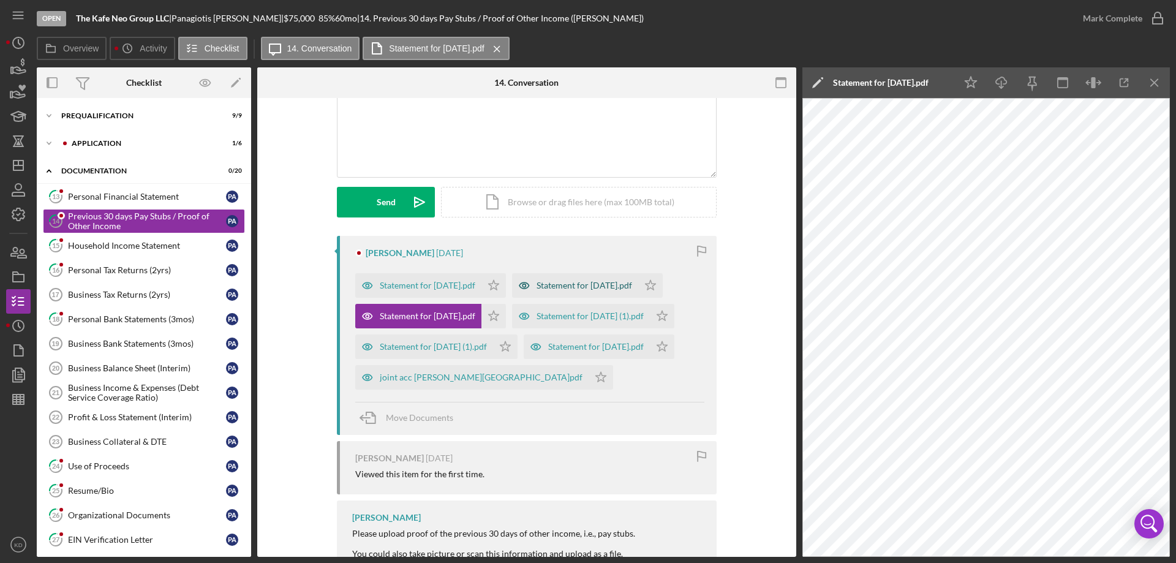
click at [537, 290] on div "Statement for [DATE].pdf" at bounding box center [585, 286] width 96 height 10
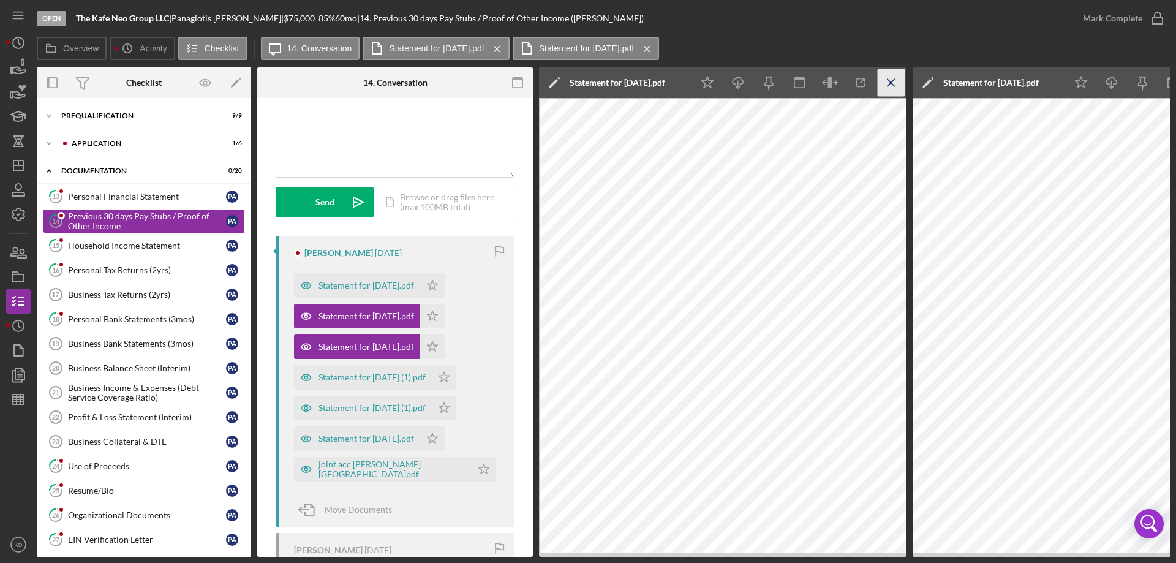
click at [886, 80] on icon "Icon/Menu Close" at bounding box center [892, 83] width 28 height 28
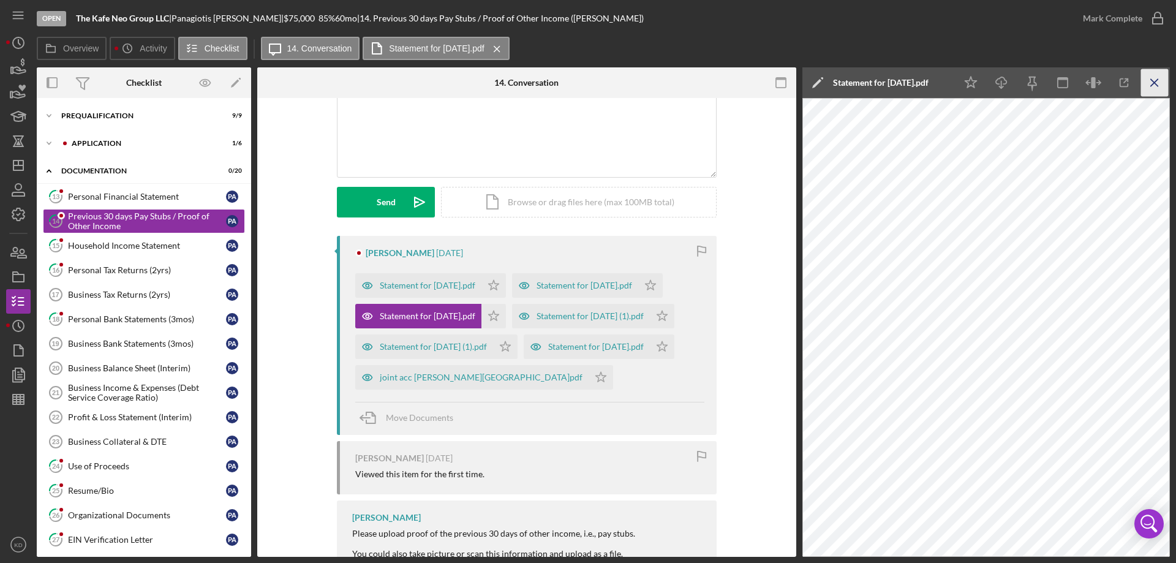
click at [1155, 85] on icon "Icon/Menu Close" at bounding box center [1155, 83] width 28 height 28
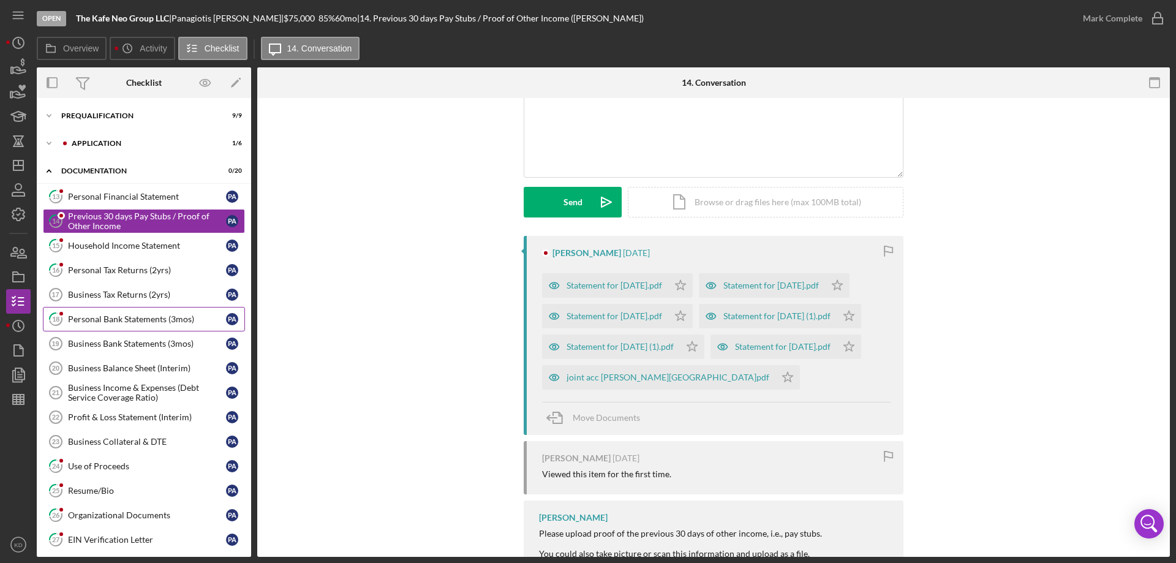
click at [111, 317] on div "Personal Bank Statements (3mos)" at bounding box center [147, 319] width 158 height 10
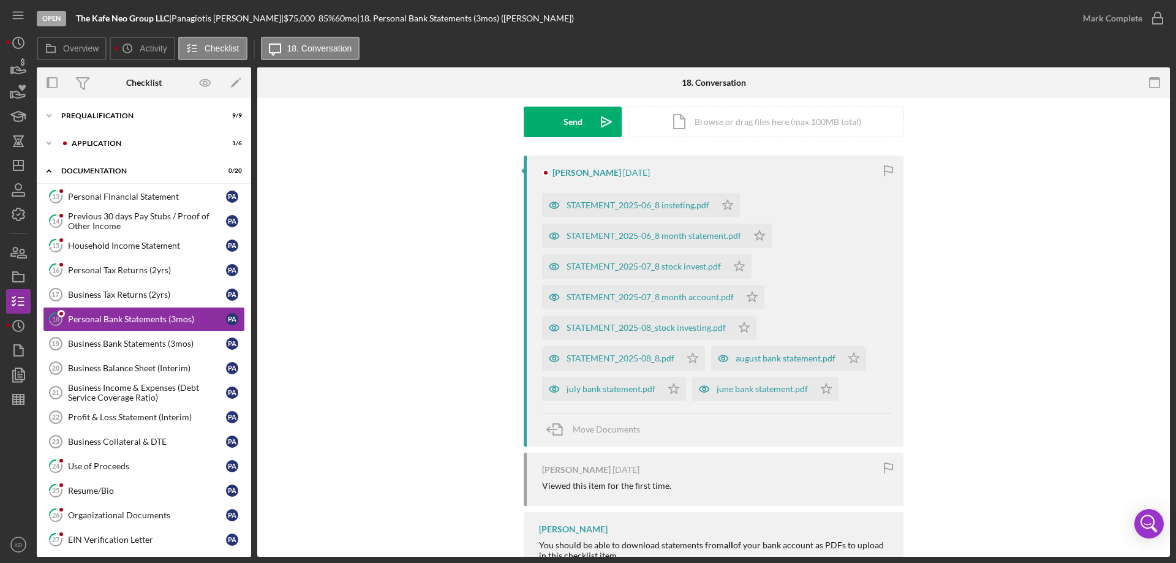
scroll to position [183, 0]
click at [608, 206] on div "STATEMENT_2025-06_8 insteting.pdf" at bounding box center [638, 205] width 143 height 10
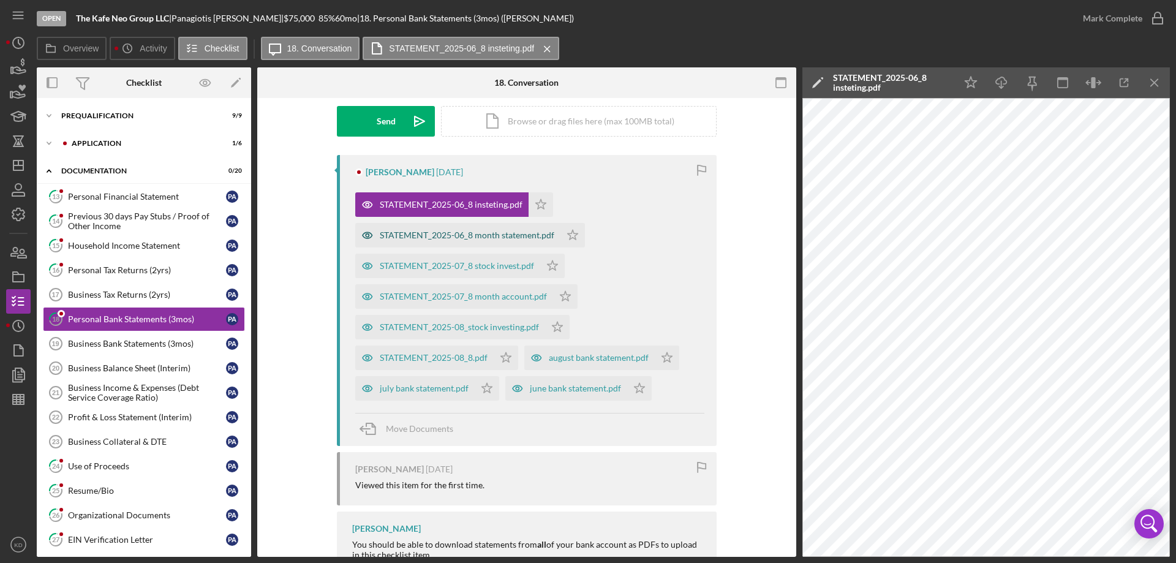
click at [513, 233] on div "STATEMENT_2025-06_8 month statement.pdf" at bounding box center [467, 235] width 175 height 10
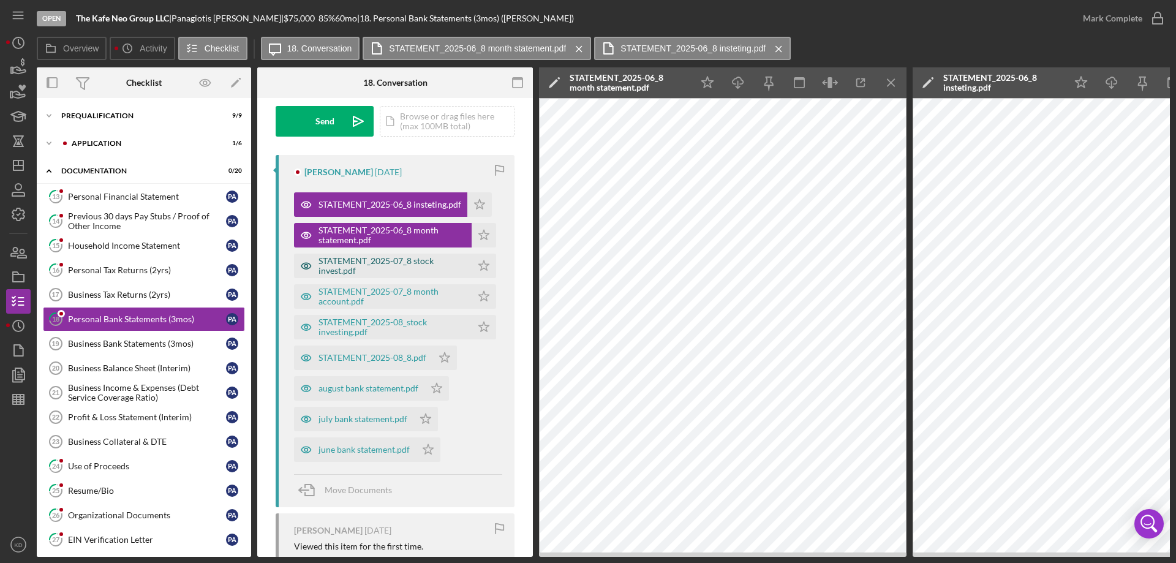
click at [403, 265] on div "STATEMENT_2025-07_8 stock invest.pdf" at bounding box center [392, 266] width 147 height 20
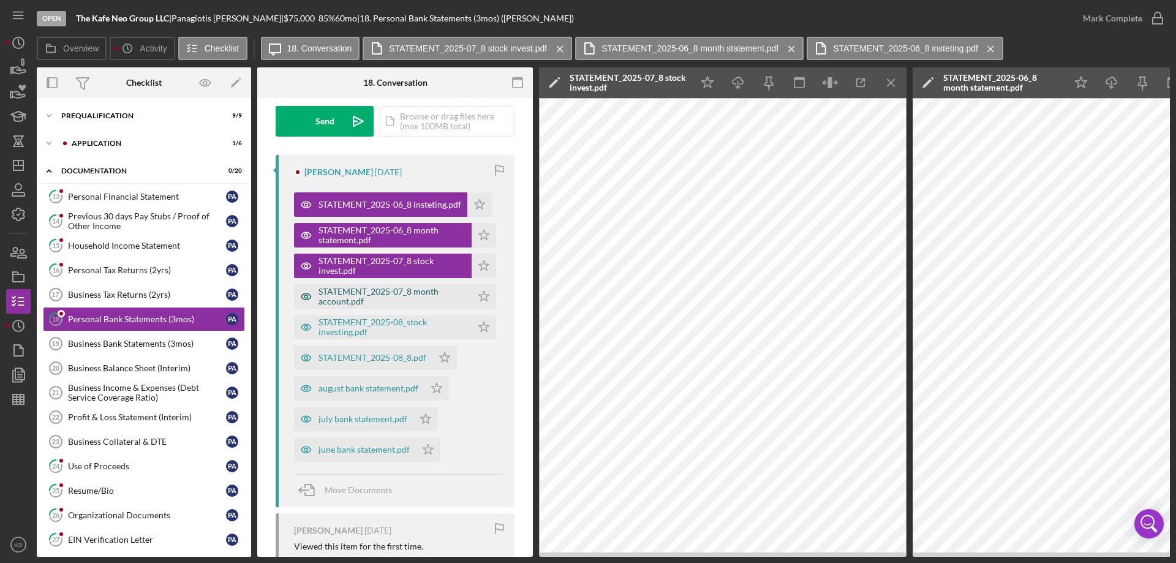
click at [363, 294] on div "STATEMENT_2025-07_8 month account.pdf" at bounding box center [392, 297] width 147 height 20
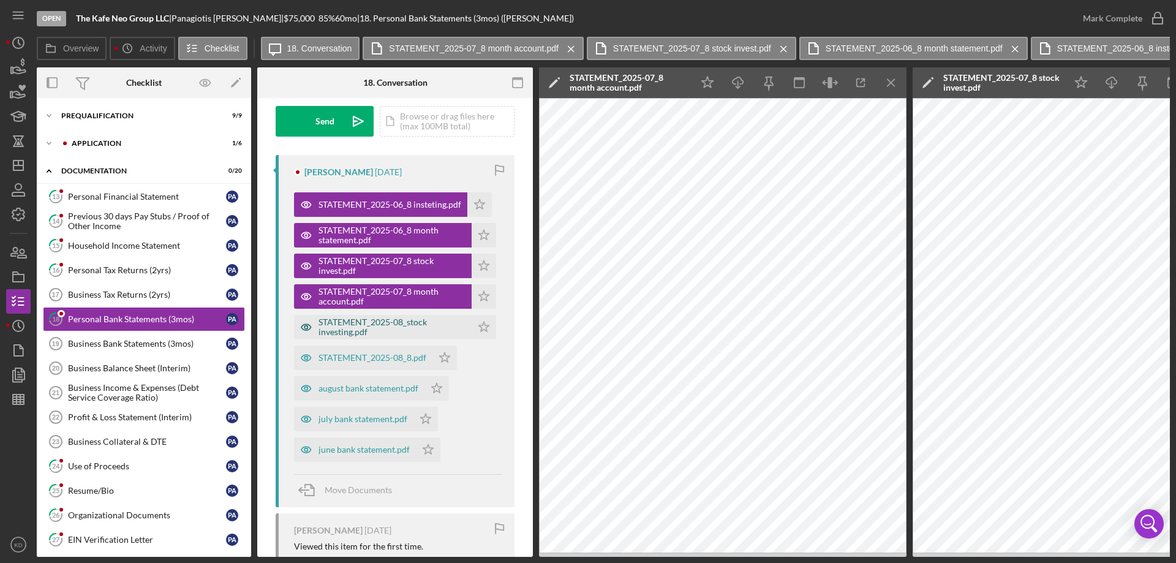
click at [363, 327] on div "STATEMENT_2025-08_stock investing.pdf" at bounding box center [392, 327] width 147 height 20
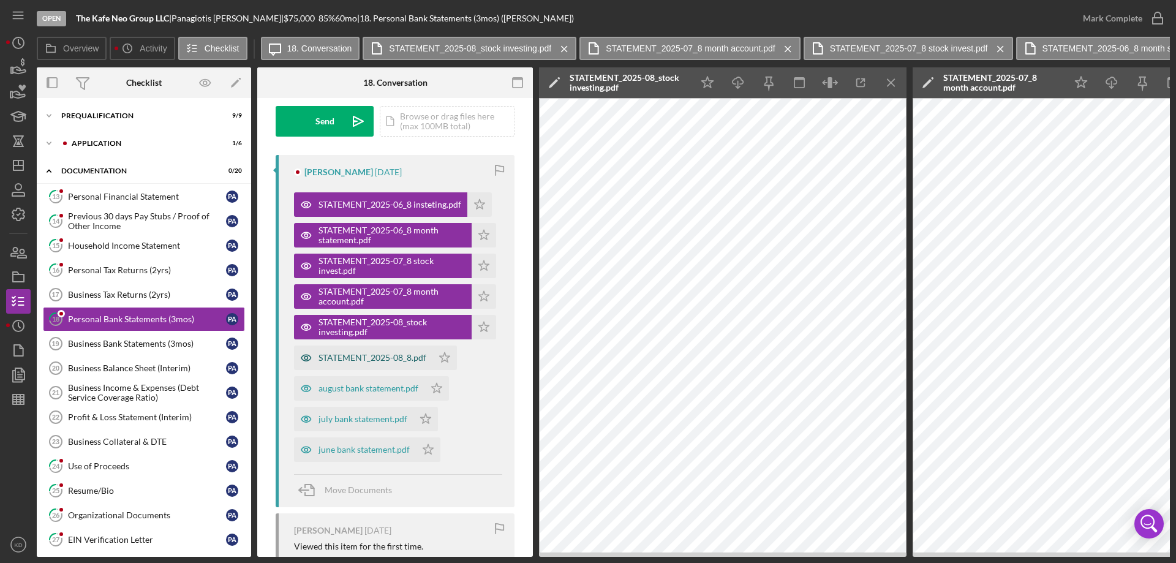
click at [389, 358] on div "STATEMENT_2025-08_8.pdf" at bounding box center [373, 358] width 108 height 10
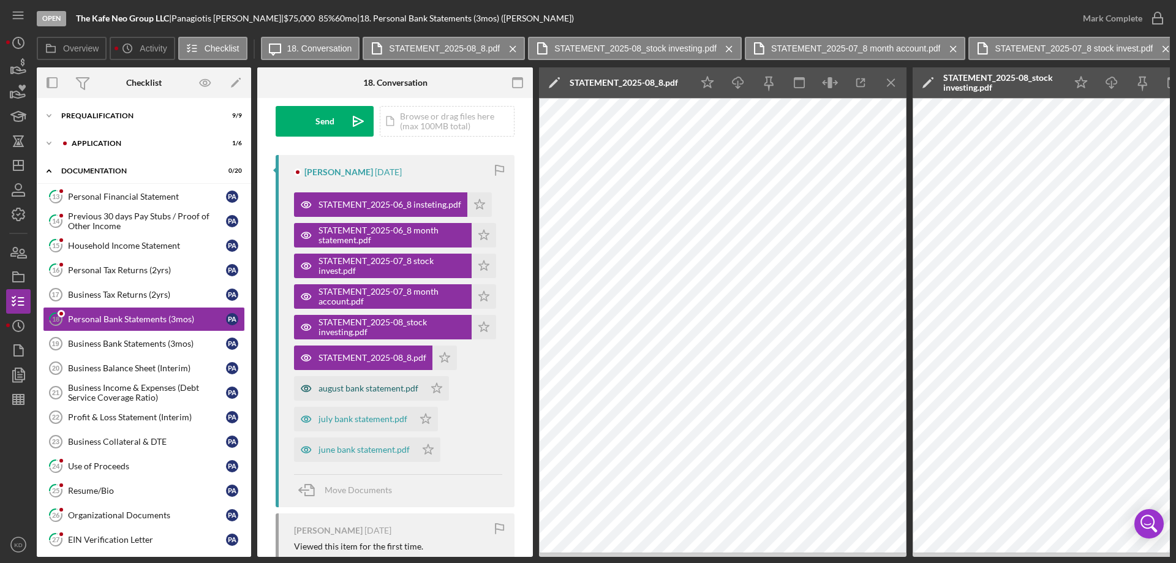
click at [351, 387] on div "august bank statement.pdf" at bounding box center [369, 388] width 100 height 10
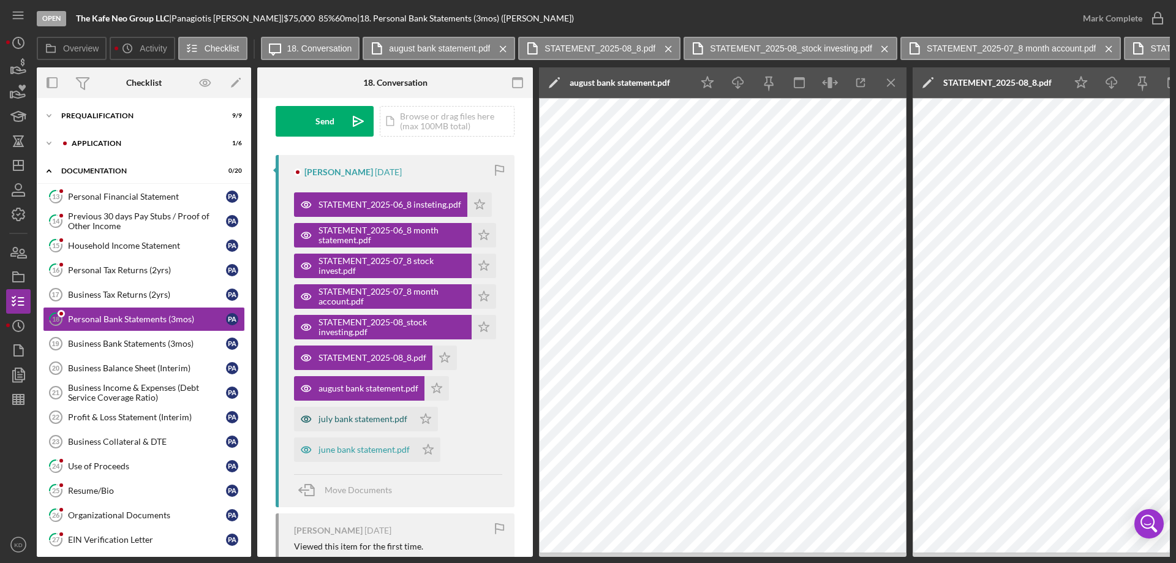
click at [363, 420] on div "july bank statement.pdf" at bounding box center [363, 419] width 89 height 10
click at [378, 454] on div "june bank statement.pdf" at bounding box center [364, 450] width 91 height 10
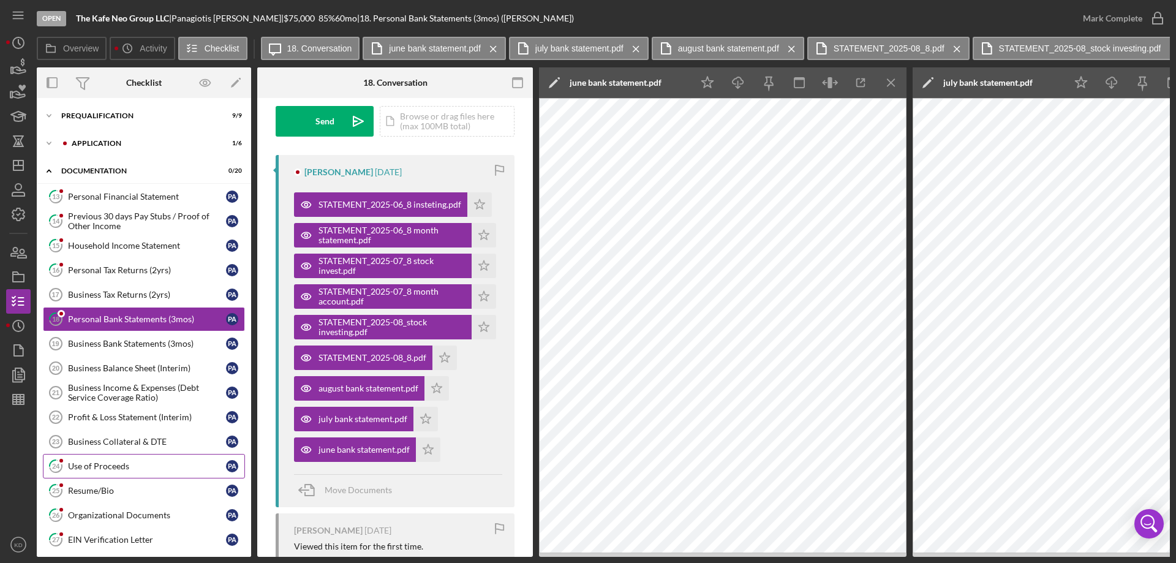
click at [100, 467] on div "Use of Proceeds" at bounding box center [147, 466] width 158 height 10
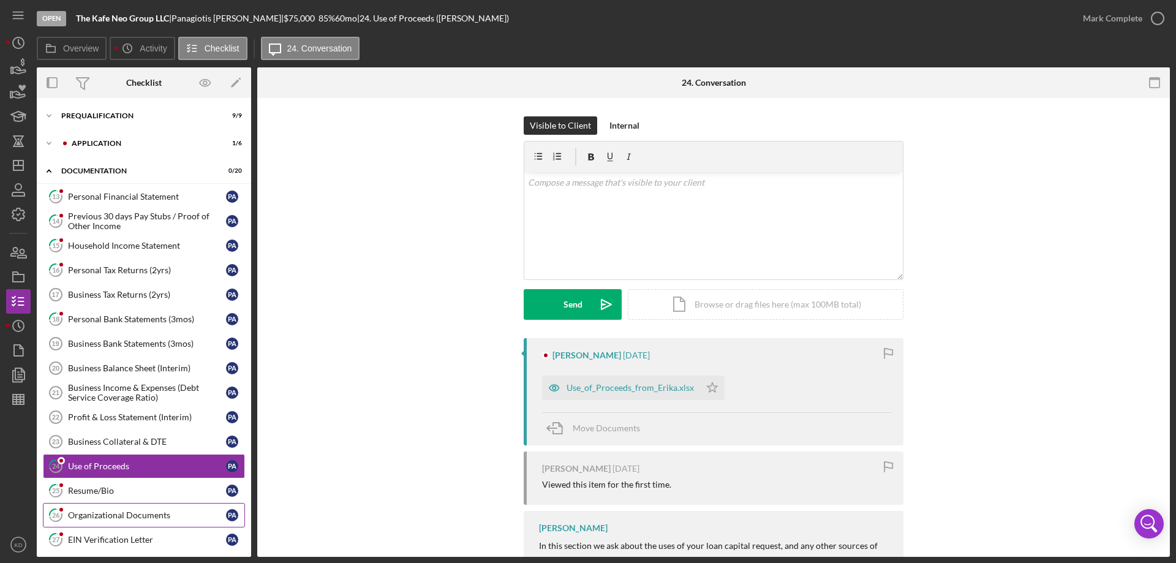
click at [77, 513] on div "Organizational Documents" at bounding box center [147, 515] width 158 height 10
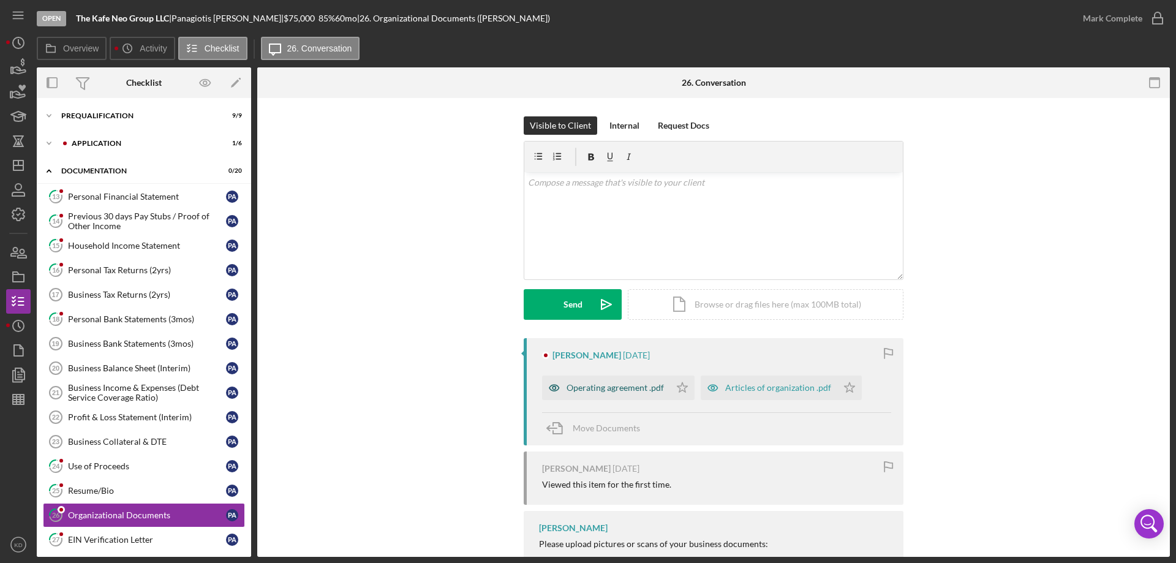
click at [555, 387] on icon "button" at bounding box center [554, 388] width 25 height 25
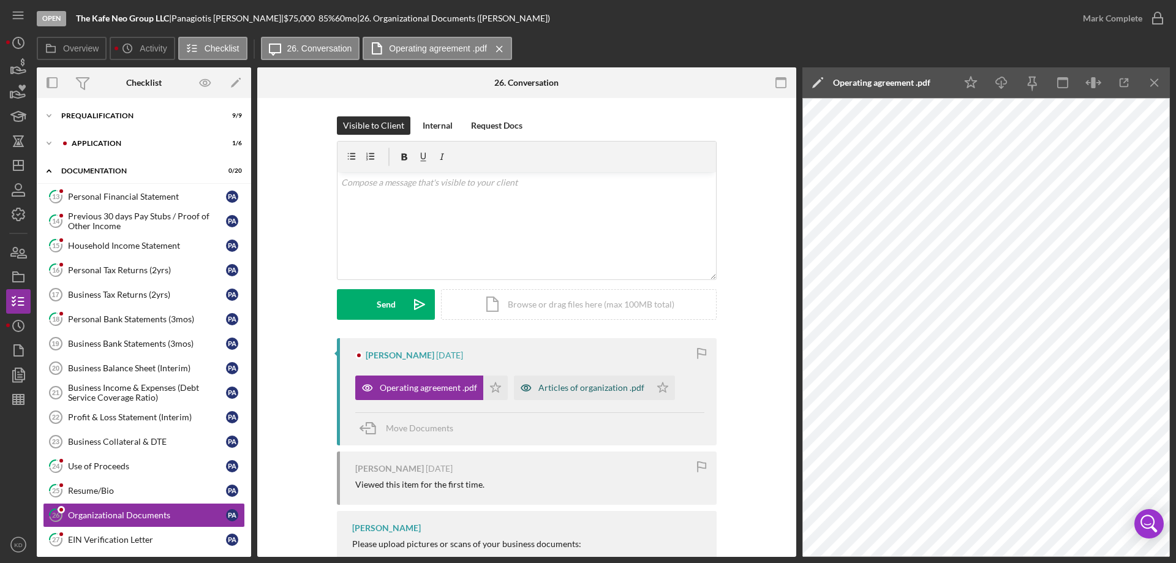
click at [584, 391] on div "Articles of organization .pdf" at bounding box center [591, 388] width 106 height 10
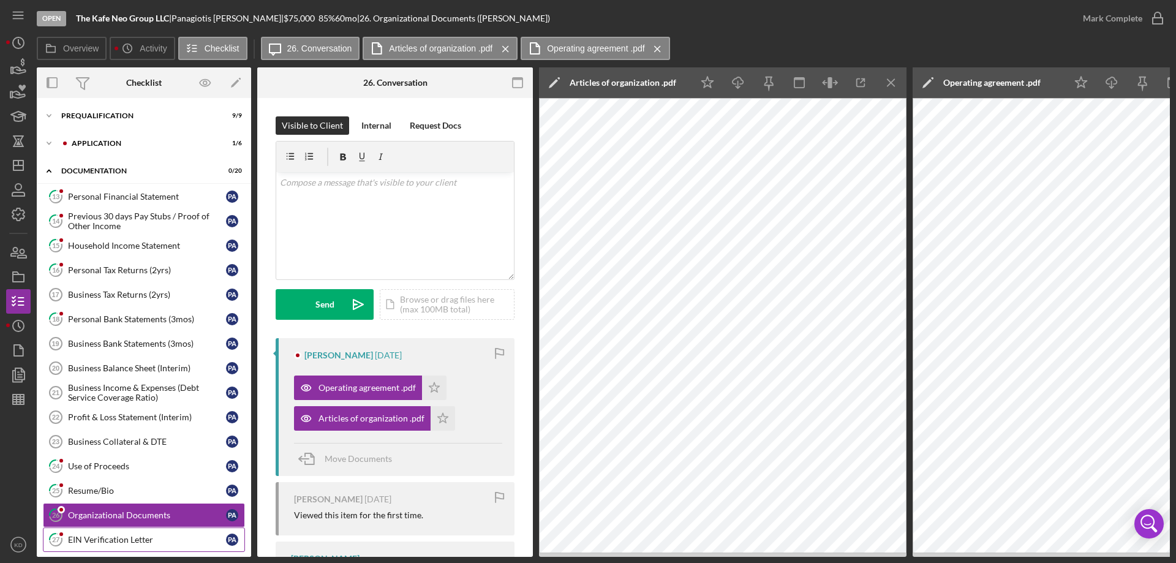
click at [101, 540] on div "EIN Verification Letter" at bounding box center [147, 540] width 158 height 10
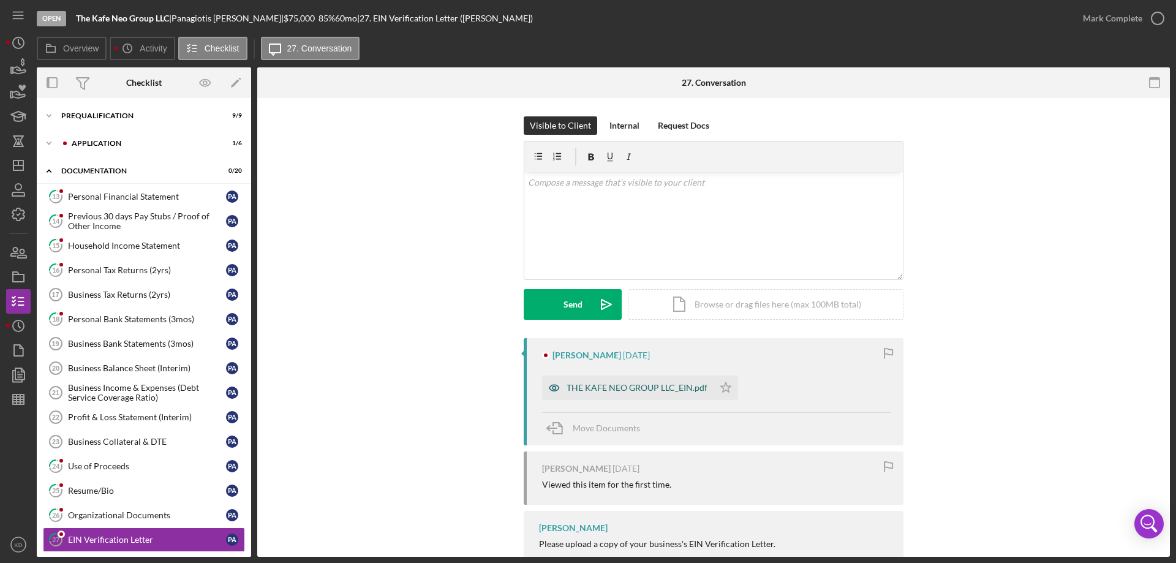
click at [583, 392] on div "THE KAFE NEO GROUP LLC_EIN.pdf" at bounding box center [637, 388] width 141 height 10
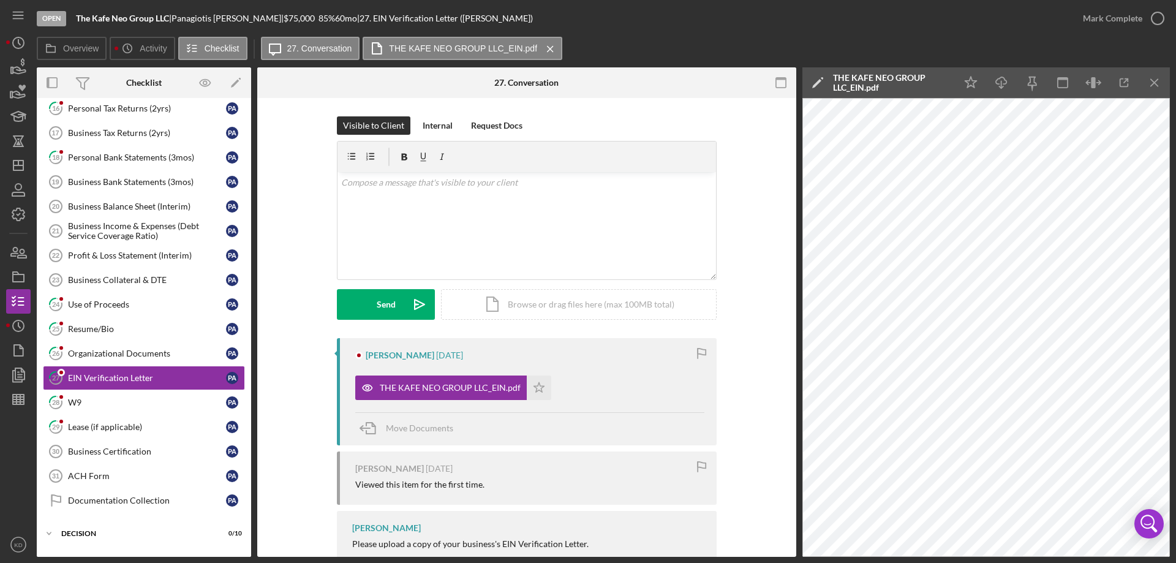
scroll to position [165, 0]
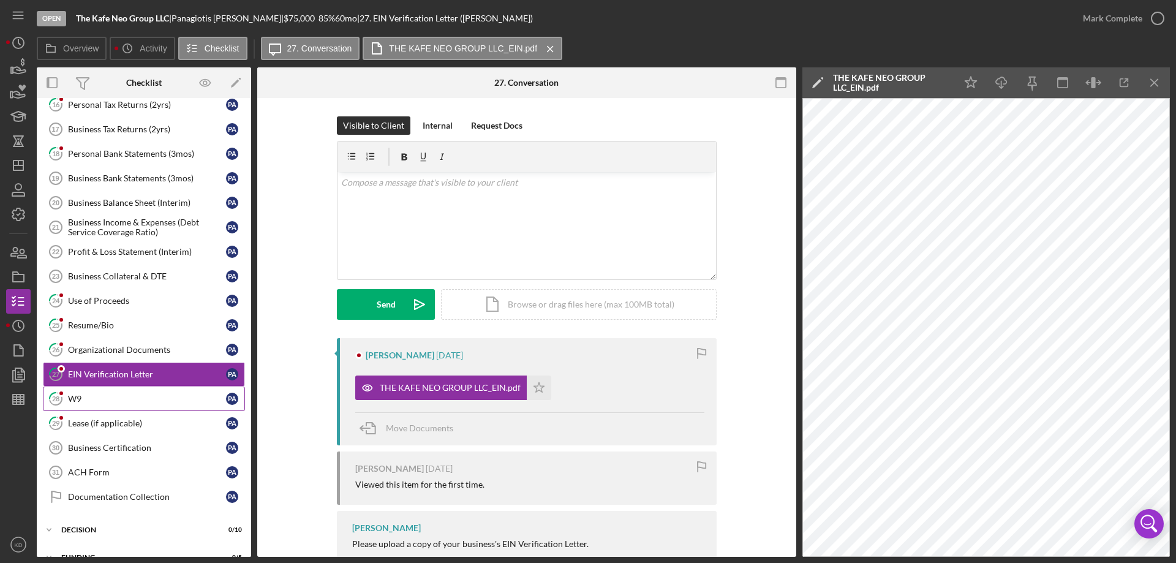
click at [83, 401] on div "W9" at bounding box center [147, 399] width 158 height 10
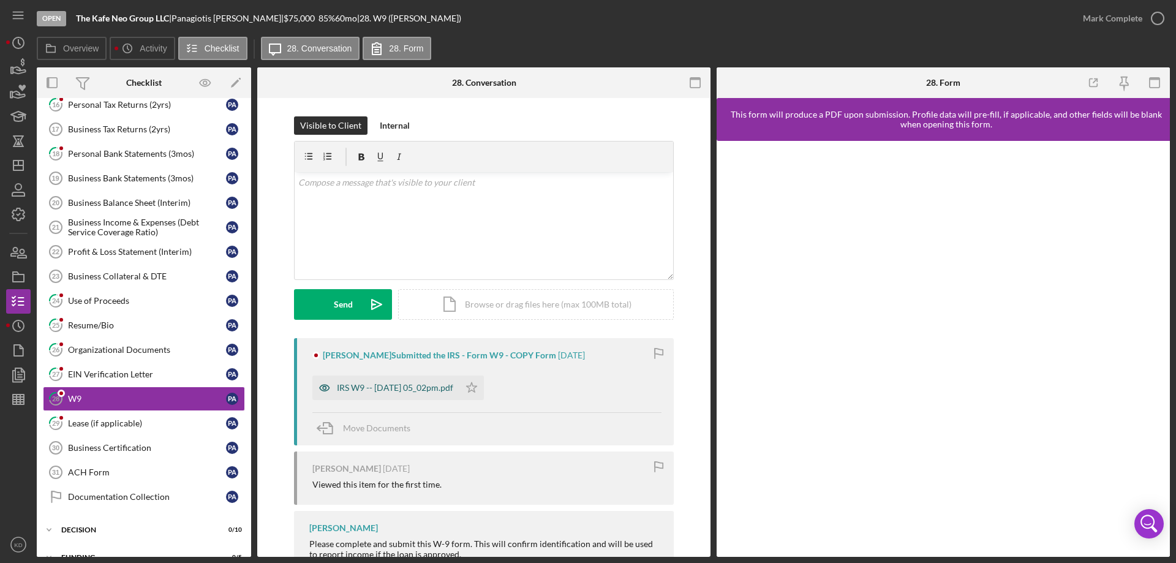
click at [342, 388] on div "IRS W9 -- [DATE] 05_02pm.pdf" at bounding box center [395, 388] width 116 height 10
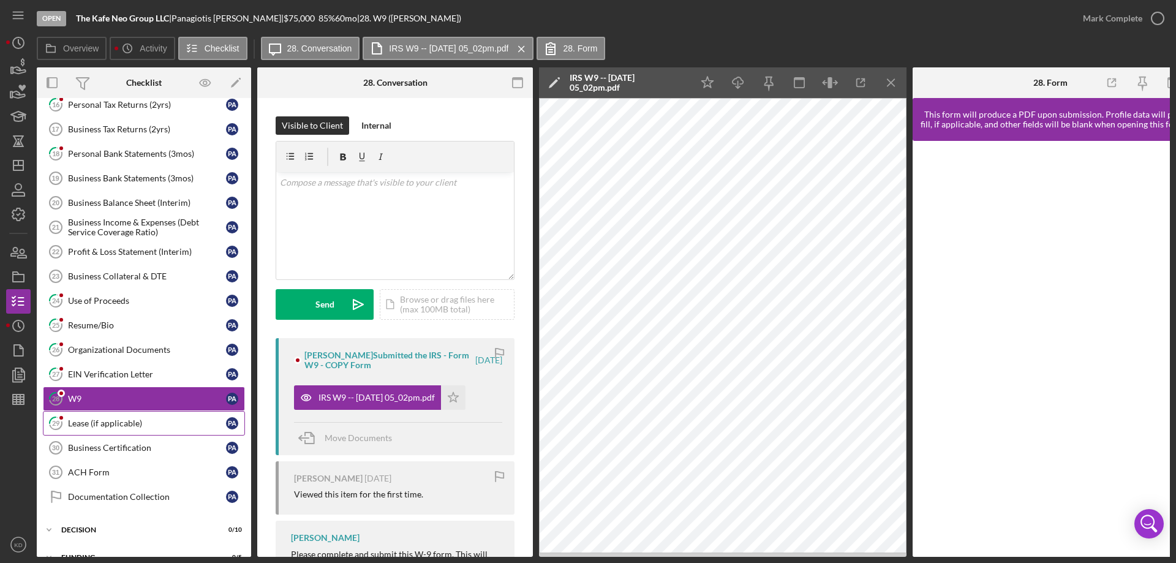
click at [66, 420] on icon "29" at bounding box center [55, 423] width 31 height 31
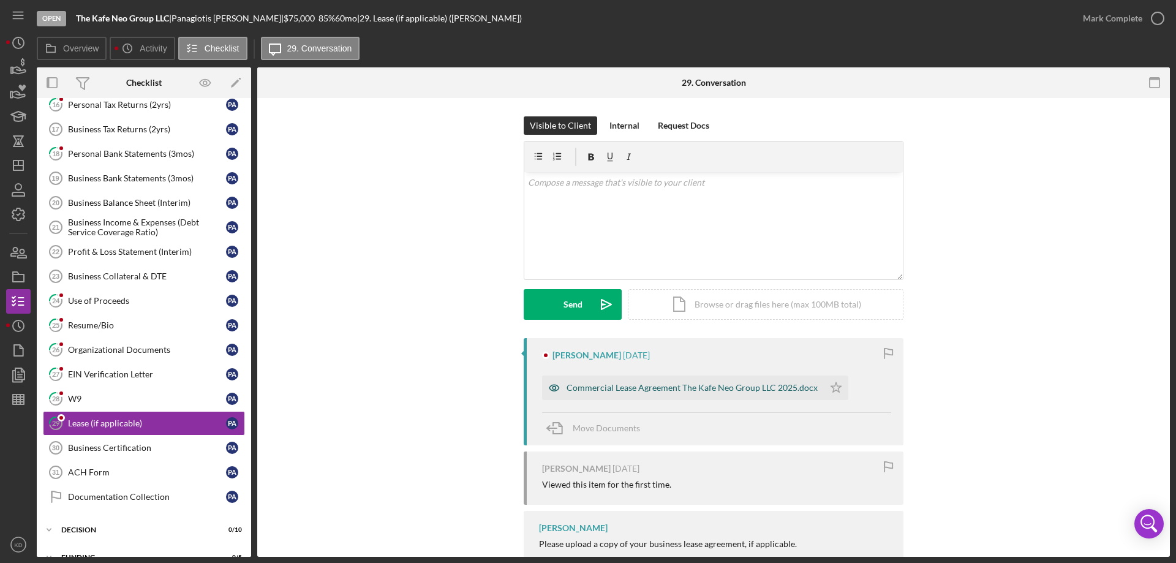
click at [692, 383] on div "Commercial Lease Agreement The Kafe Neo Group LLC 2025.docx" at bounding box center [692, 388] width 251 height 10
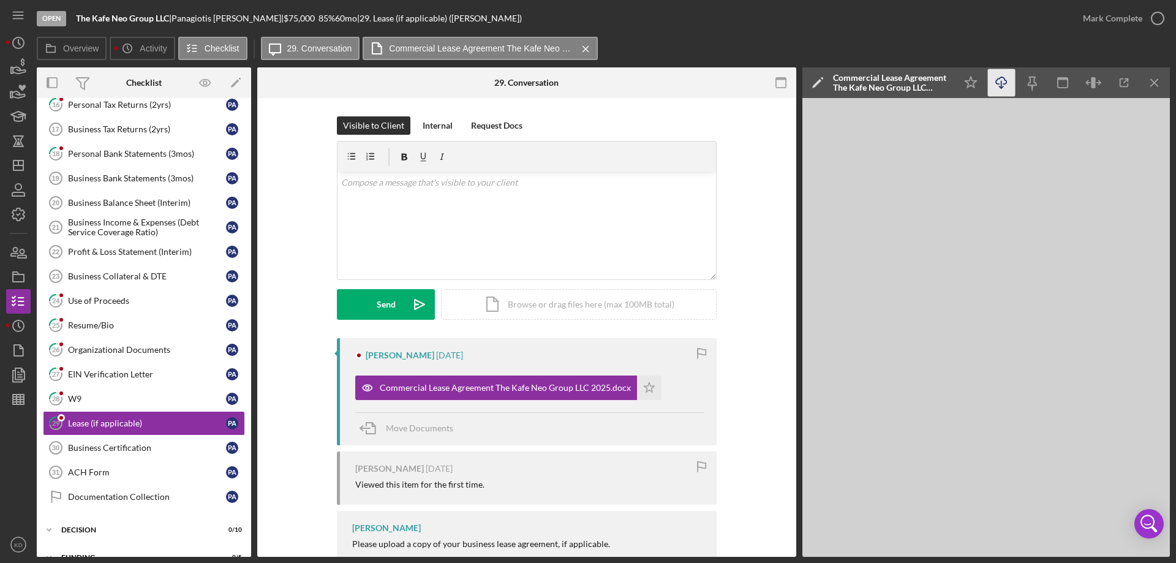
click at [1004, 81] on icon "Icon/Download" at bounding box center [1002, 83] width 28 height 28
click at [93, 104] on div "Personal Tax Returns (2yrs)" at bounding box center [147, 105] width 158 height 10
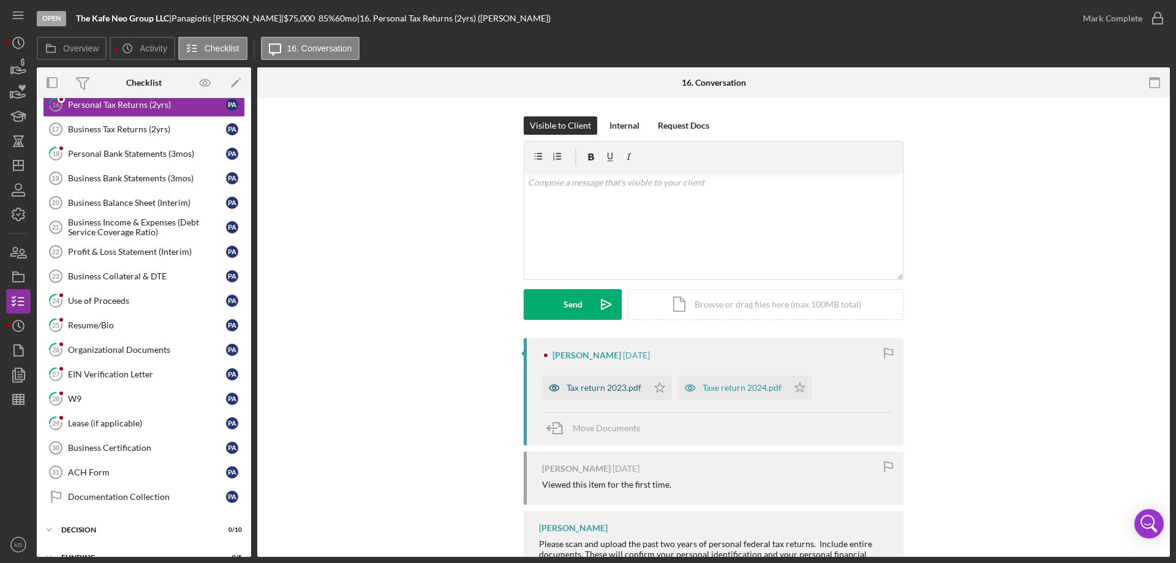
click at [639, 387] on div "Tax return 2023.pdf" at bounding box center [604, 388] width 75 height 10
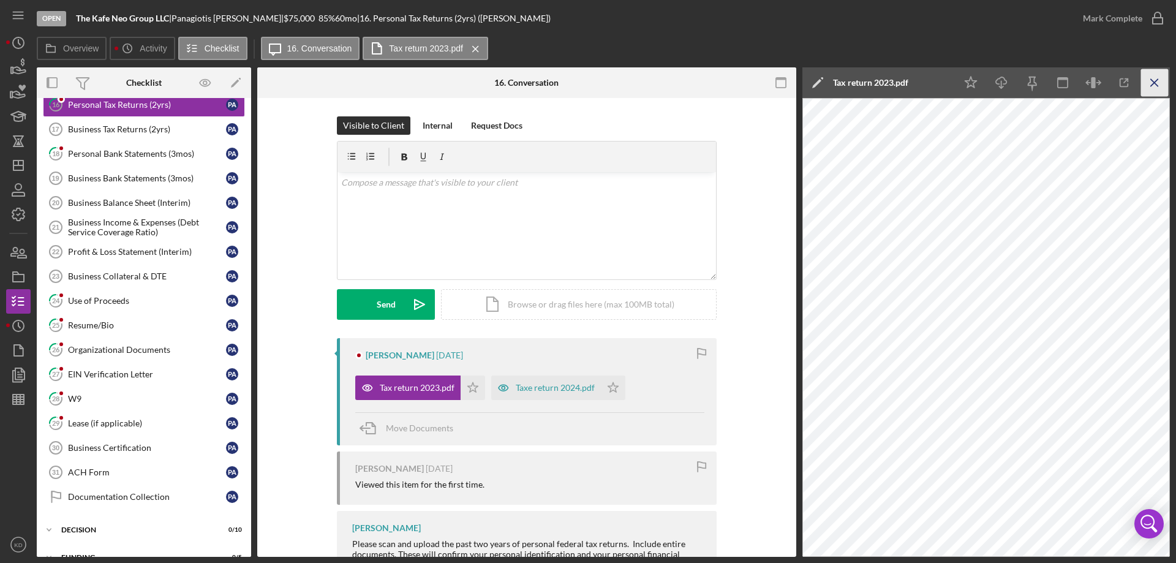
click at [1150, 81] on icon "Icon/Menu Close" at bounding box center [1155, 83] width 28 height 28
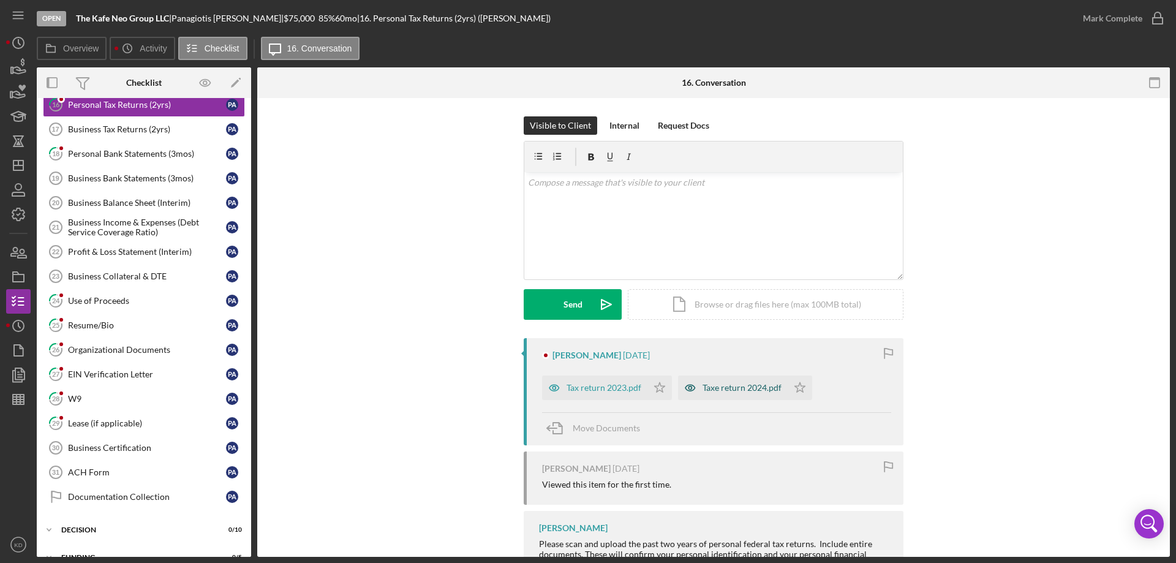
click at [736, 386] on div "Taxe return 2024.pdf" at bounding box center [742, 388] width 79 height 10
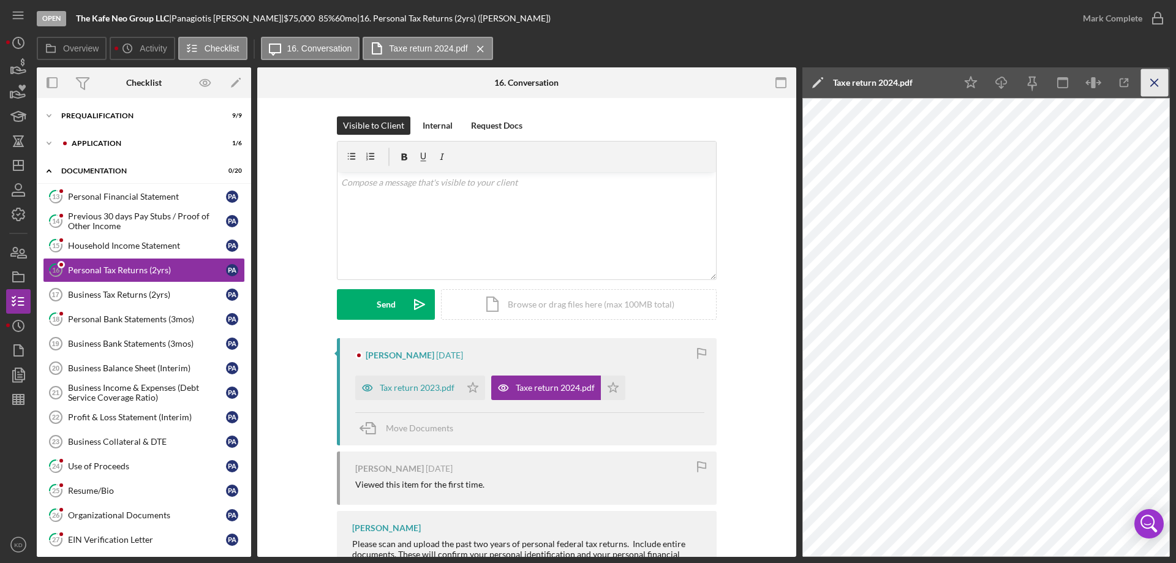
click at [1155, 79] on icon "Icon/Menu Close" at bounding box center [1155, 83] width 28 height 28
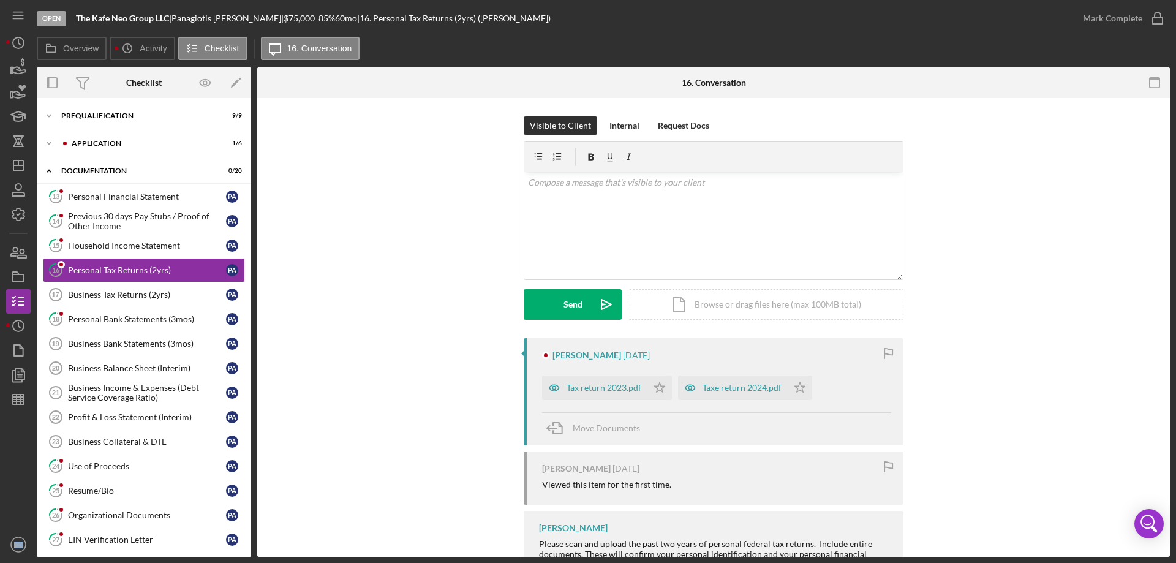
drag, startPoint x: 0, startPoint y: 532, endPoint x: 0, endPoint y: 587, distance: 55.1
click at [0, 562] on html "Open The Kafe Neo Group LLC | [PERSON_NAME] | $75,000 $75,000 85 % 60 mo | 16. …" at bounding box center [588, 281] width 1176 height 563
click at [21, 546] on text "KD" at bounding box center [18, 545] width 8 height 7
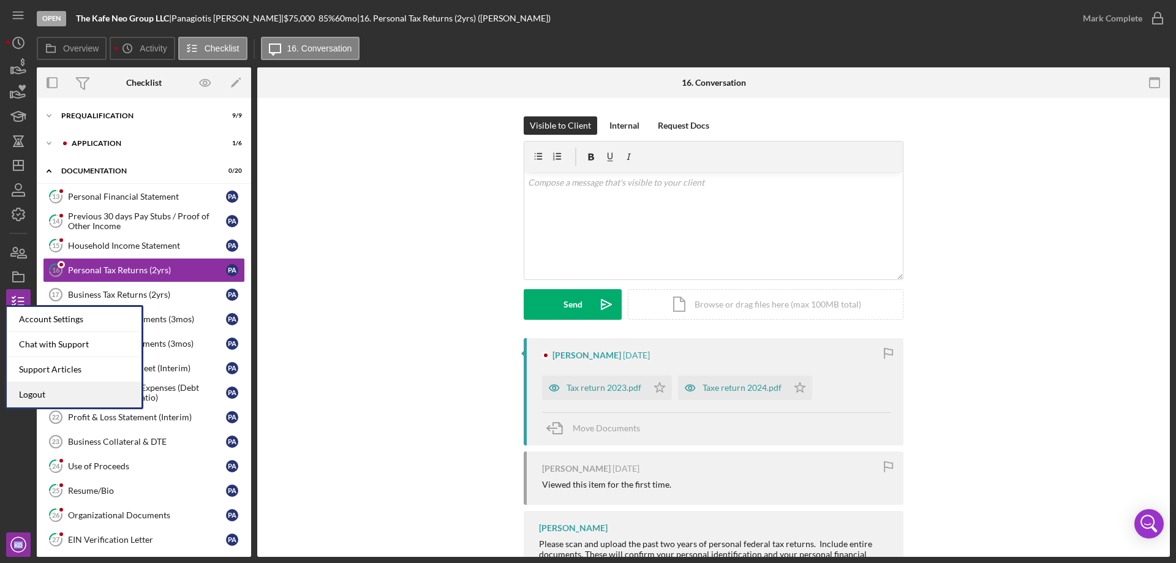
click at [43, 397] on link "Logout" at bounding box center [74, 394] width 135 height 25
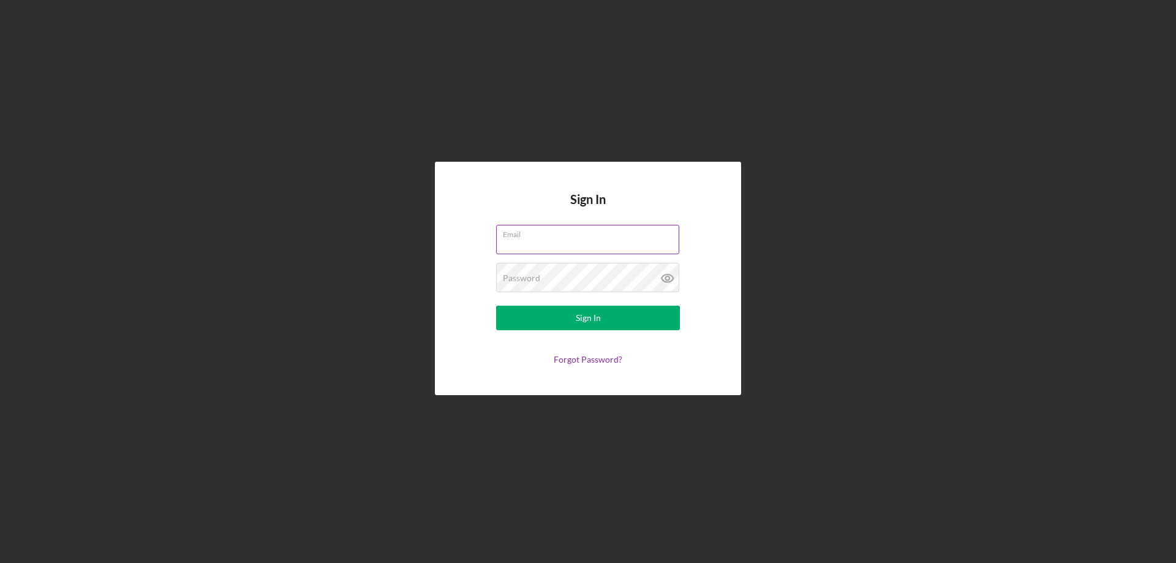
click at [536, 246] on input "Email" at bounding box center [587, 239] width 183 height 29
type input "[EMAIL_ADDRESS][DOMAIN_NAME]"
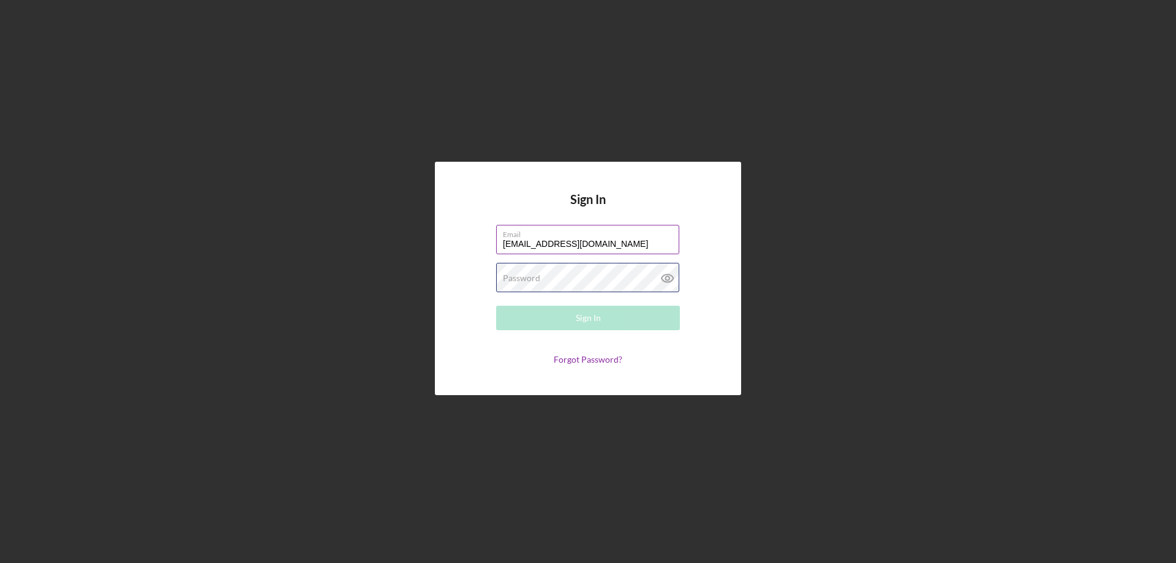
click at [605, 276] on div "Password Required" at bounding box center [588, 278] width 184 height 31
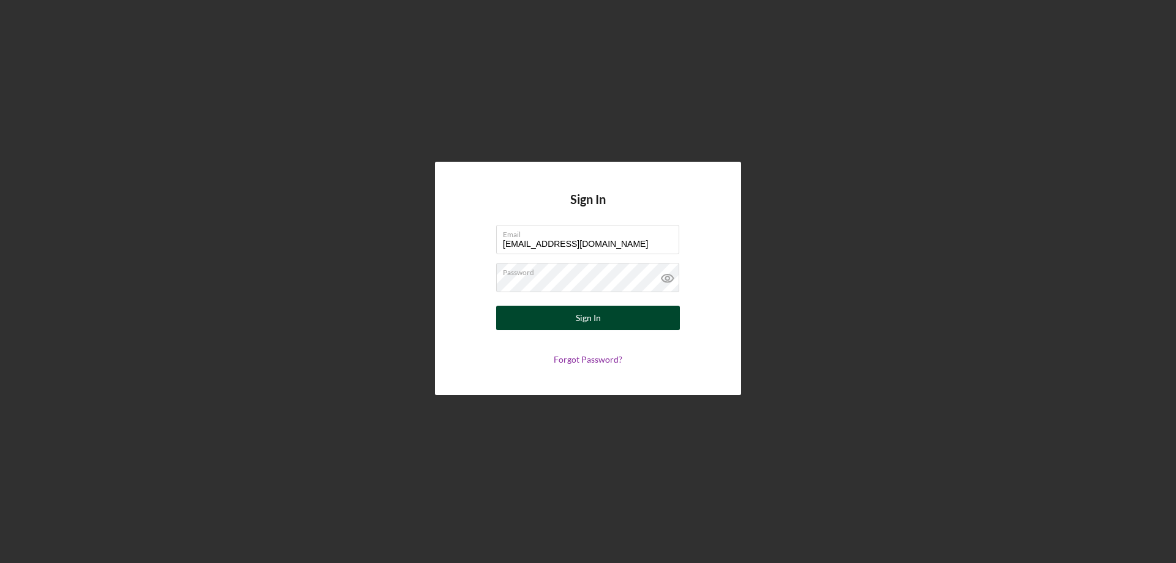
click at [627, 315] on button "Sign In" at bounding box center [588, 318] width 184 height 25
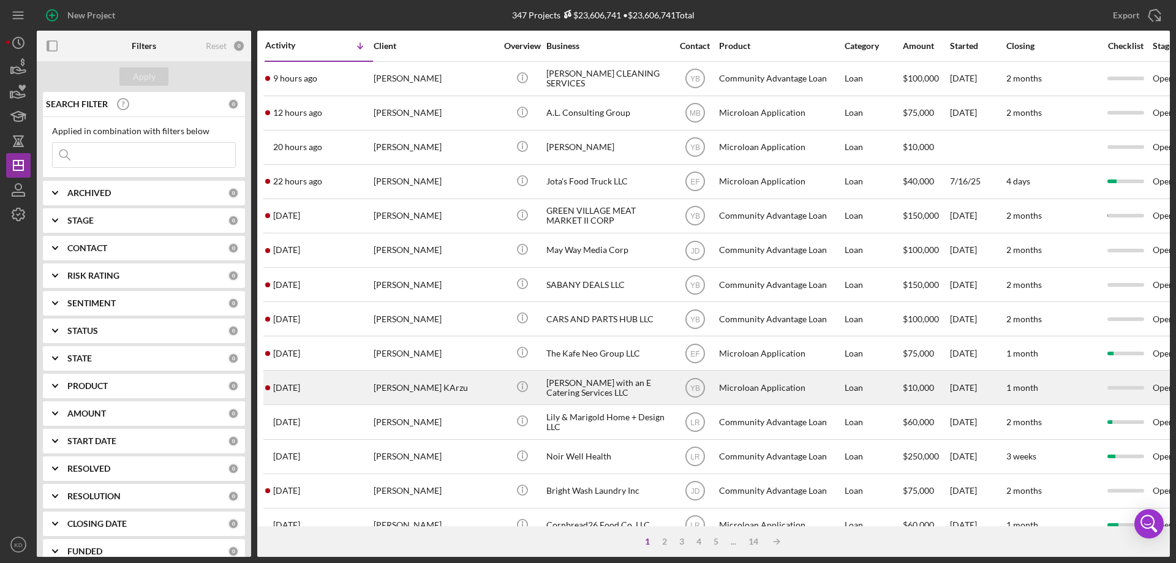
click at [576, 389] on div "[PERSON_NAME] with an E Catering Services LLC" at bounding box center [607, 387] width 123 height 32
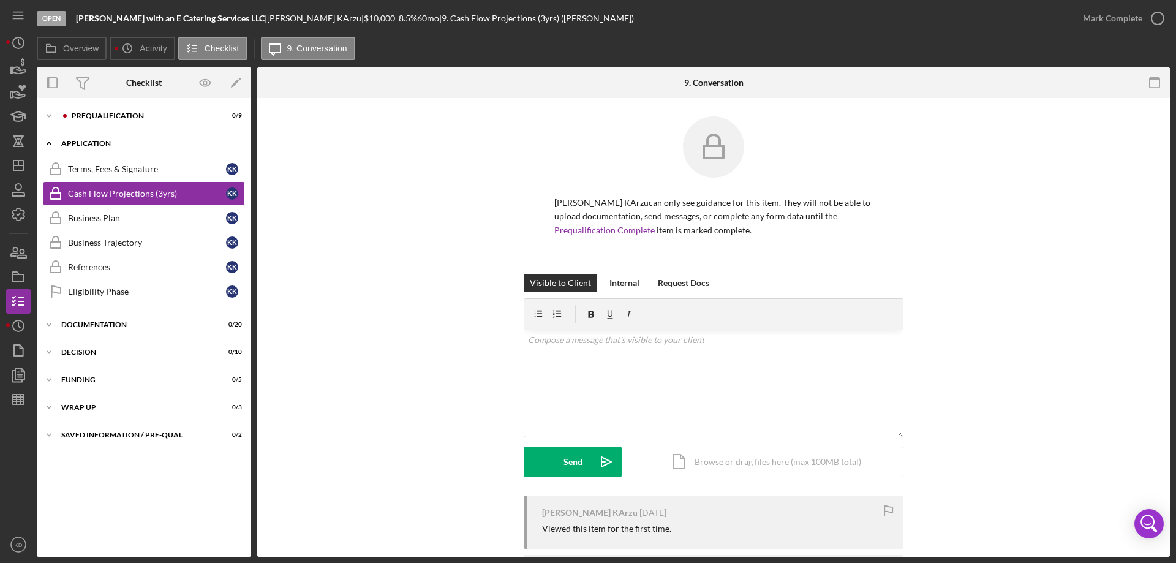
click at [47, 143] on icon "Icon/Expander" at bounding box center [49, 143] width 25 height 25
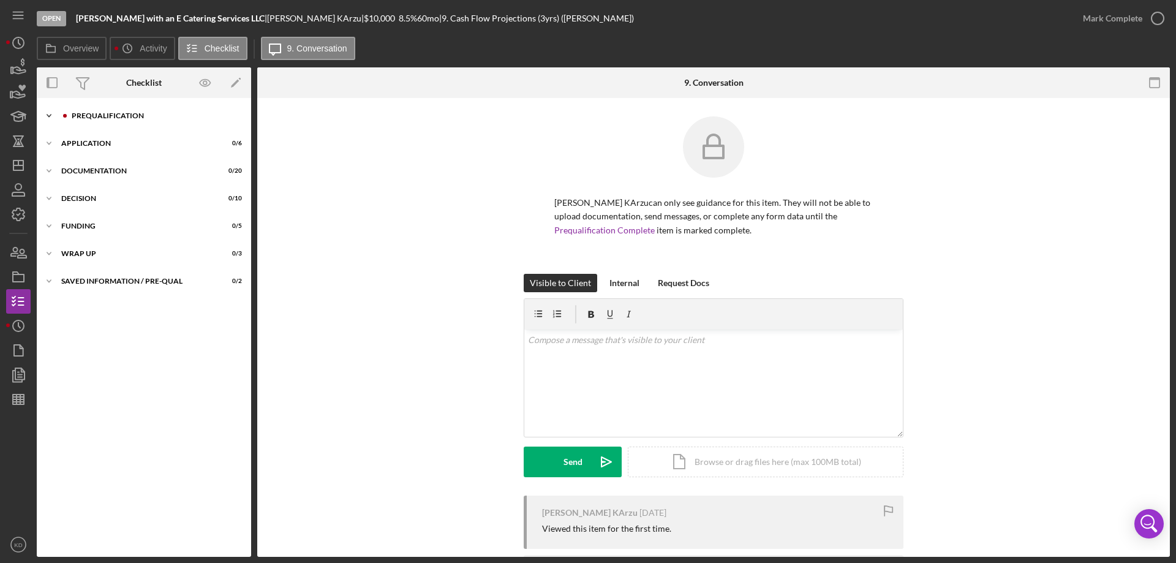
click at [49, 118] on icon "Icon/Expander" at bounding box center [49, 116] width 25 height 25
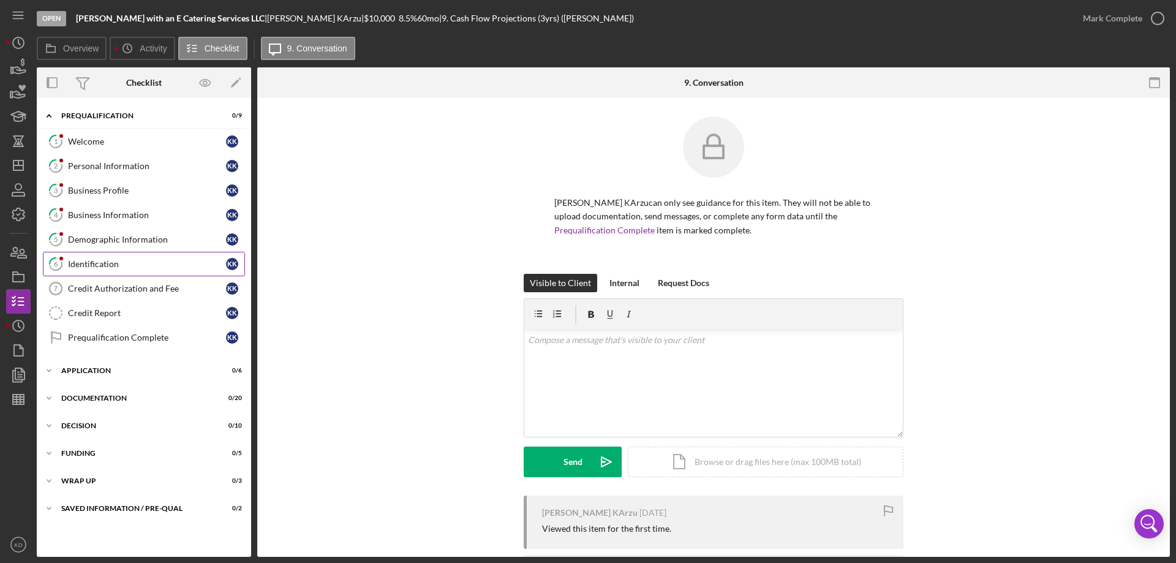
click at [98, 266] on div "Identification" at bounding box center [147, 264] width 158 height 10
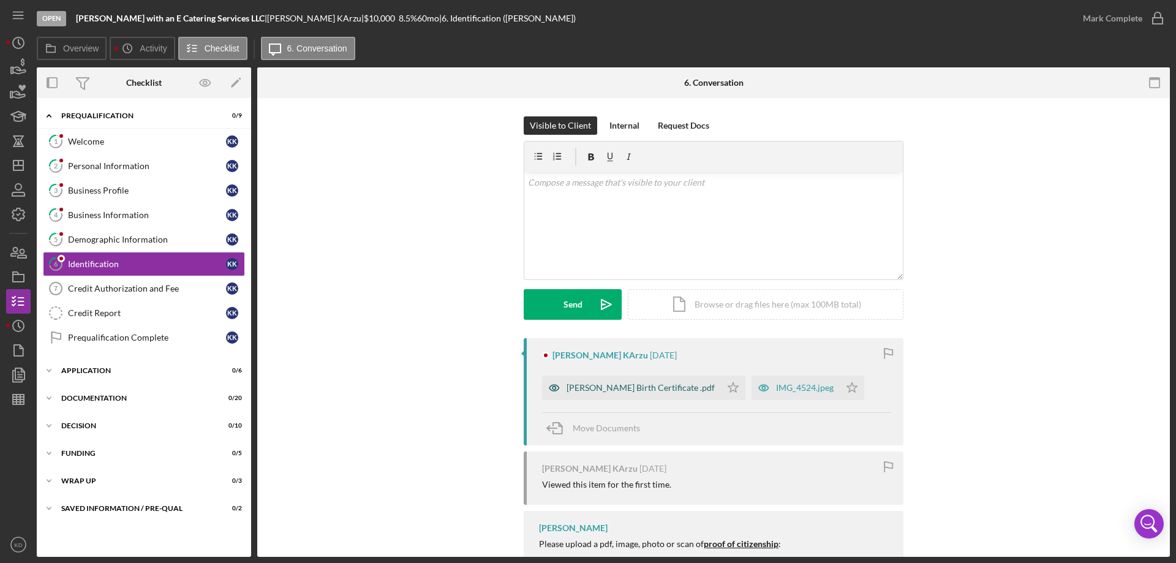
click at [623, 388] on div "Keyla Birth Certificate .pdf" at bounding box center [641, 388] width 148 height 10
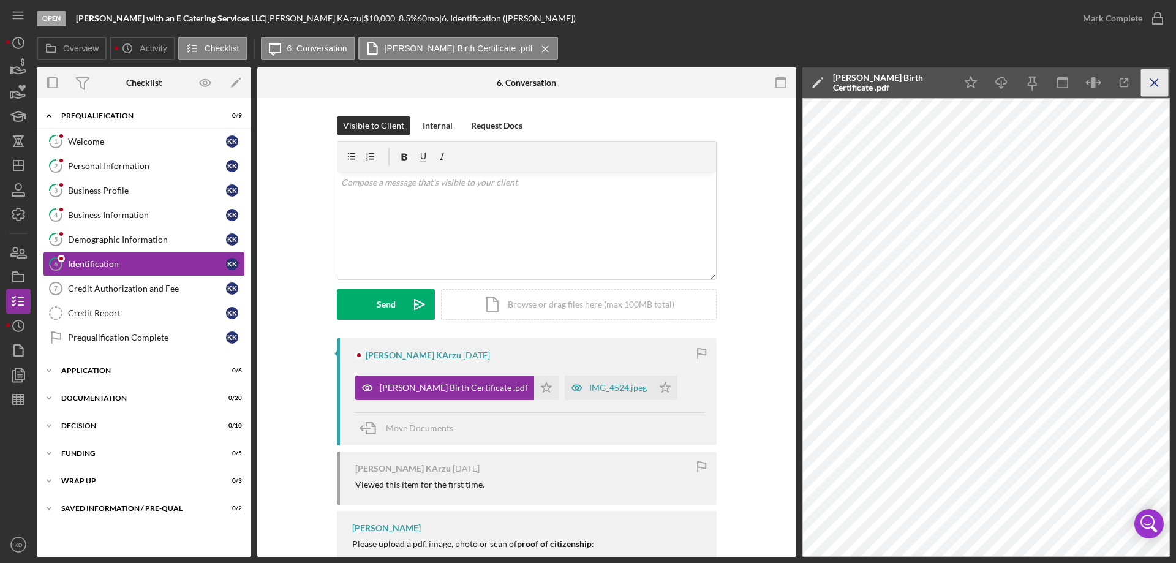
click at [1147, 85] on icon "Icon/Menu Close" at bounding box center [1155, 83] width 28 height 28
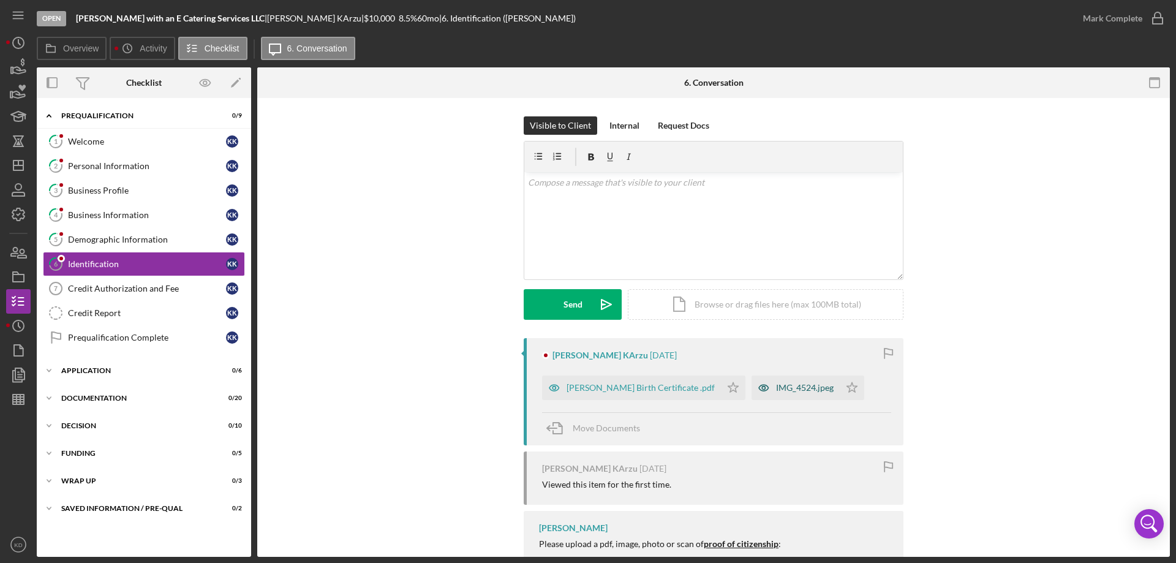
click at [776, 383] on div "IMG_4524.jpeg" at bounding box center [805, 388] width 58 height 10
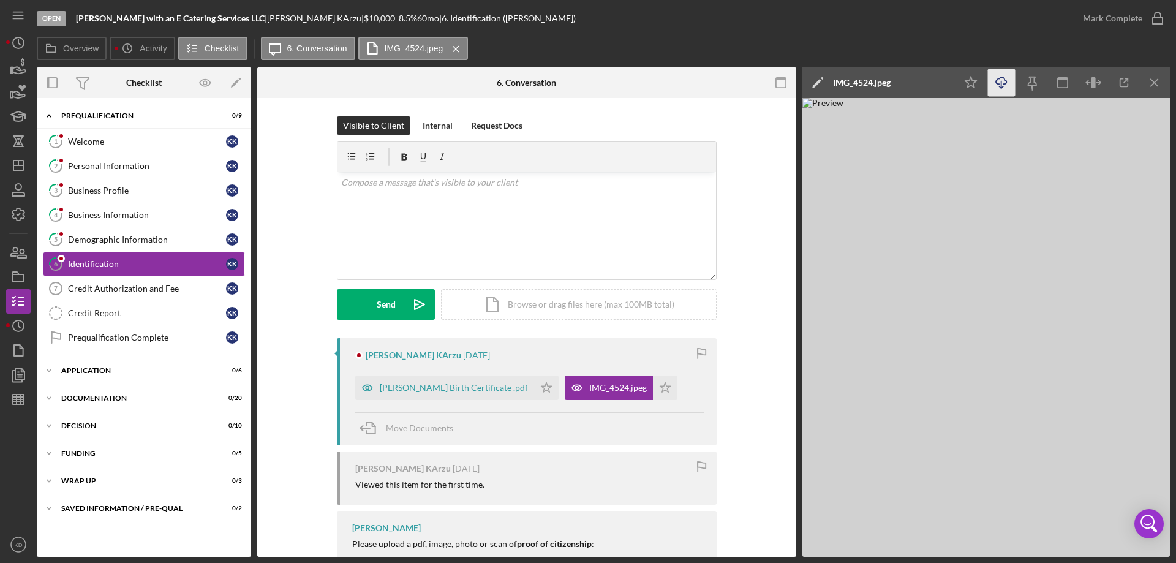
click at [999, 80] on icon "Icon/Download" at bounding box center [1002, 83] width 28 height 28
click at [93, 145] on div "Welcome" at bounding box center [147, 142] width 158 height 10
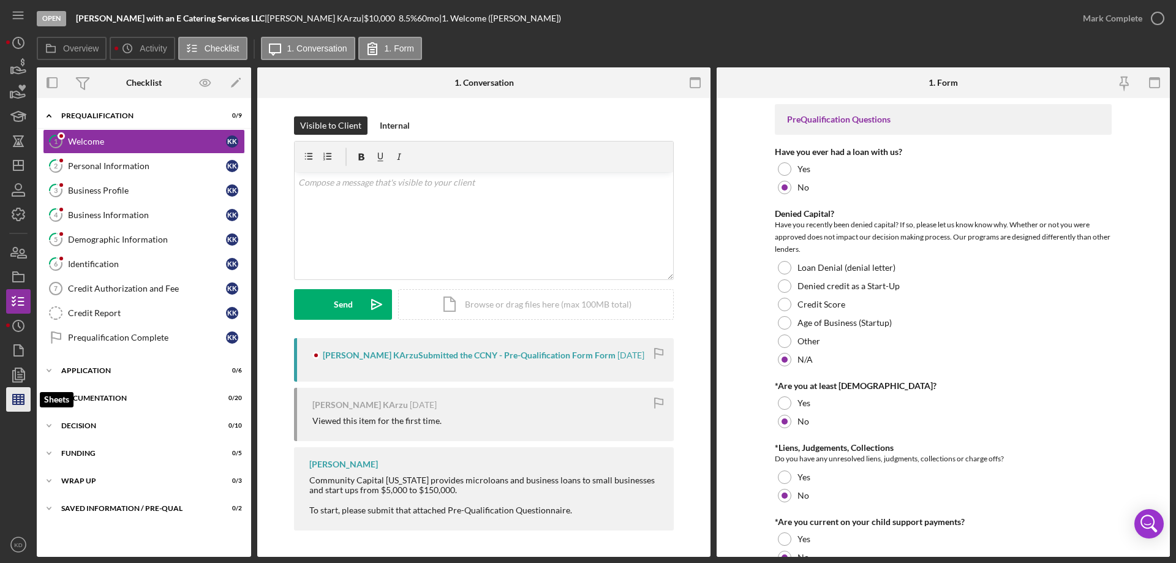
click at [18, 399] on line "button" at bounding box center [18, 399] width 11 height 0
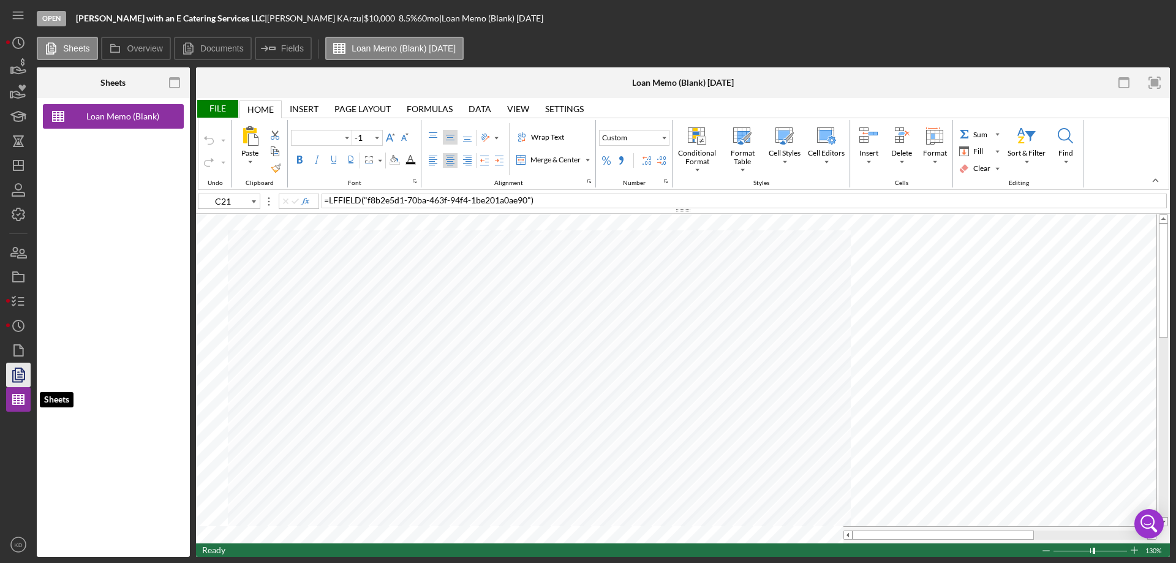
type input "Arial"
type input "10"
click at [17, 371] on icon "button" at bounding box center [18, 375] width 31 height 31
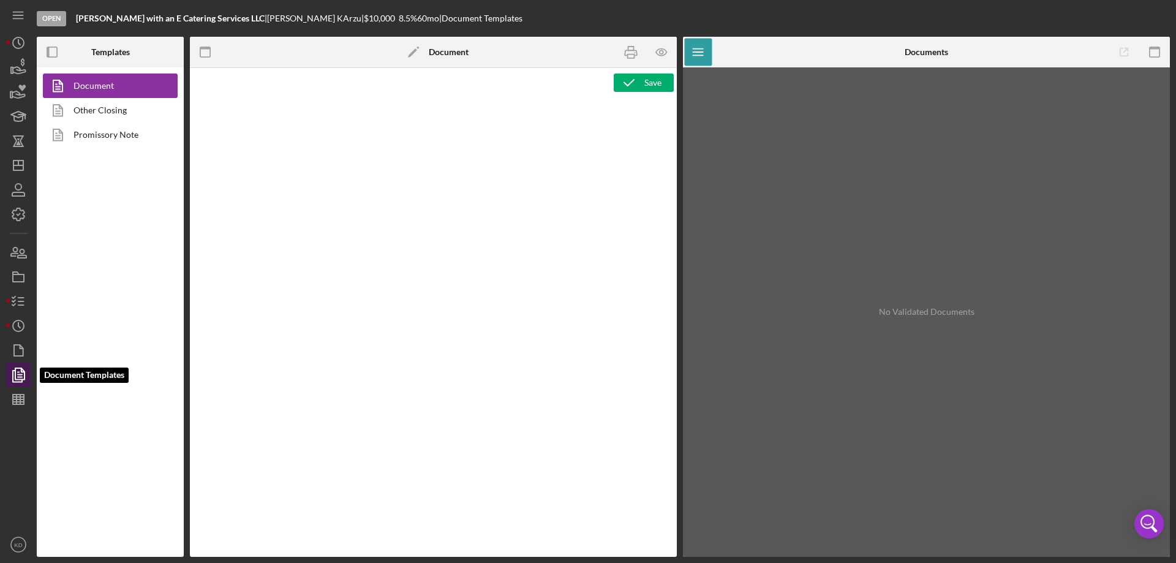
type textarea "<h2><strong>Product Name</strong><br><span id="Product_Name" class="template-fi…"
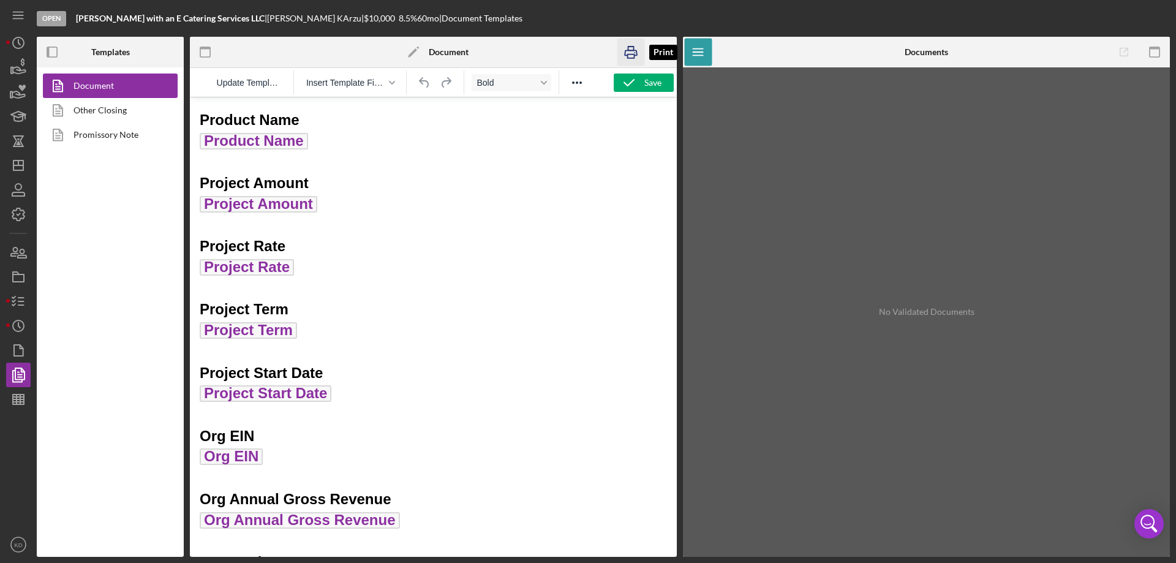
click at [632, 50] on icon "button" at bounding box center [632, 53] width 28 height 28
click at [13, 168] on polygon "button" at bounding box center [18, 166] width 10 height 10
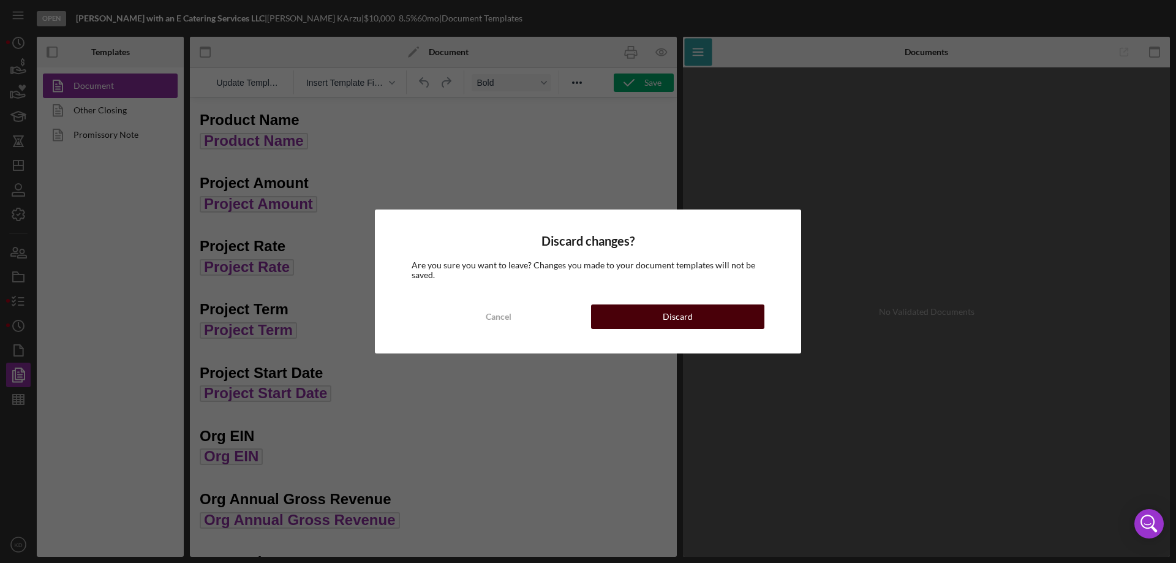
click at [682, 315] on div "Discard" at bounding box center [678, 316] width 30 height 25
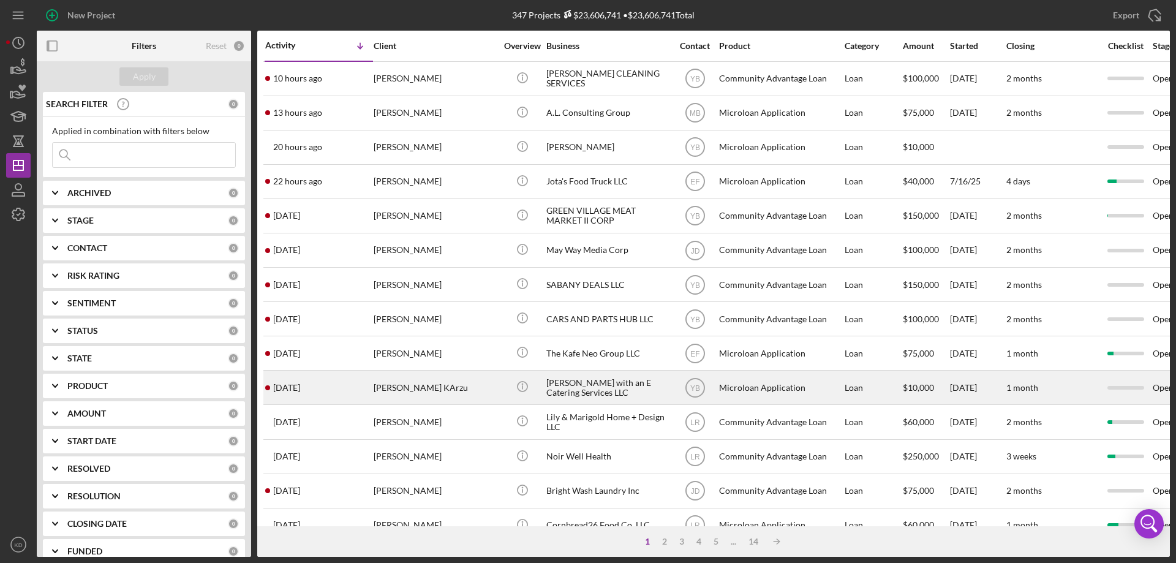
click at [583, 384] on div "[PERSON_NAME] with an E Catering Services LLC" at bounding box center [607, 387] width 123 height 32
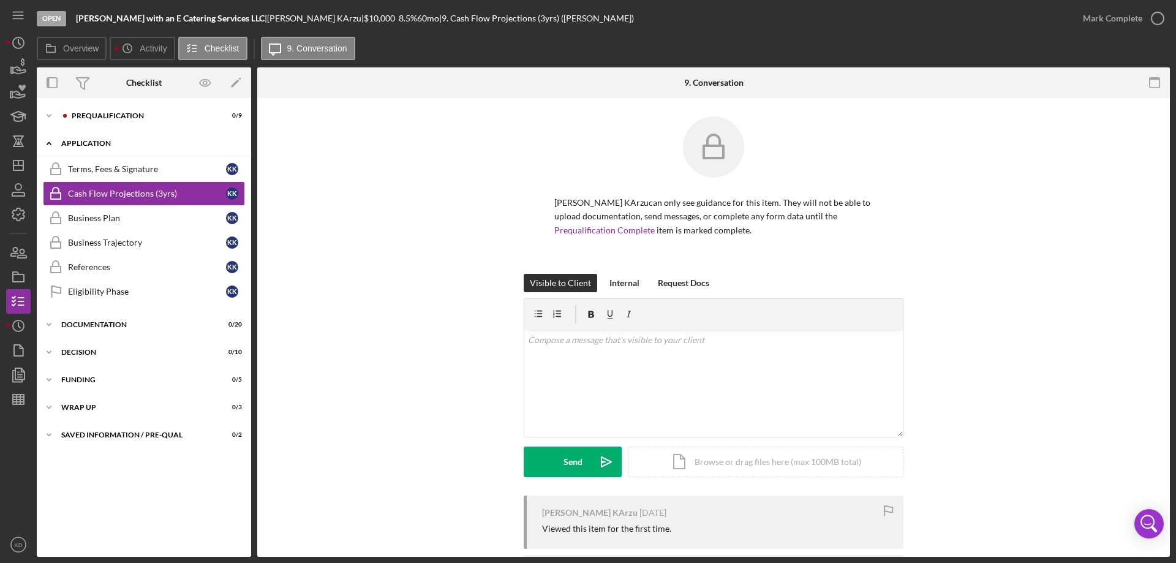
click at [48, 143] on icon "Icon/Expander" at bounding box center [49, 143] width 25 height 25
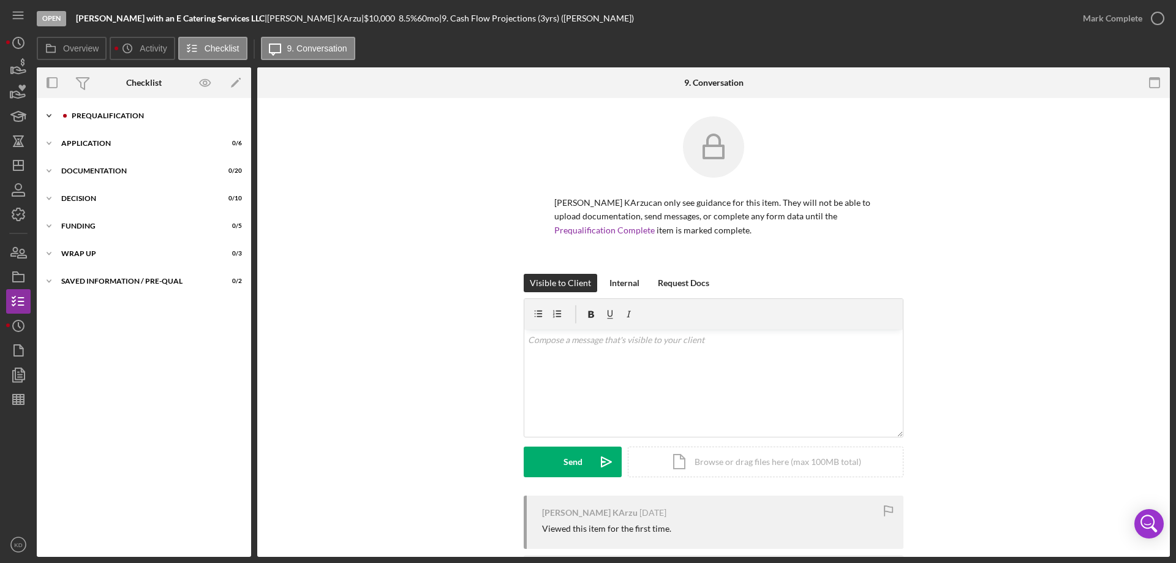
click at [49, 112] on icon "Icon/Expander" at bounding box center [49, 116] width 25 height 25
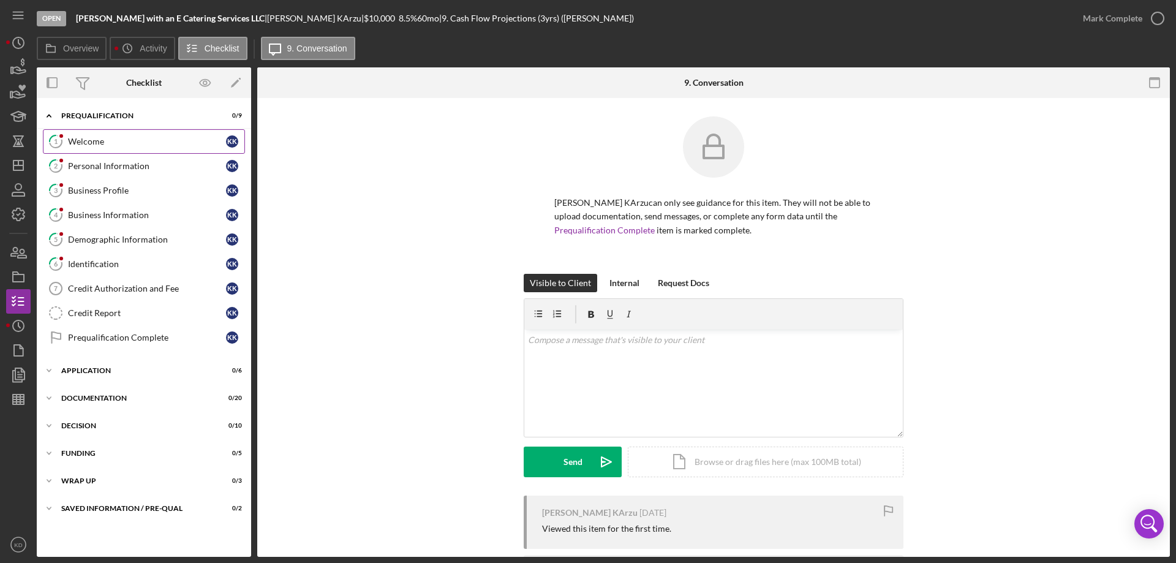
click at [81, 142] on div "Welcome" at bounding box center [147, 142] width 158 height 10
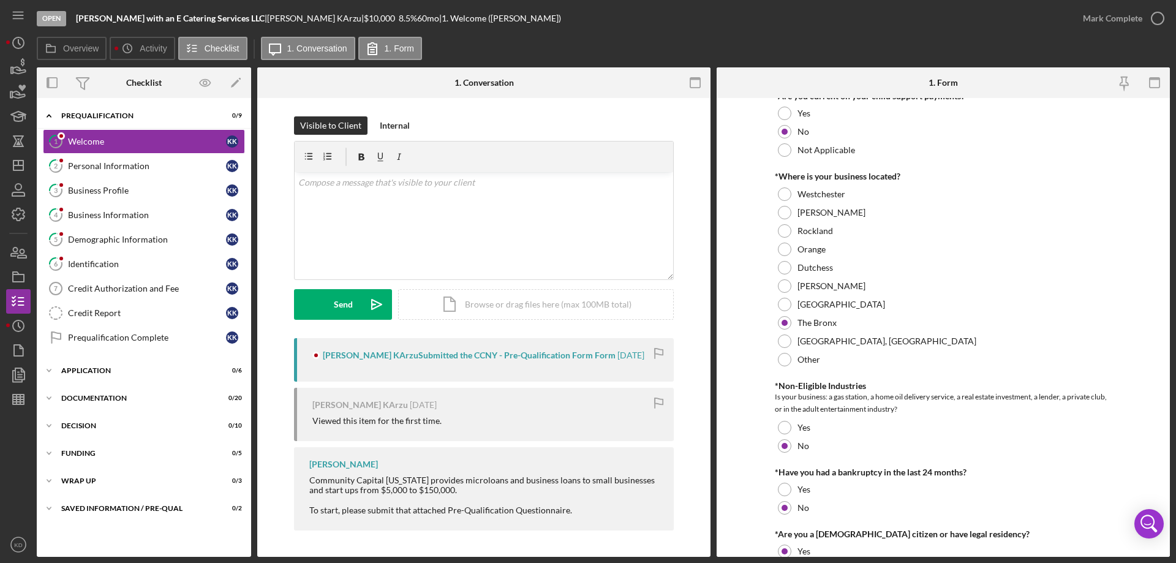
scroll to position [493, 0]
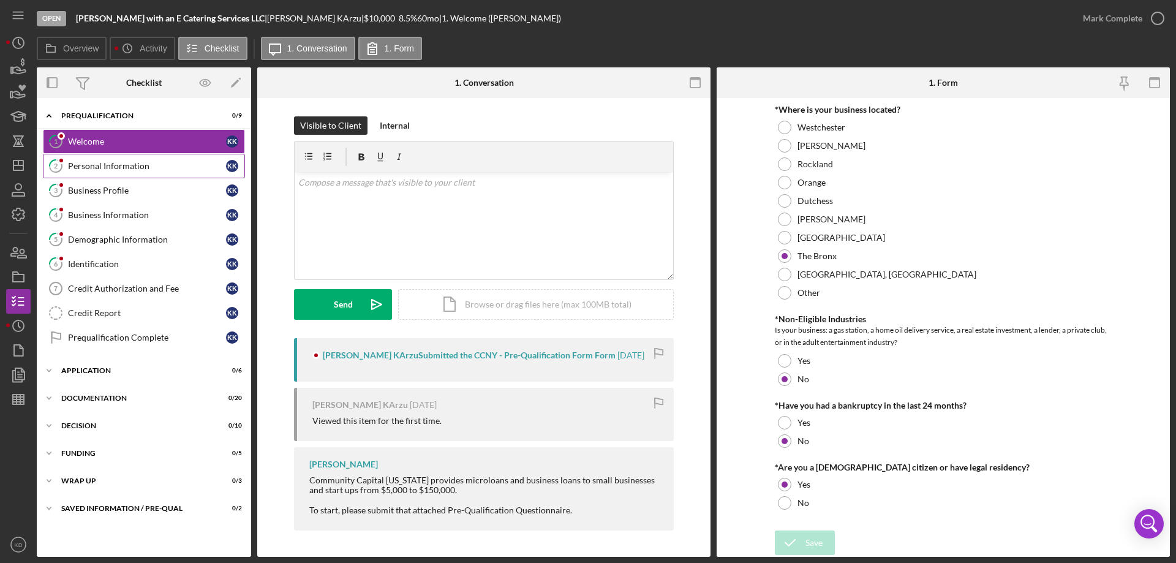
click at [102, 161] on div "Personal Information" at bounding box center [147, 166] width 158 height 10
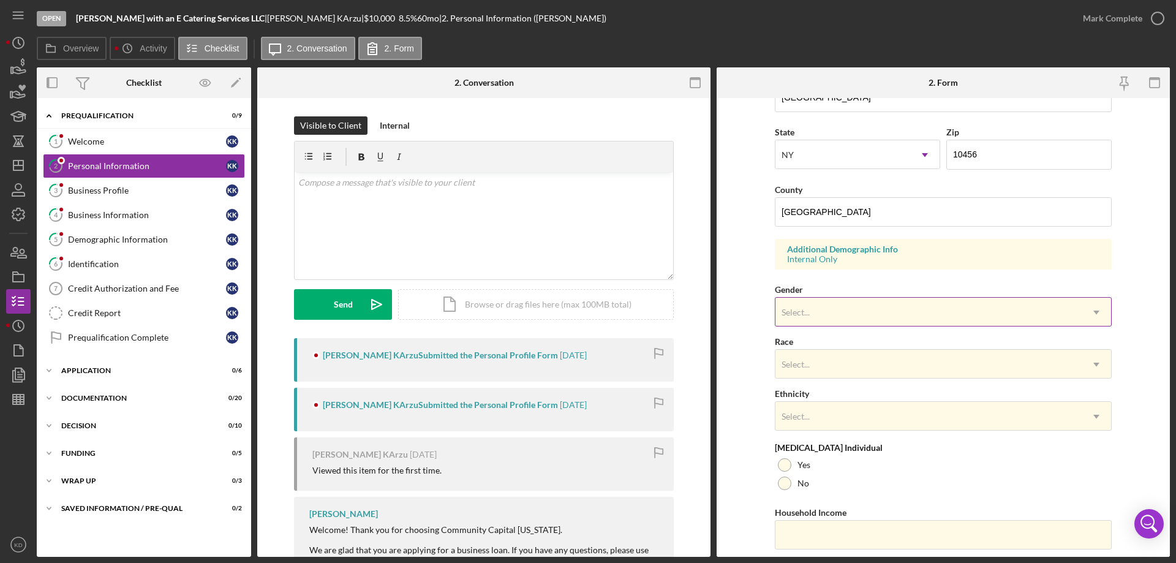
scroll to position [322, 0]
click at [91, 191] on div "Business Profile" at bounding box center [147, 191] width 158 height 10
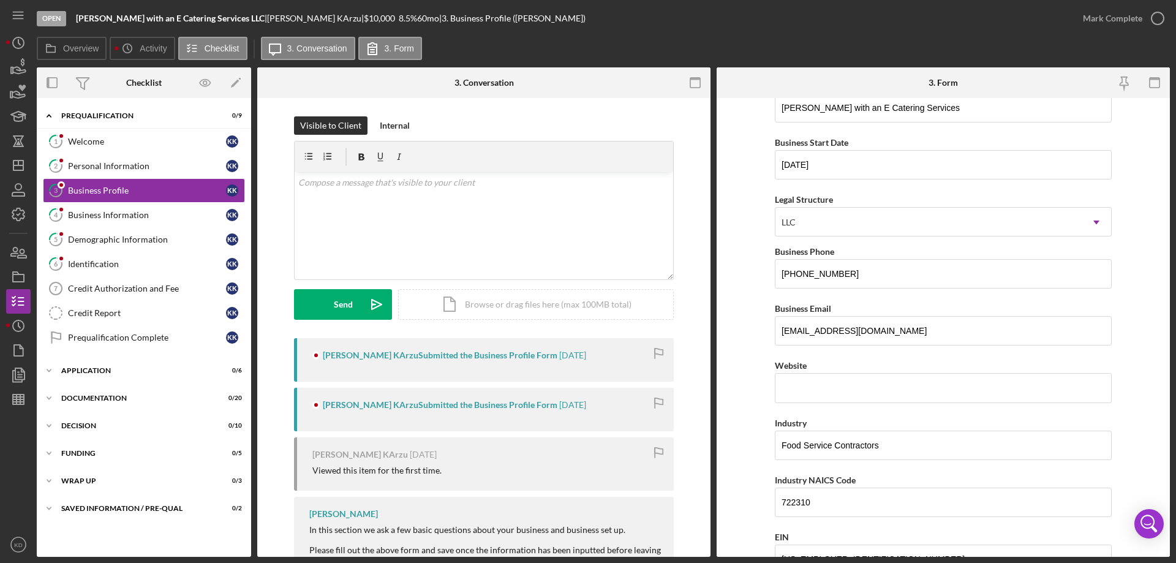
scroll to position [107, 0]
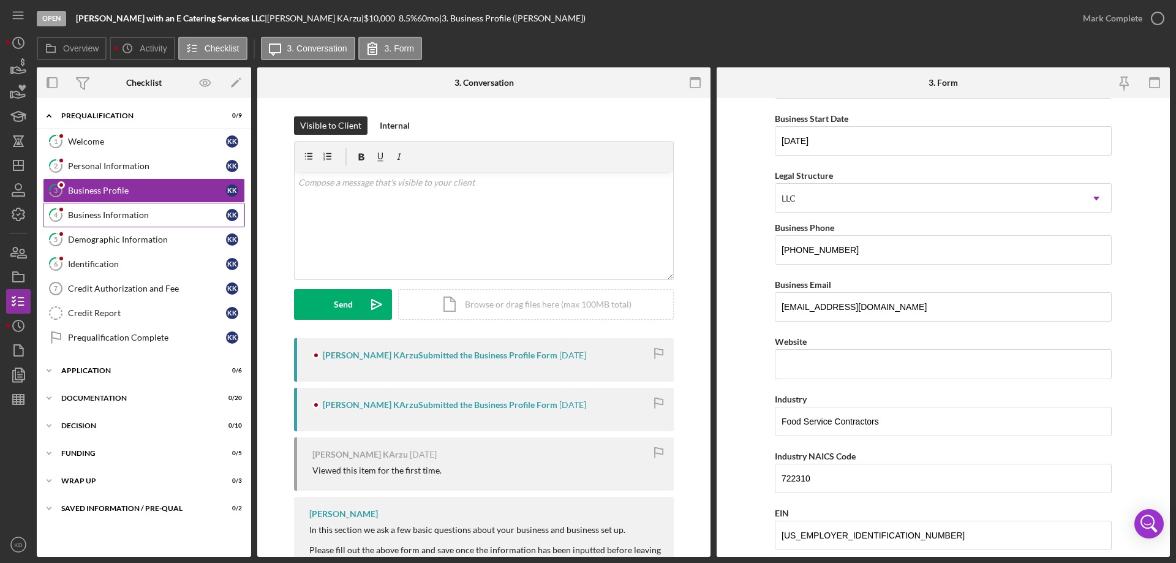
click at [93, 214] on div "Business Information" at bounding box center [147, 215] width 158 height 10
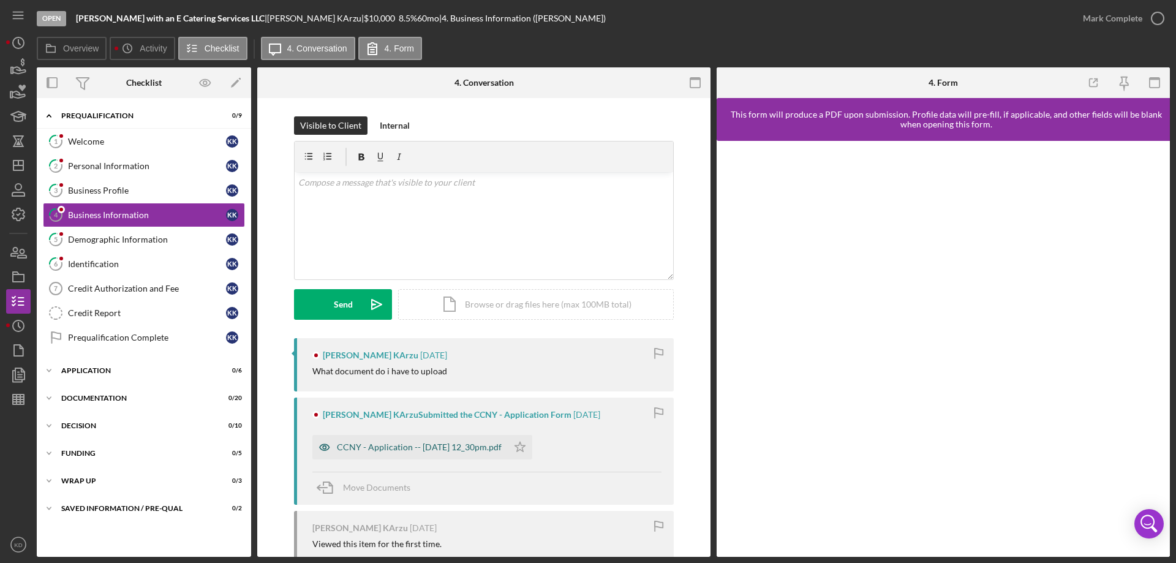
click at [396, 453] on div "CCNY - Application -- 2025-09-08 12_30pm.pdf" at bounding box center [409, 447] width 195 height 25
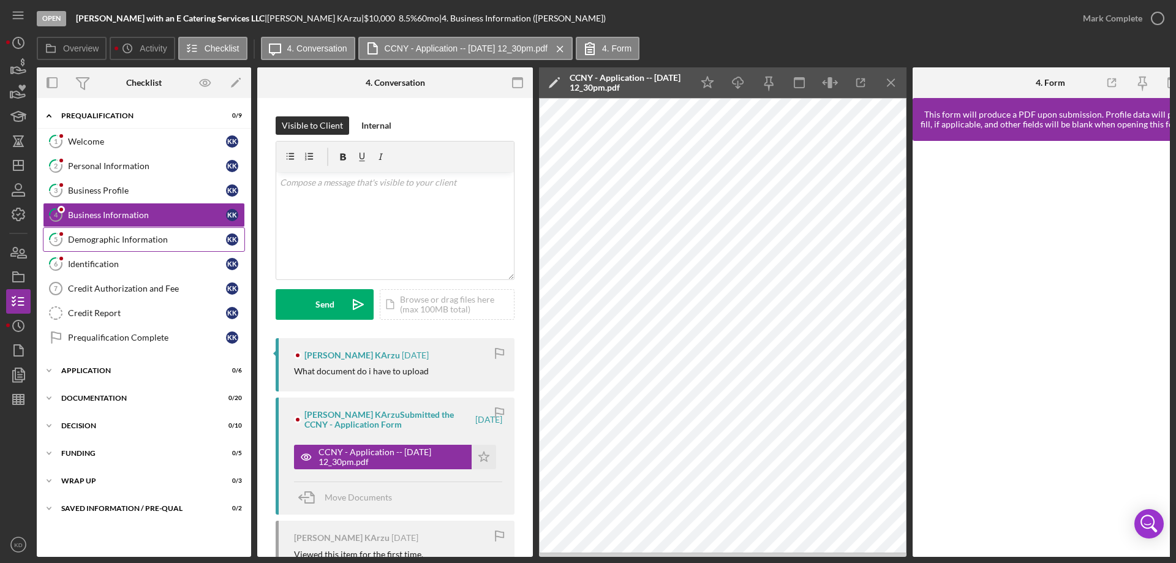
click at [142, 231] on link "5 Demographic Information K K" at bounding box center [144, 239] width 202 height 25
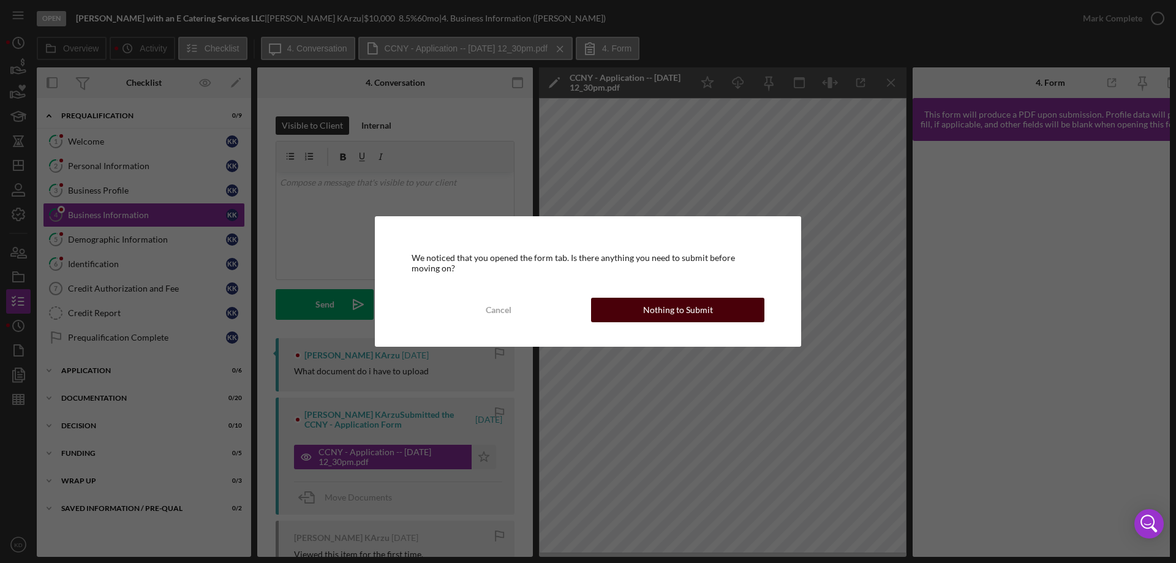
click at [684, 312] on div "Nothing to Submit" at bounding box center [678, 310] width 70 height 25
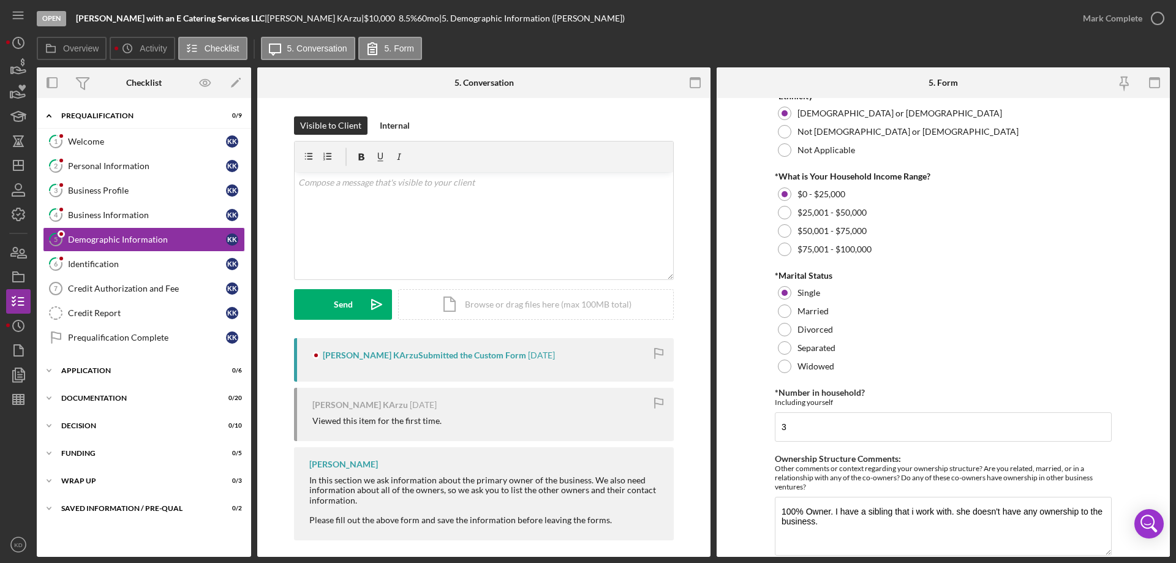
scroll to position [490, 0]
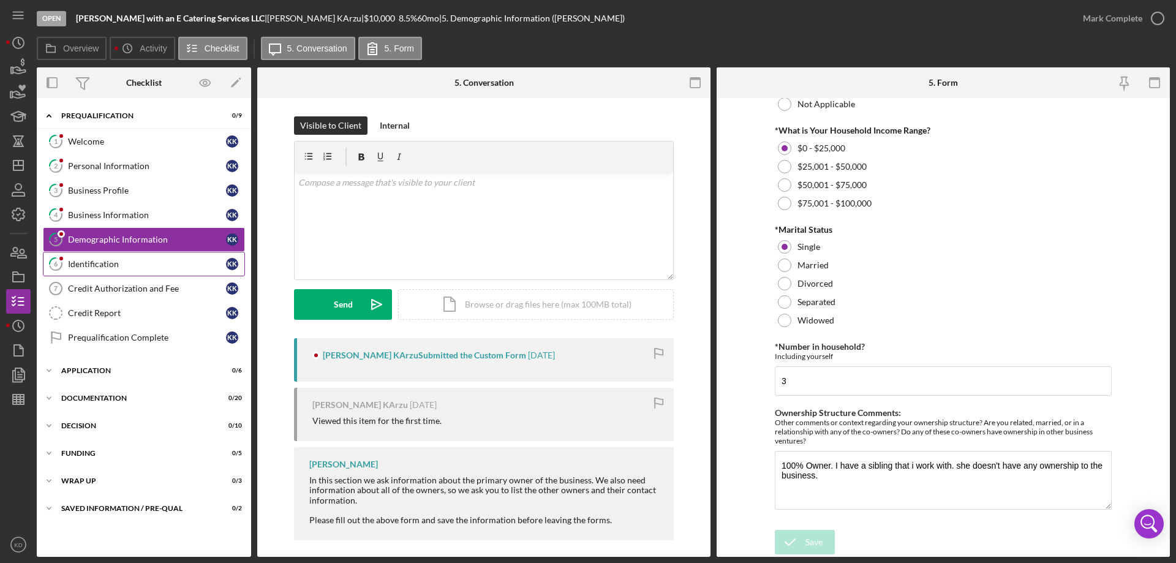
click at [123, 265] on div "Identification" at bounding box center [147, 264] width 158 height 10
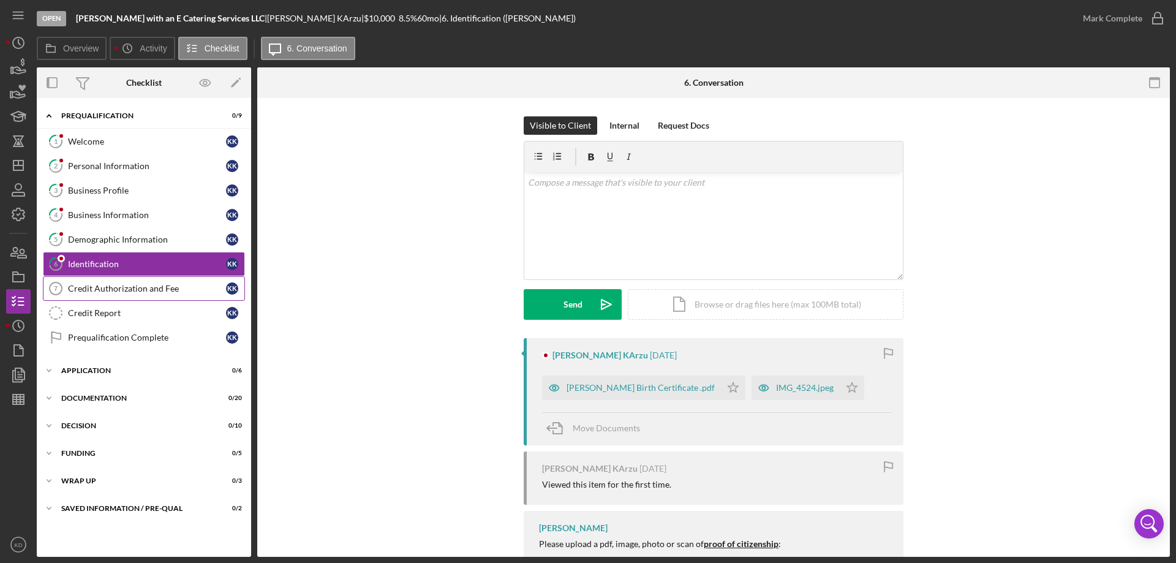
click at [121, 286] on div "Credit Authorization and Fee" at bounding box center [147, 289] width 158 height 10
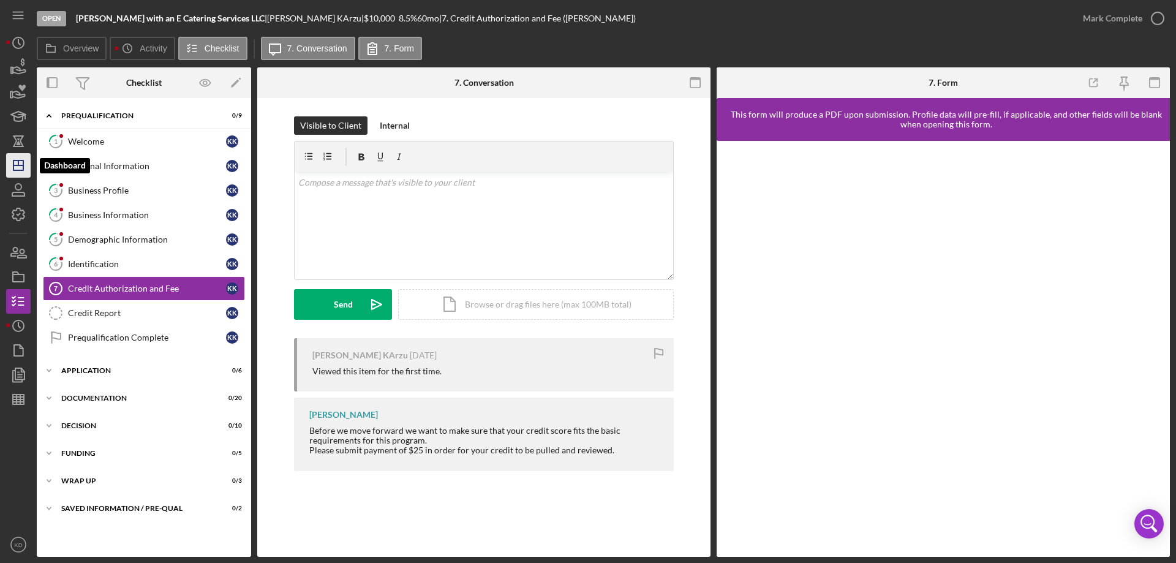
click at [25, 167] on icon "Icon/Dashboard" at bounding box center [18, 165] width 31 height 31
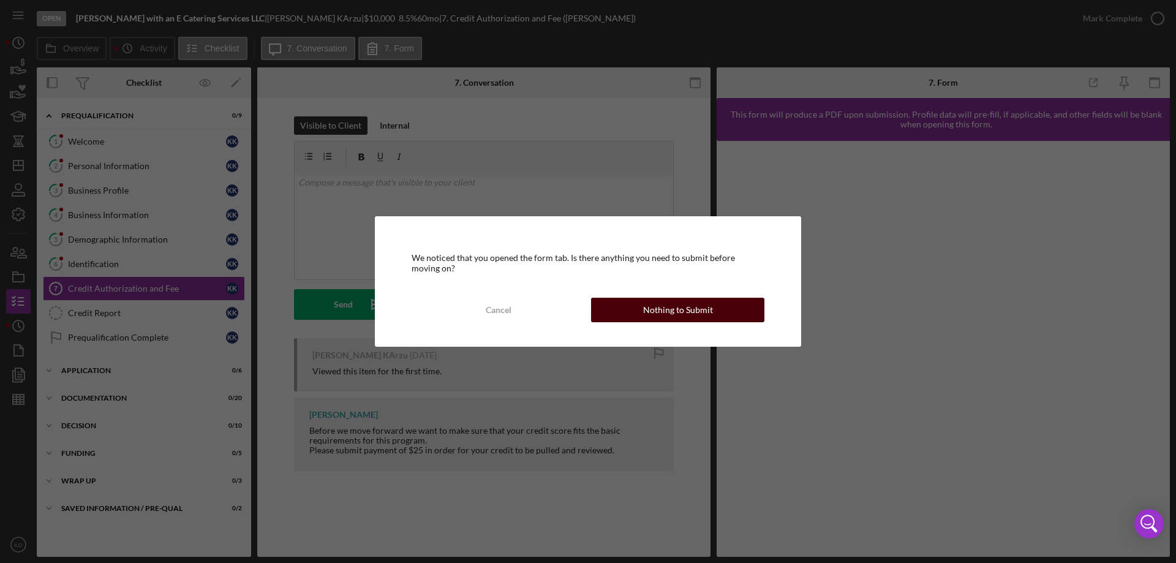
click at [686, 310] on div "Nothing to Submit" at bounding box center [678, 310] width 70 height 25
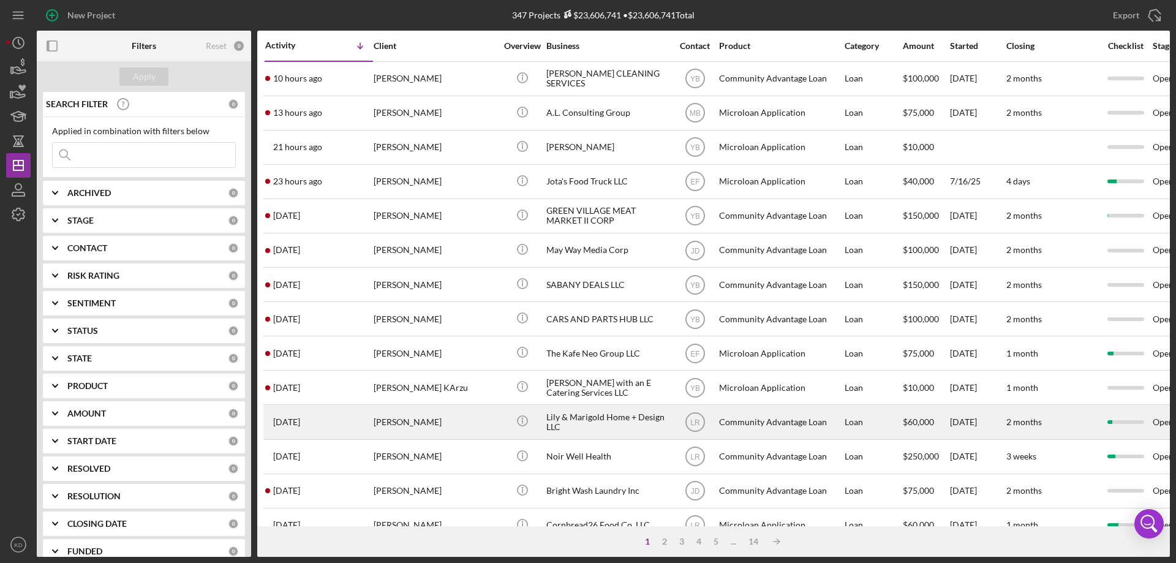
click at [568, 413] on div "Lily & Marigold Home + Design LLC" at bounding box center [607, 422] width 123 height 32
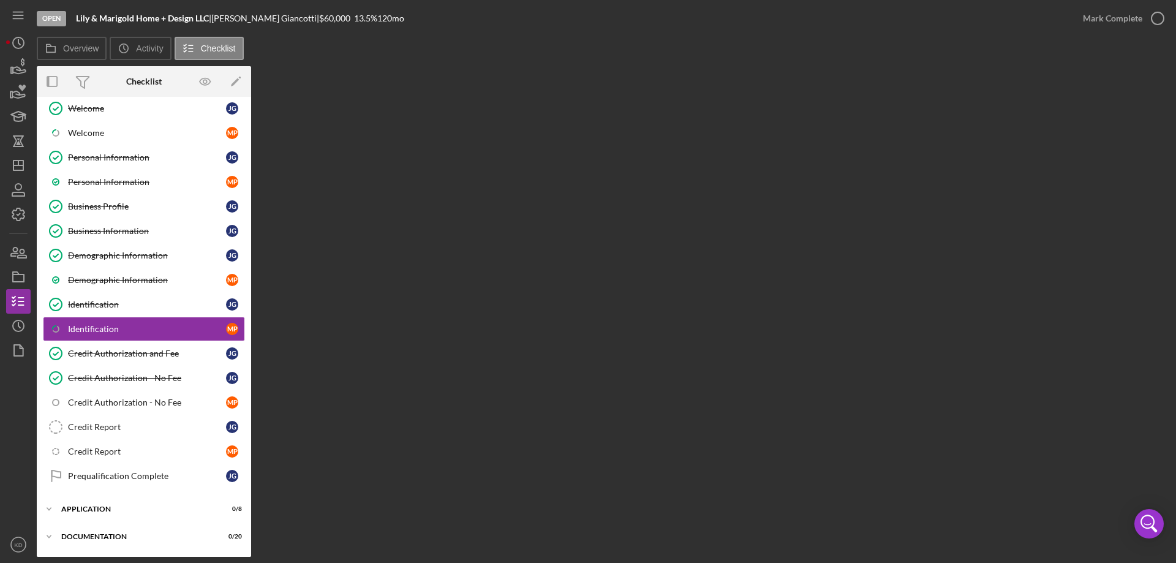
scroll to position [61, 0]
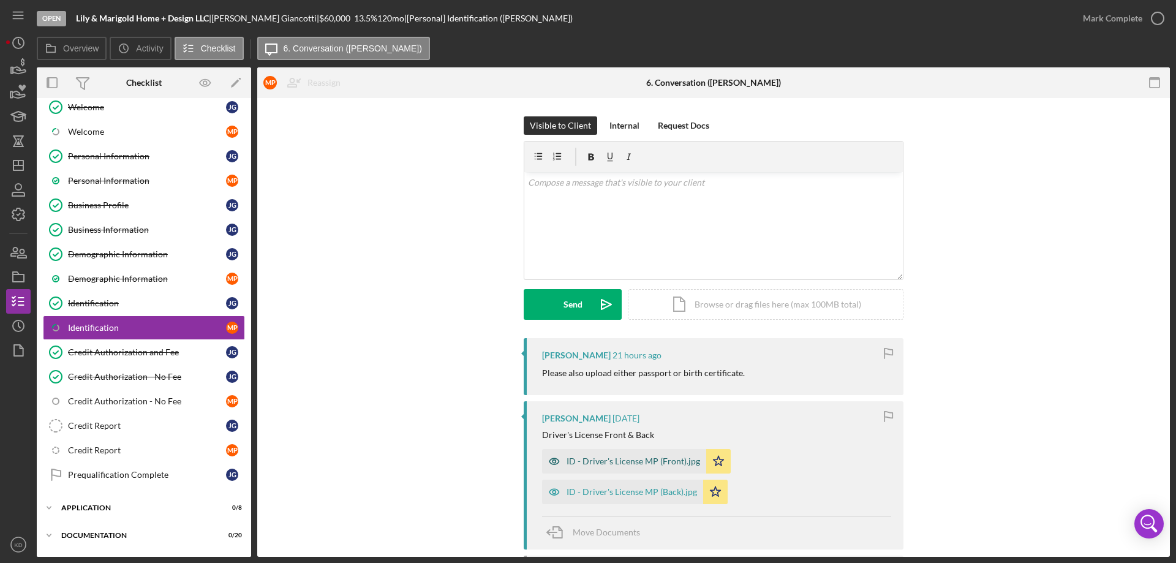
click at [665, 458] on div "ID - Driver's License MP (Front).jpg" at bounding box center [634, 461] width 134 height 10
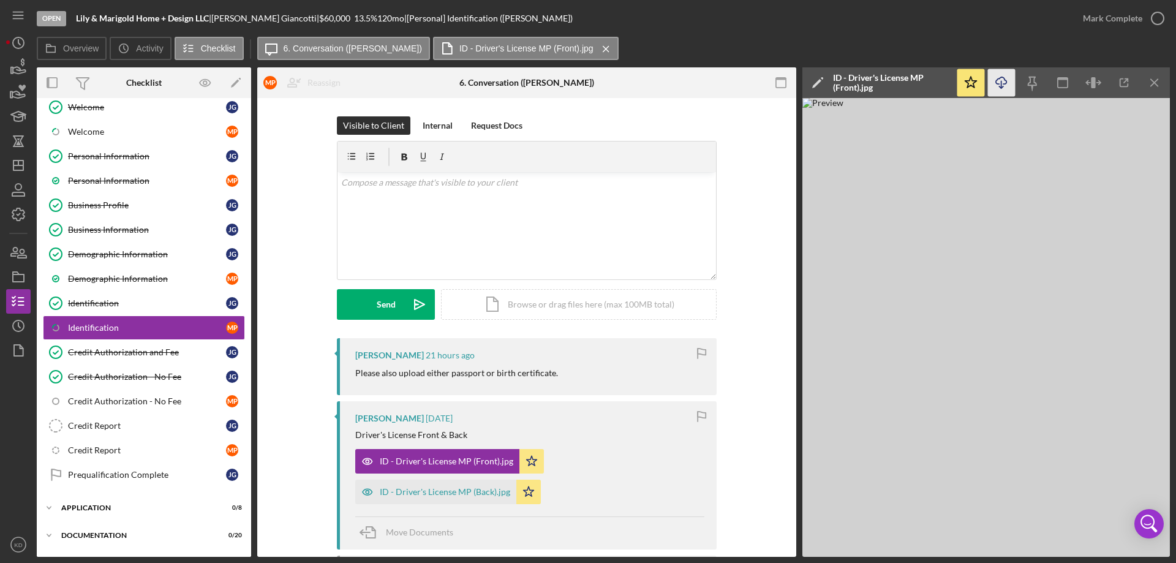
click at [1003, 80] on icon "Icon/Download" at bounding box center [1002, 83] width 28 height 28
click at [483, 492] on div "ID - Driver's License MP (Back).jpg" at bounding box center [445, 492] width 130 height 10
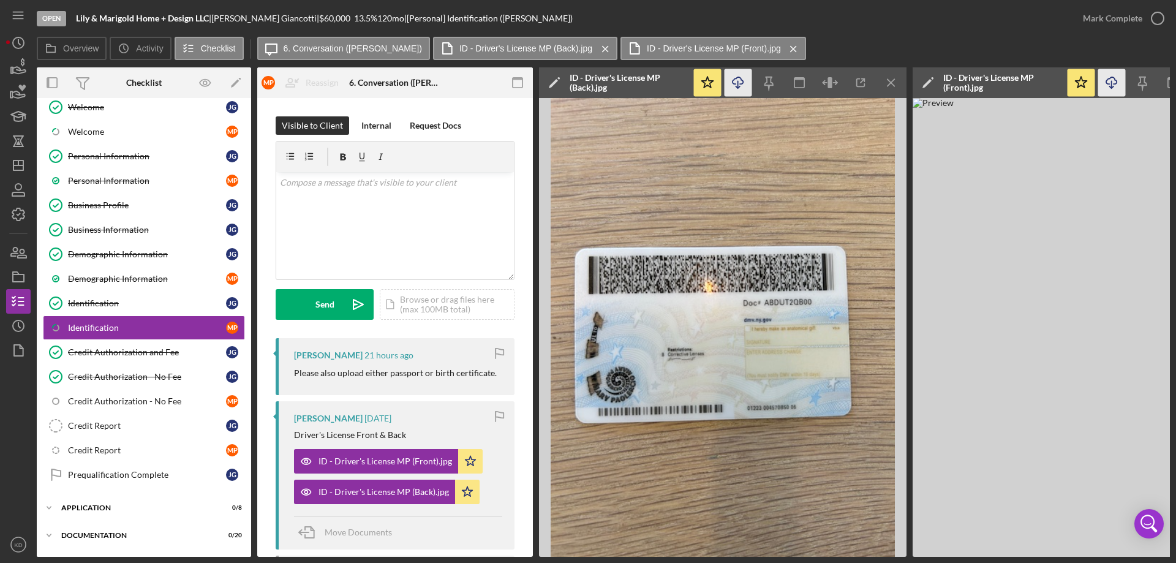
click at [740, 88] on icon "Icon/Download" at bounding box center [739, 83] width 28 height 28
click at [100, 298] on div "Identification" at bounding box center [147, 303] width 158 height 10
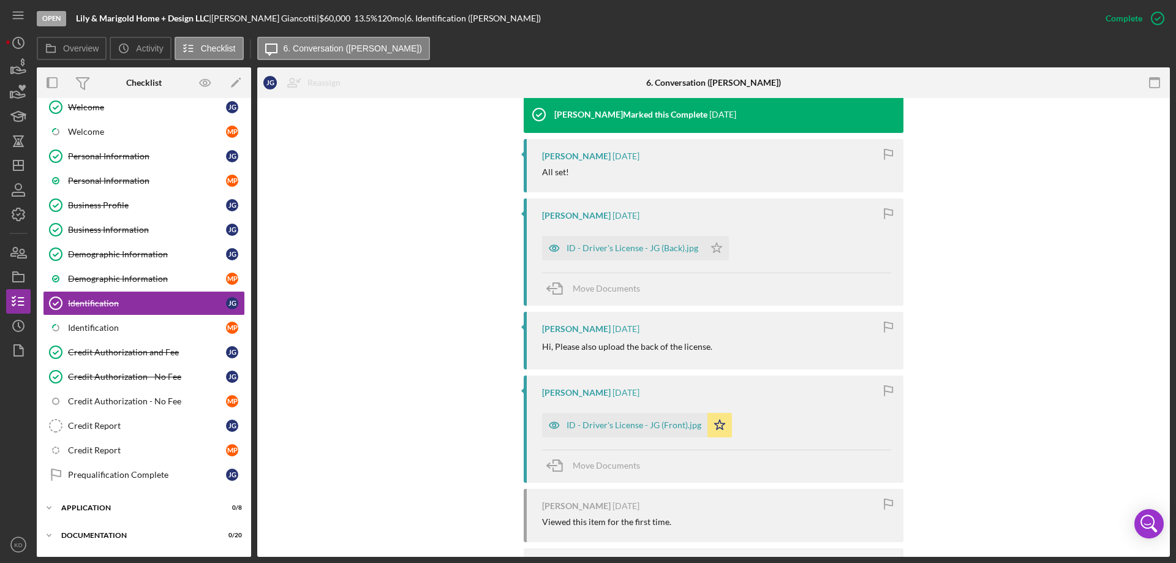
scroll to position [735, 0]
click at [621, 422] on div "ID - Driver's License - JG (Front).jpg" at bounding box center [634, 423] width 135 height 10
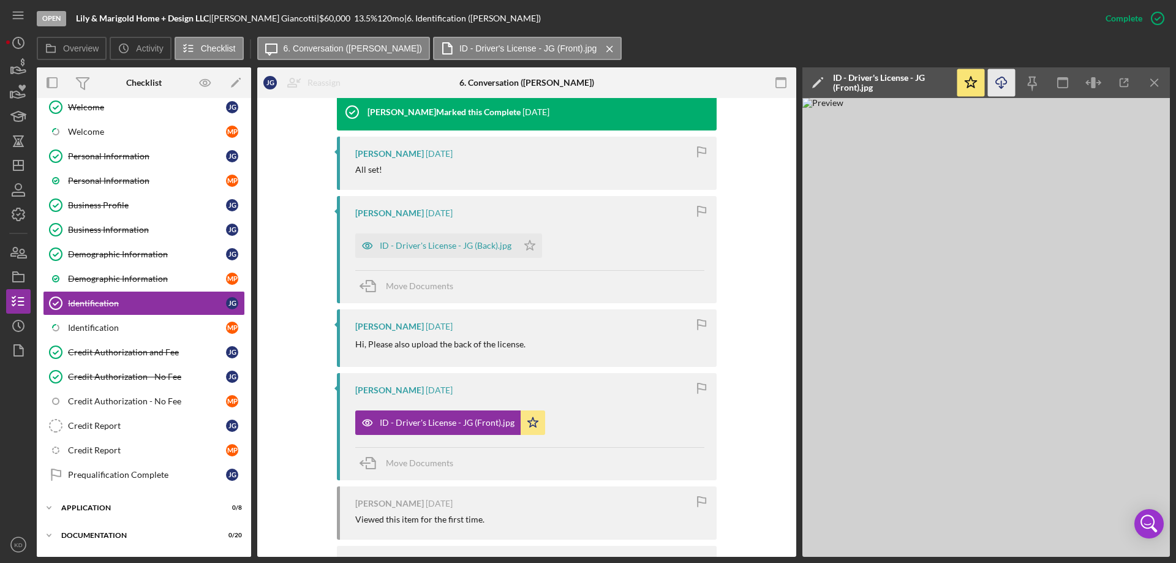
click at [1000, 81] on icon "Icon/Download" at bounding box center [1002, 83] width 28 height 28
click at [395, 245] on div "ID - Driver's License - JG (Back).jpg" at bounding box center [446, 246] width 132 height 10
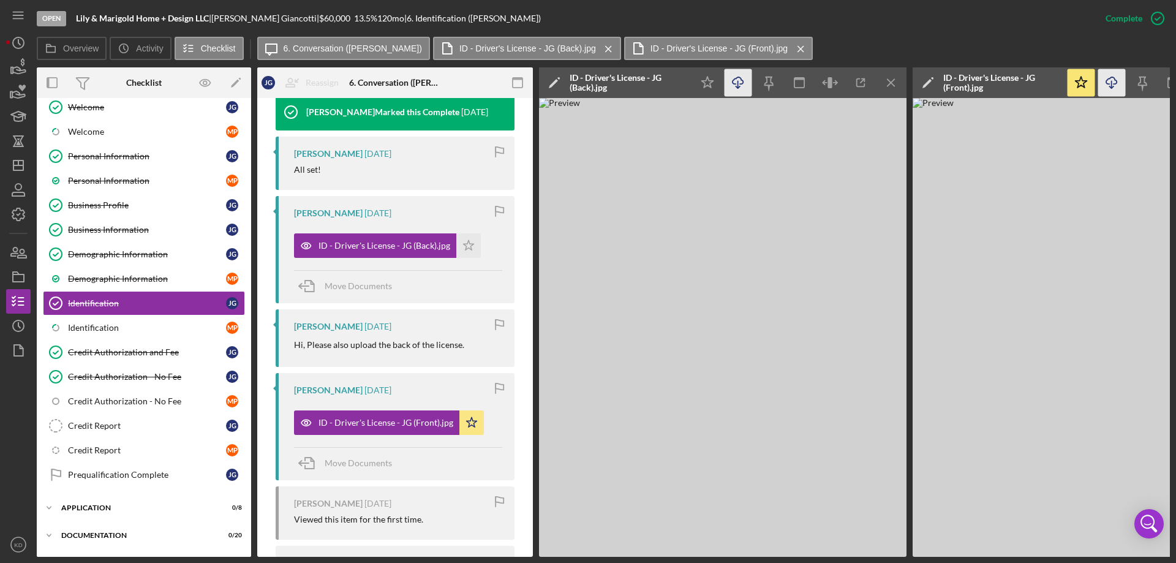
click at [742, 83] on icon "Icon/Download" at bounding box center [739, 83] width 28 height 28
click at [889, 85] on icon "Icon/Menu Close" at bounding box center [892, 83] width 28 height 28
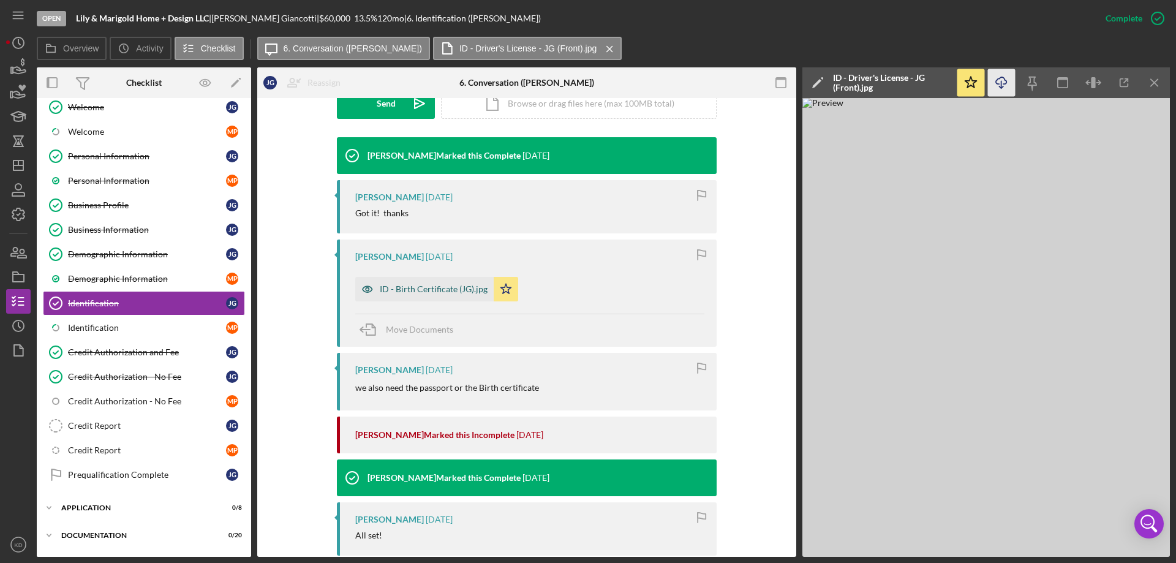
click at [406, 287] on div "ID - Birth Certificate (JG).jpg" at bounding box center [434, 289] width 108 height 10
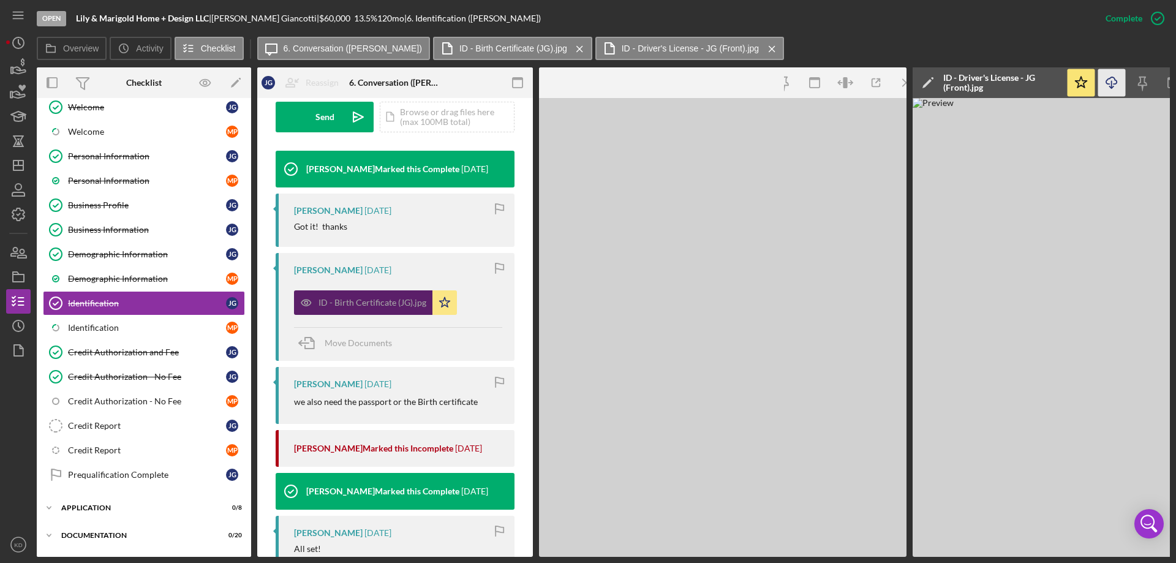
scroll to position [382, 0]
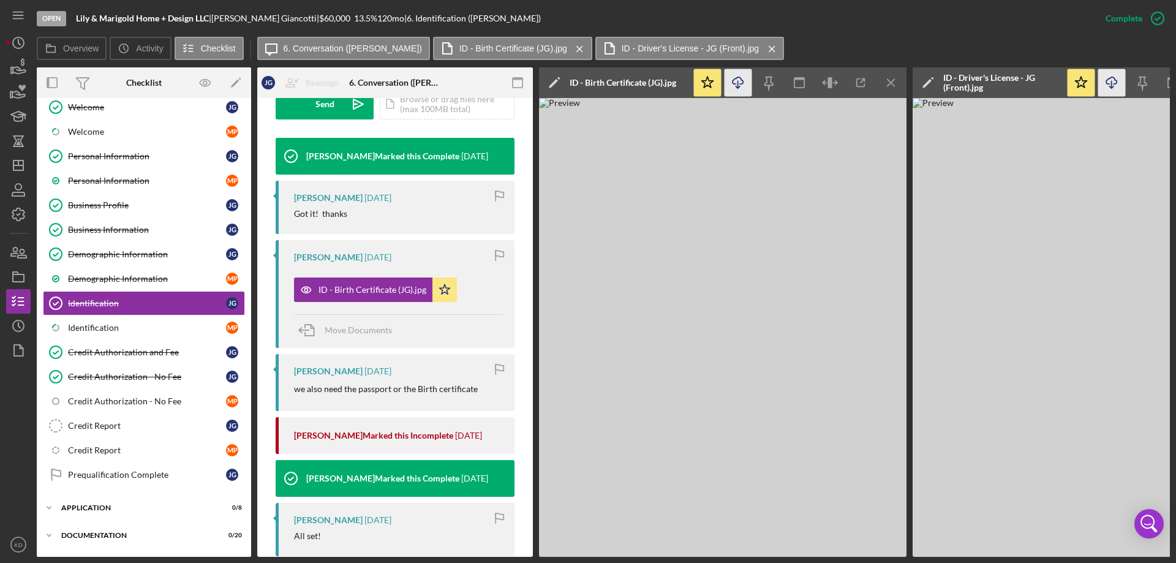
click at [736, 79] on icon "button" at bounding box center [738, 80] width 10 height 7
click at [885, 82] on icon "Icon/Menu Close" at bounding box center [892, 83] width 28 height 28
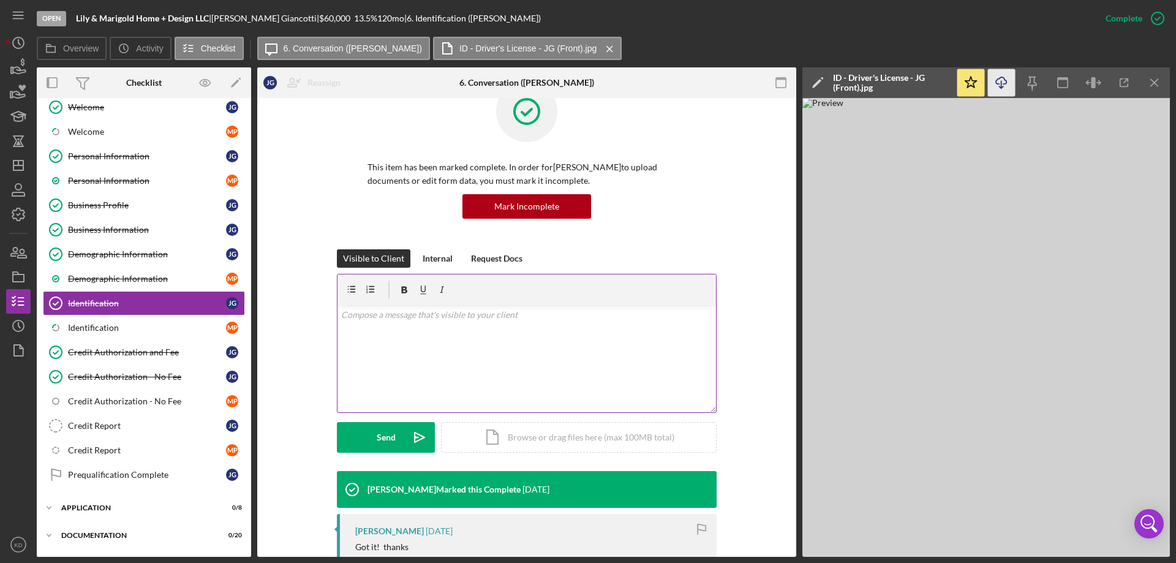
scroll to position [0, 0]
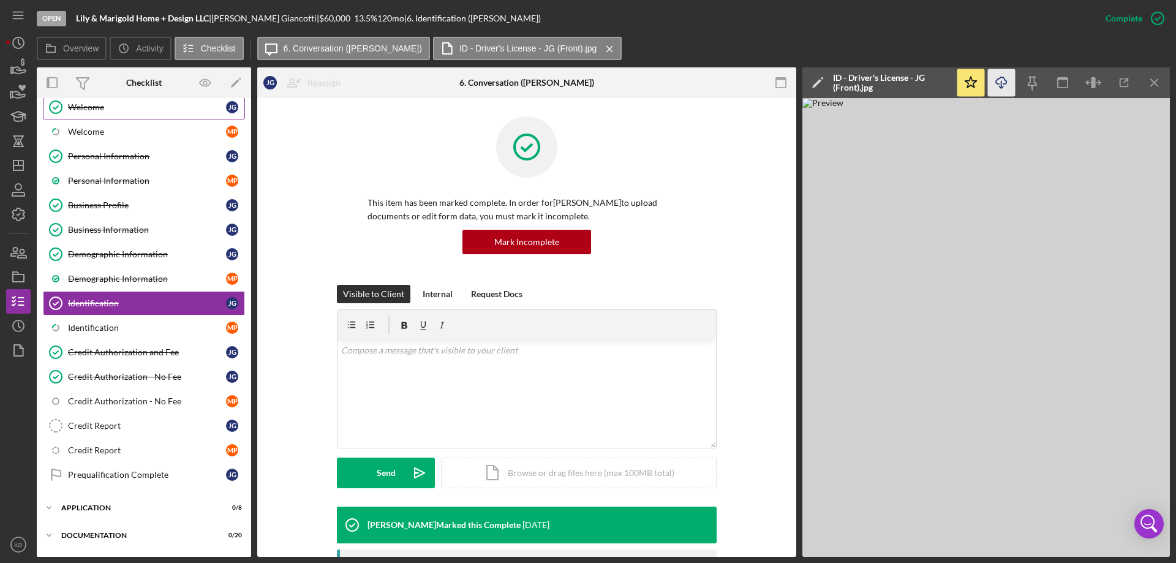
click at [79, 107] on div "Welcome" at bounding box center [147, 107] width 158 height 10
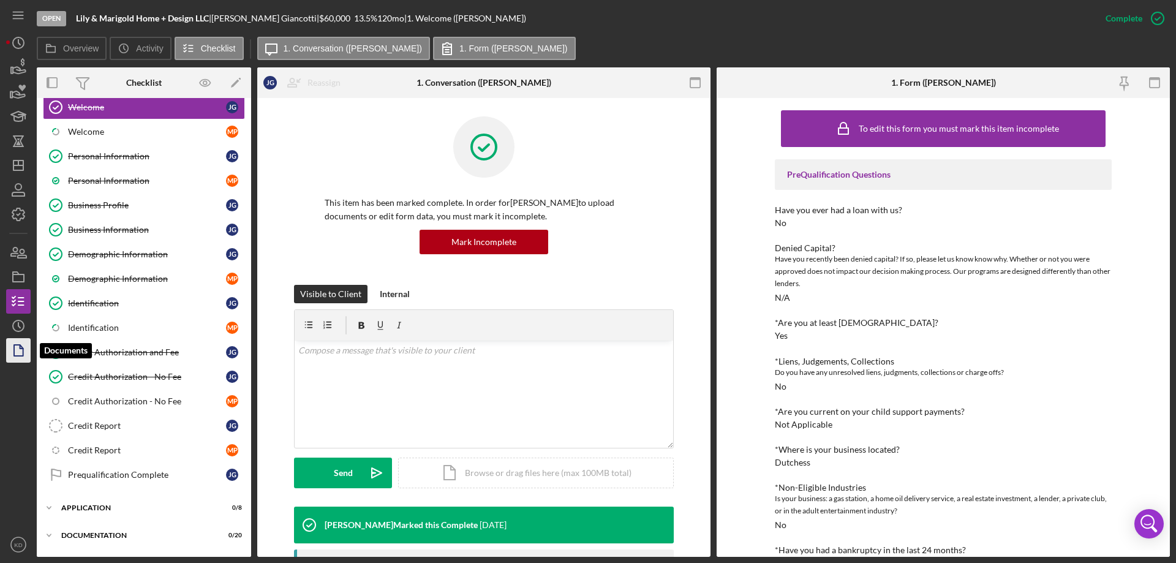
click at [17, 344] on icon "button" at bounding box center [18, 350] width 31 height 31
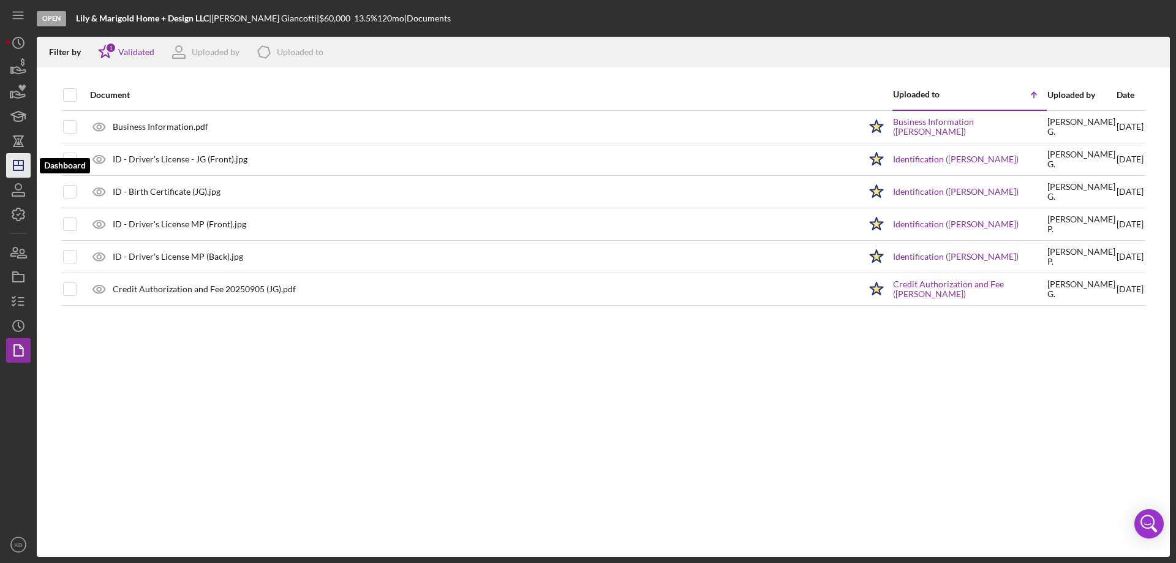
click at [13, 165] on polygon "button" at bounding box center [18, 166] width 10 height 10
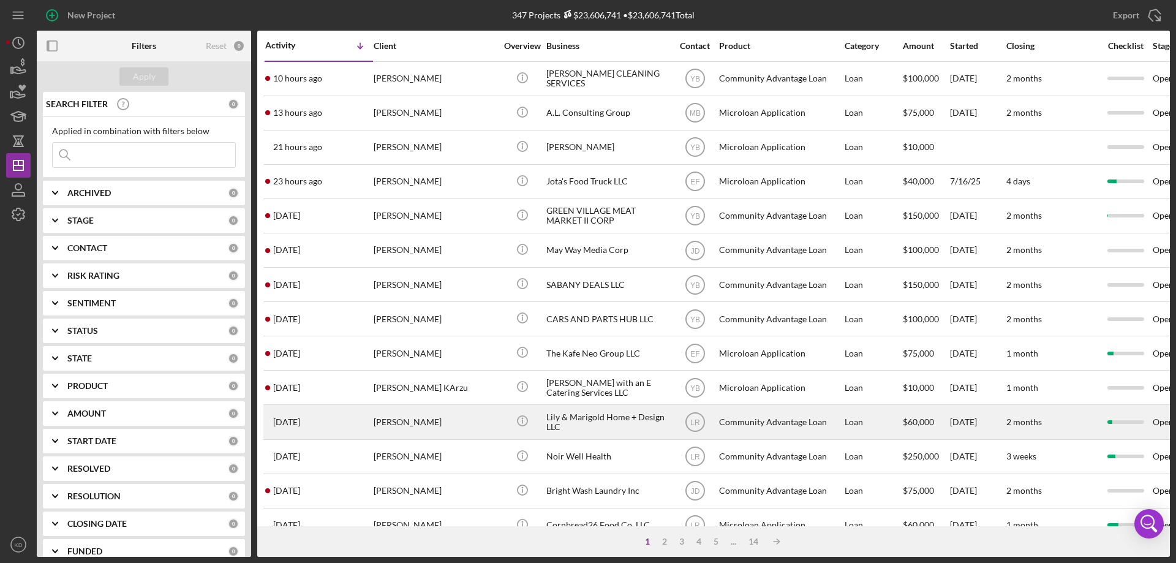
click at [587, 420] on div "Lily & Marigold Home + Design LLC" at bounding box center [607, 422] width 123 height 32
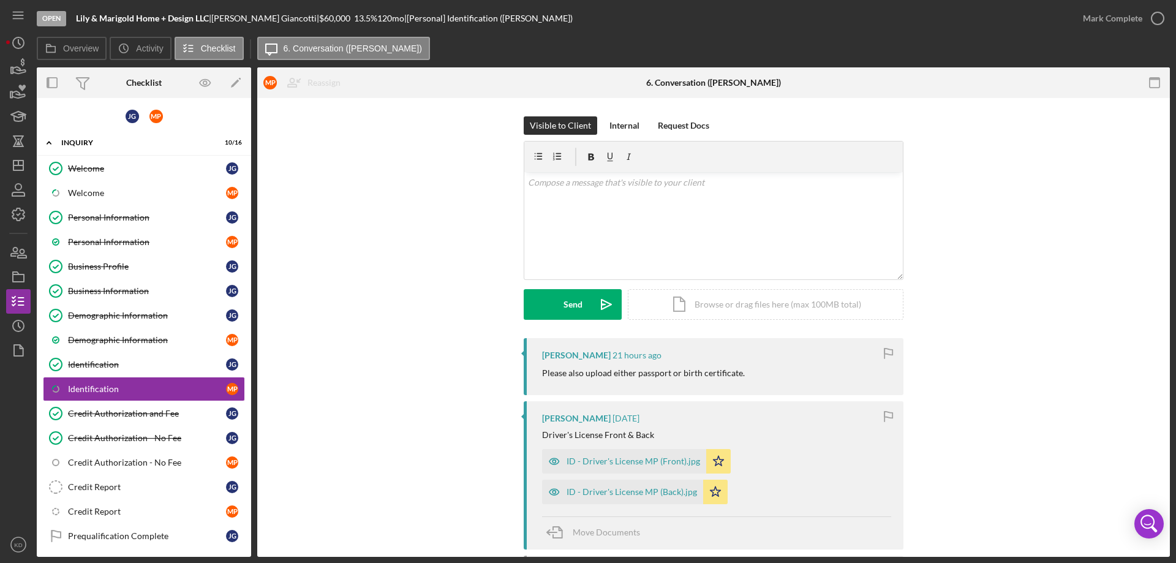
scroll to position [61, 0]
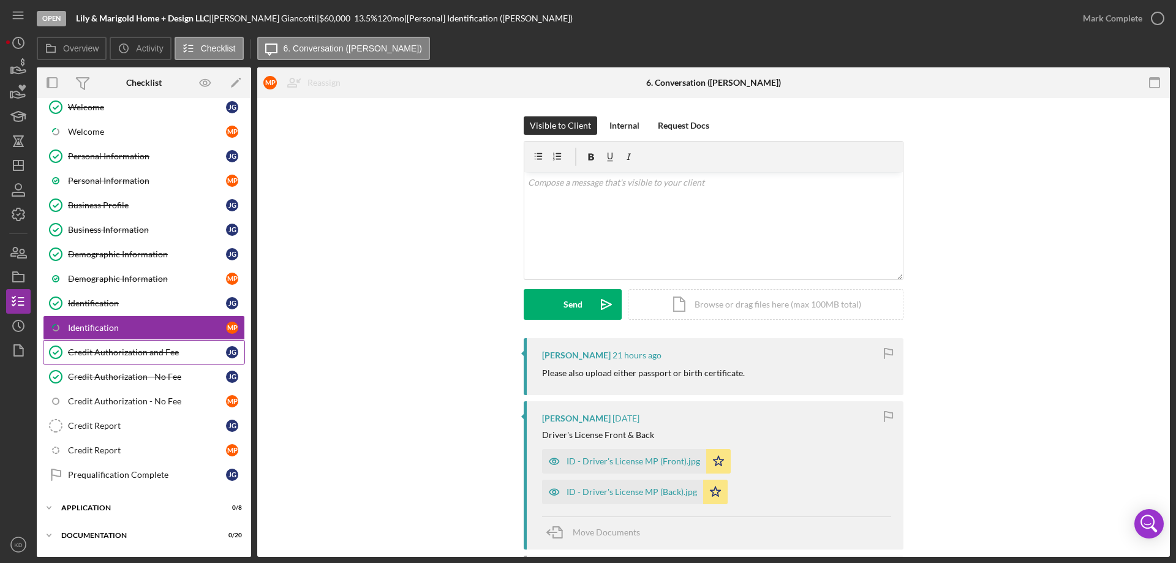
click at [121, 349] on div "Credit Authorization and Fee" at bounding box center [147, 352] width 158 height 10
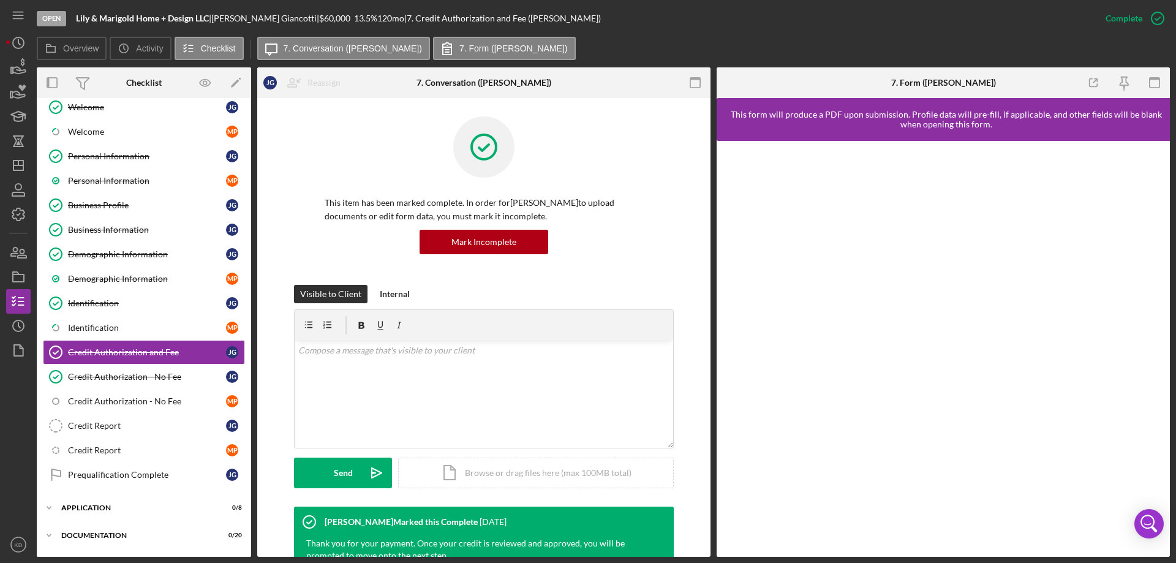
scroll to position [294, 0]
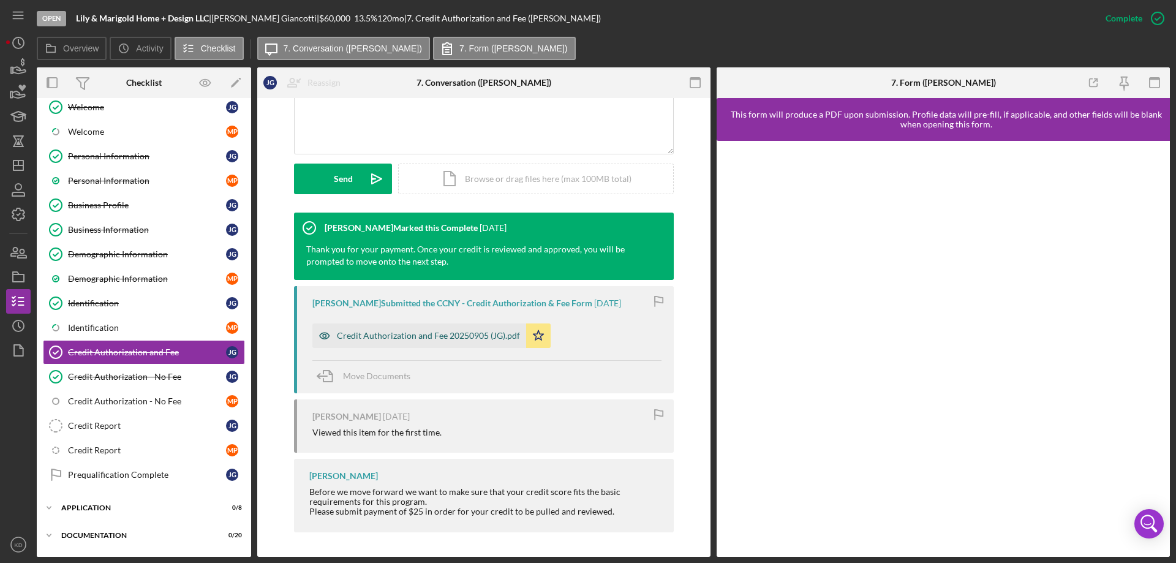
click at [424, 338] on div "Credit Authorization and Fee 20250905 (JG).pdf" at bounding box center [428, 336] width 183 height 10
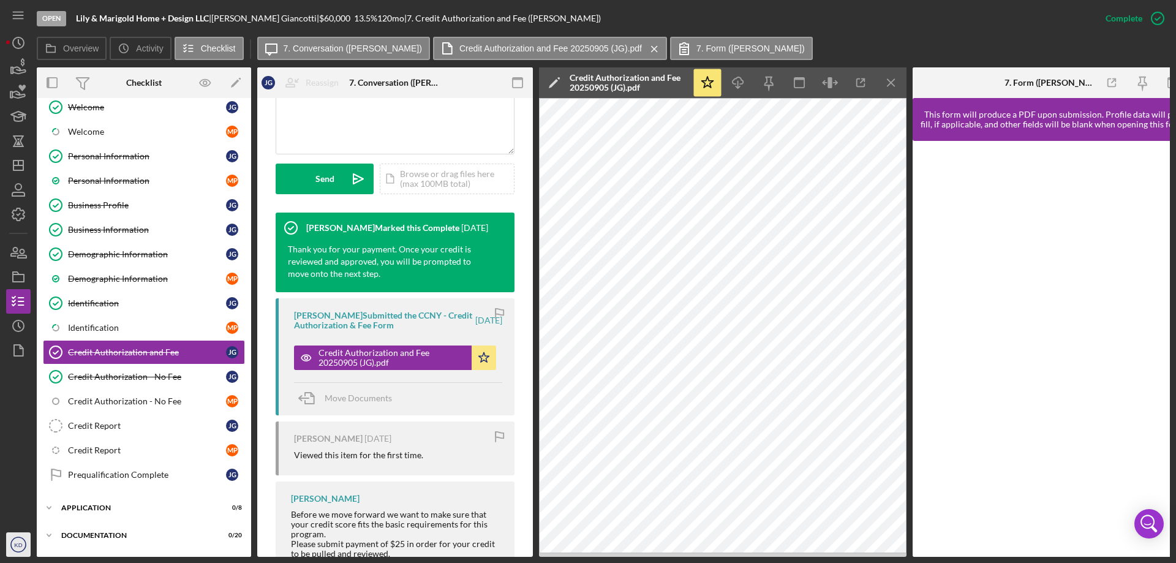
click at [13, 540] on circle "button" at bounding box center [18, 544] width 15 height 15
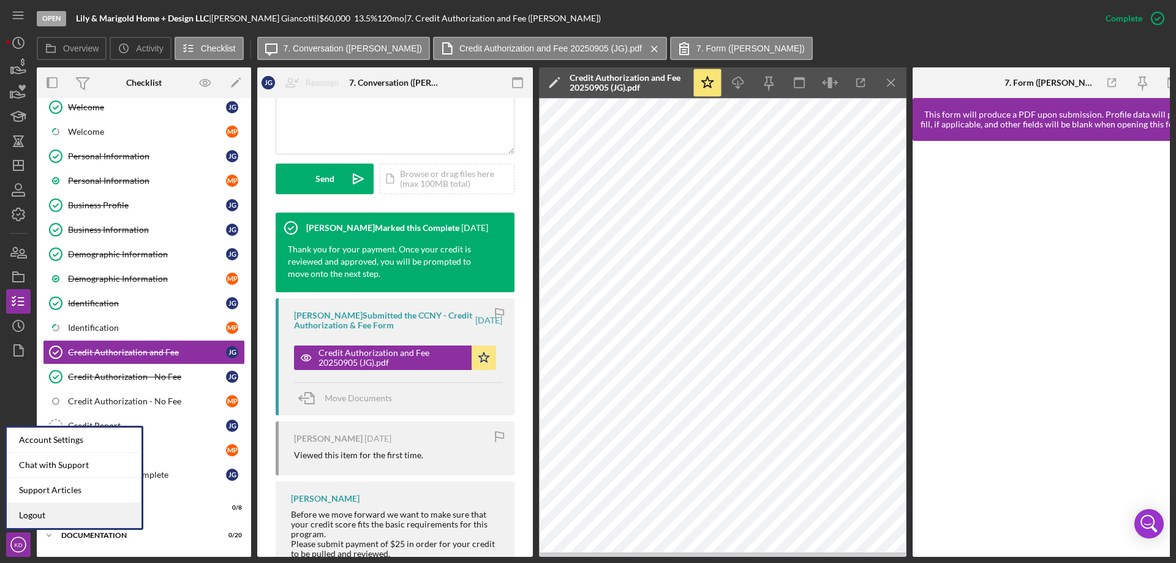
click at [28, 515] on link "Logout" at bounding box center [74, 515] width 135 height 25
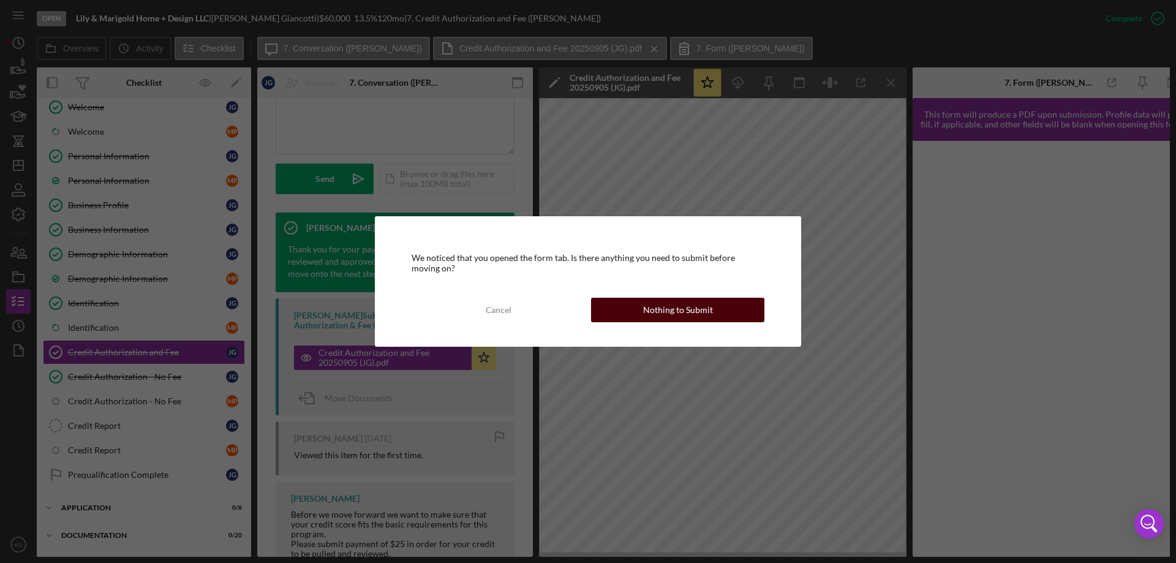
click at [702, 314] on div "Nothing to Submit" at bounding box center [678, 310] width 70 height 25
